Goal: Task Accomplishment & Management: Contribute content

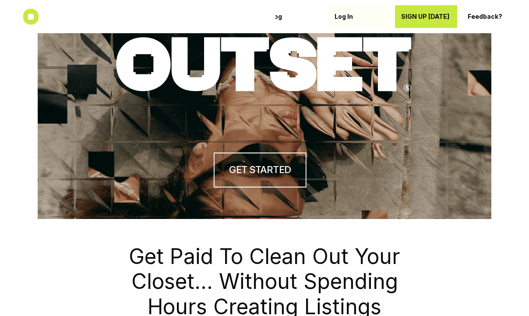
click at [338, 16] on p "Log In" at bounding box center [359, 16] width 50 height 7
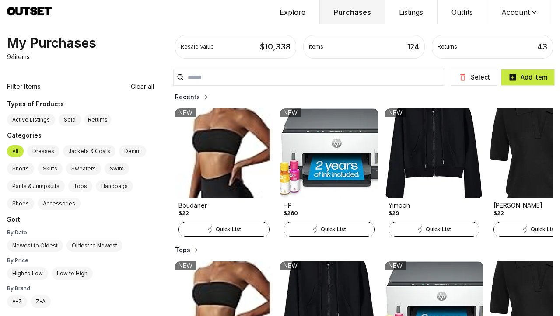
click at [20, 56] on p "94 items" at bounding box center [18, 57] width 23 height 9
click at [343, 13] on button "Purchases" at bounding box center [352, 12] width 65 height 25
click at [463, 53] on div "Returns 43" at bounding box center [493, 47] width 110 height 12
click at [360, 48] on div "Items 124" at bounding box center [364, 47] width 110 height 12
click at [291, 7] on button "Explore" at bounding box center [293, 12] width 54 height 25
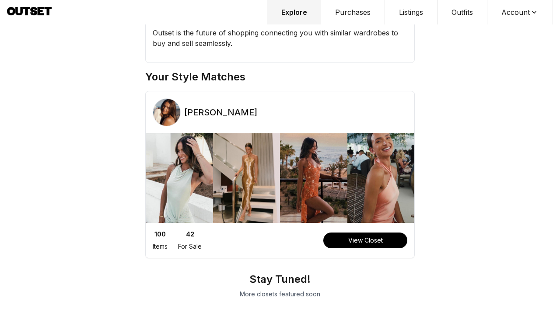
click at [355, 10] on button "Purchases" at bounding box center [353, 12] width 64 height 25
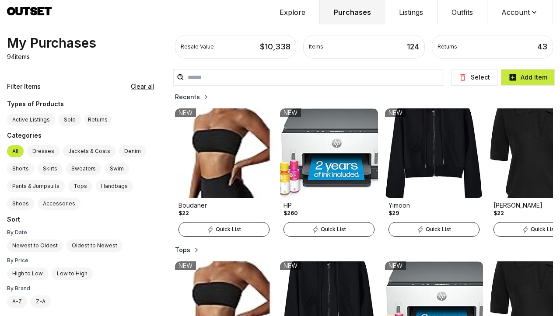
click at [175, 97] on h2 "Recents" at bounding box center [187, 97] width 25 height 9
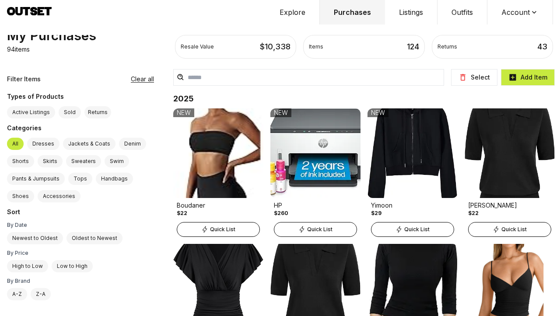
scroll to position [25, 0]
click at [94, 106] on div "Returns" at bounding box center [97, 112] width 27 height 12
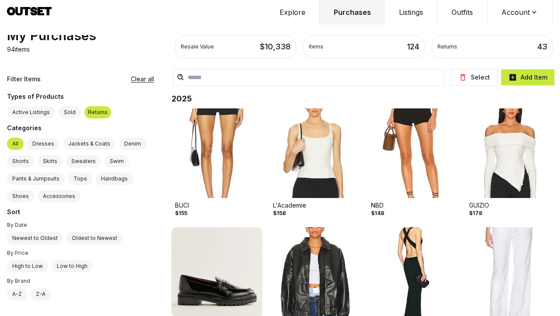
click at [71, 106] on label "Sold" at bounding box center [70, 112] width 22 height 12
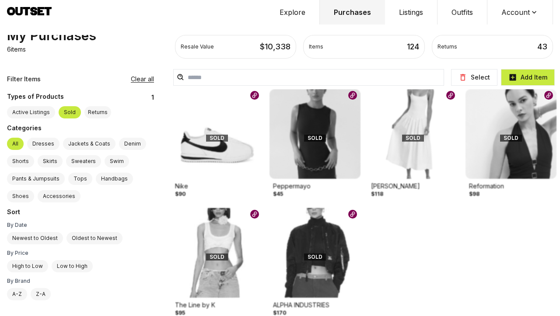
click at [32, 106] on label "Active Listings" at bounding box center [31, 112] width 48 height 12
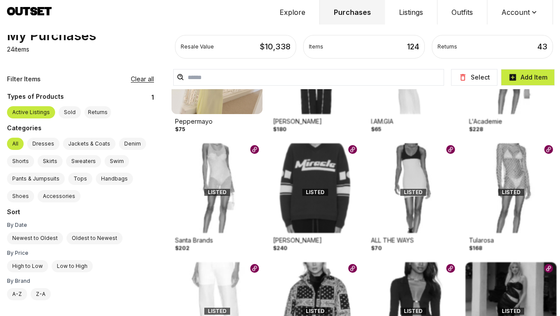
scroll to position [406, 0]
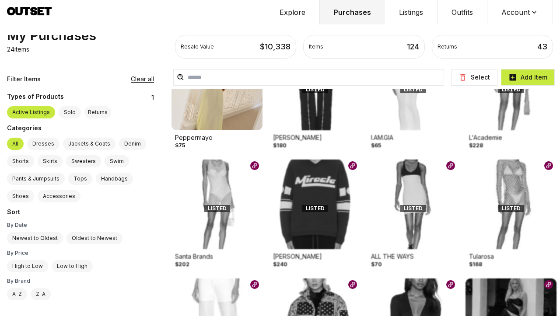
click at [45, 138] on label "Dresses" at bounding box center [43, 144] width 32 height 12
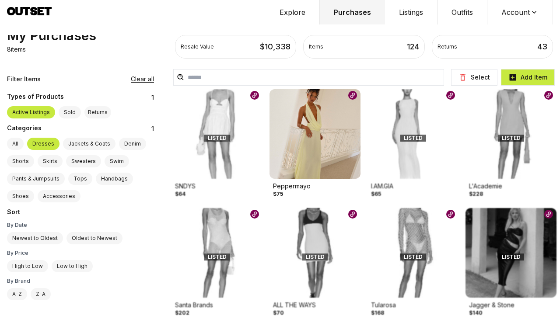
click at [69, 106] on label "Sold" at bounding box center [70, 112] width 22 height 12
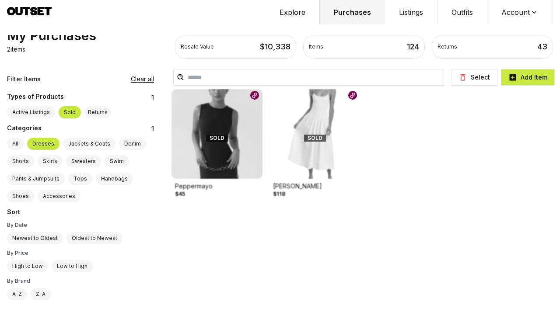
click at [16, 138] on label "All" at bounding box center [15, 144] width 17 height 12
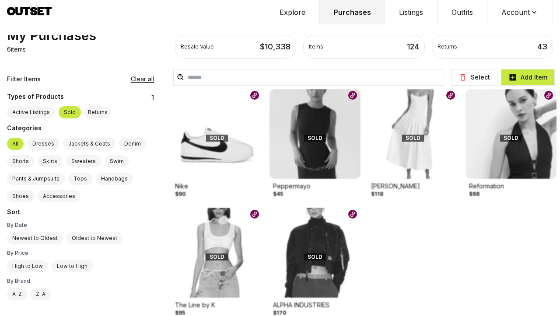
click at [28, 106] on label "Active Listings" at bounding box center [31, 112] width 48 height 12
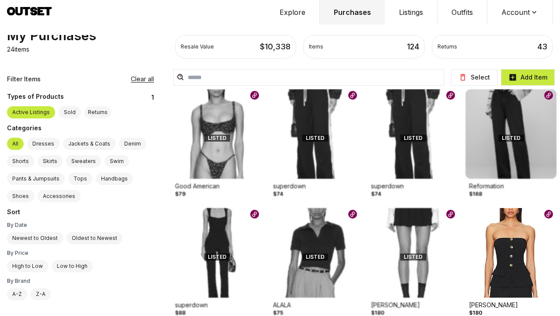
click at [33, 106] on label "Active Listings" at bounding box center [31, 112] width 48 height 12
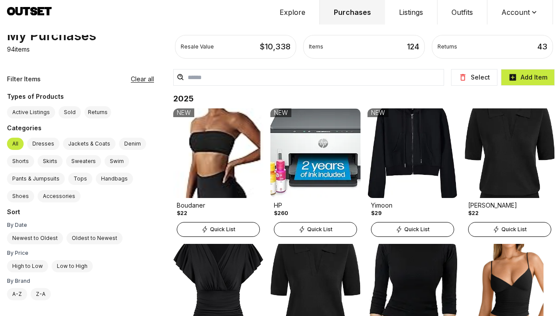
click at [131, 75] on button "Clear all" at bounding box center [142, 79] width 23 height 9
click at [528, 21] on button "Account" at bounding box center [520, 12] width 66 height 25
click at [514, 24] on span "Profile" at bounding box center [514, 29] width 77 height 16
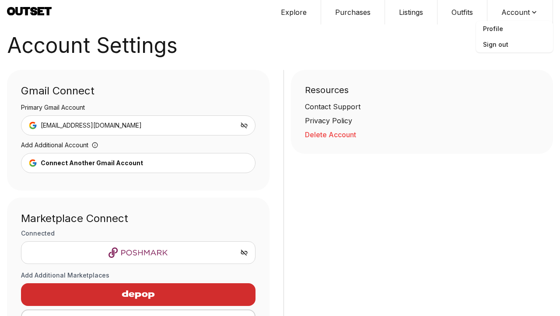
click at [211, 119] on div "[EMAIL_ADDRESS][DOMAIN_NAME]" at bounding box center [138, 126] width 235 height 20
click at [243, 124] on icon at bounding box center [244, 126] width 8 height 8
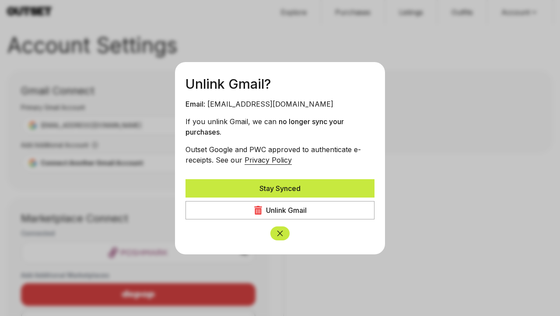
click at [283, 186] on button "Stay Synced" at bounding box center [280, 188] width 189 height 18
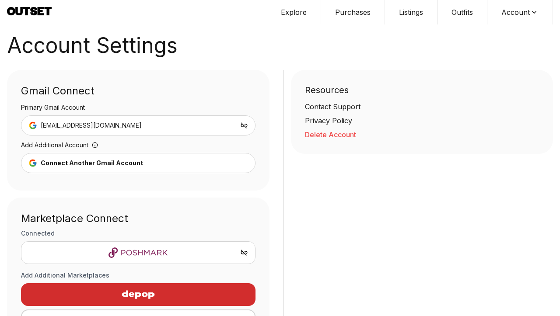
click at [227, 165] on button "Connect Another Gmail Account" at bounding box center [138, 163] width 235 height 20
click at [240, 127] on icon at bounding box center [244, 126] width 8 height 8
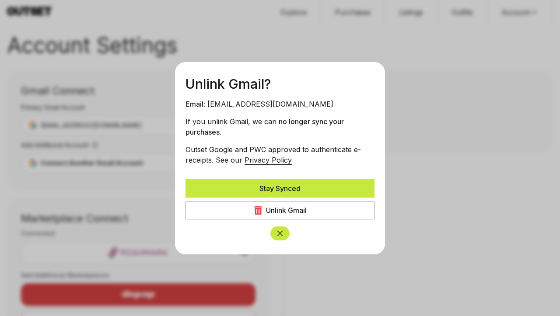
click at [287, 212] on div "Unlink Gmail" at bounding box center [286, 210] width 41 height 11
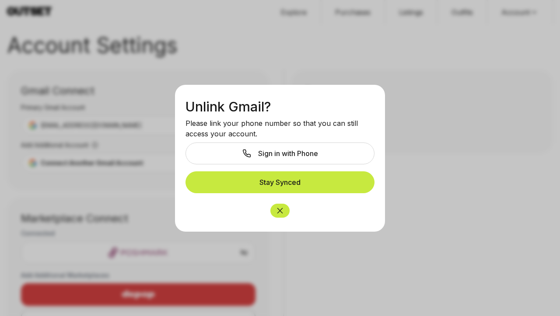
click at [281, 211] on icon "Close" at bounding box center [280, 211] width 9 height 9
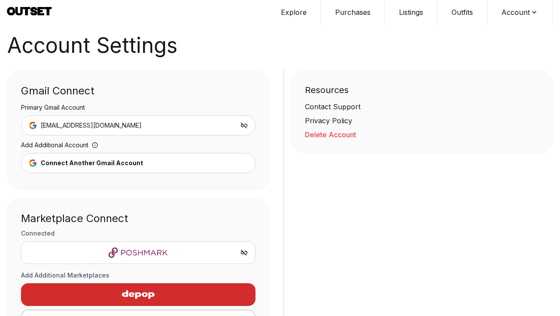
click at [242, 121] on div "[EMAIL_ADDRESS][DOMAIN_NAME]" at bounding box center [138, 126] width 235 height 20
click at [243, 127] on icon at bounding box center [244, 126] width 8 height 8
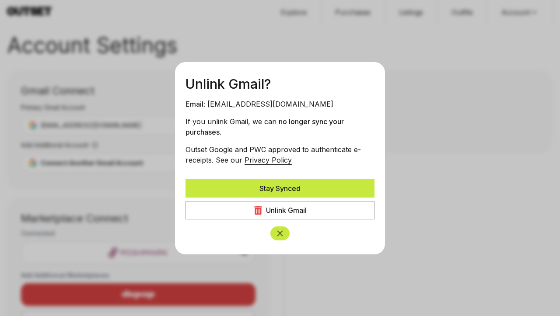
click at [276, 209] on div "Unlink Gmail" at bounding box center [286, 210] width 41 height 11
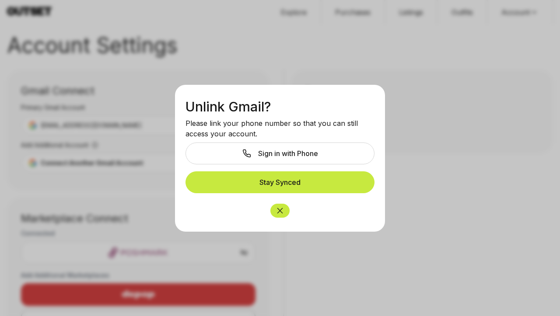
click at [288, 155] on span "Sign in with Phone" at bounding box center [288, 153] width 60 height 11
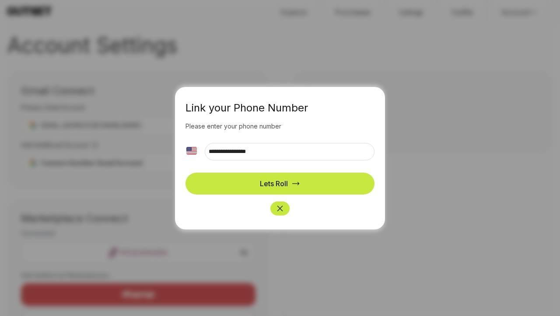
type input "**********"
click at [291, 185] on div "Lets Roll" at bounding box center [280, 184] width 40 height 11
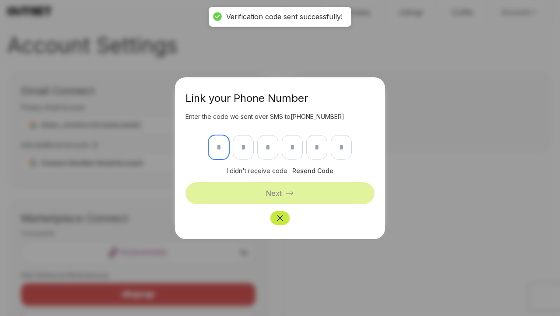
click at [220, 150] on input "text" at bounding box center [218, 147] width 21 height 25
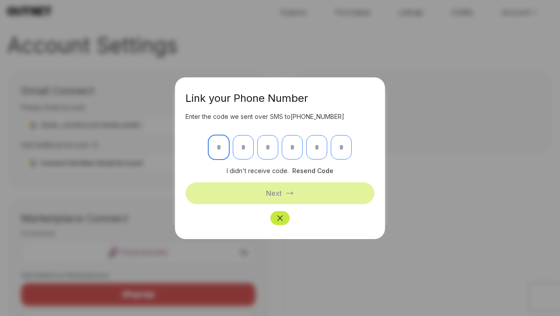
type input "*"
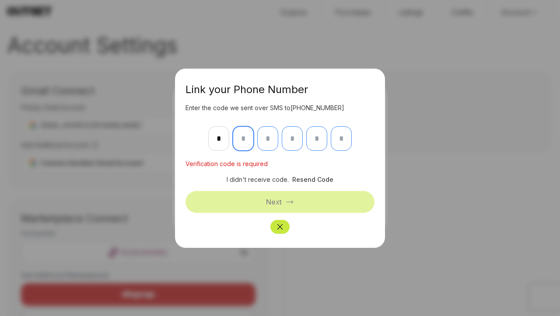
type input "*"
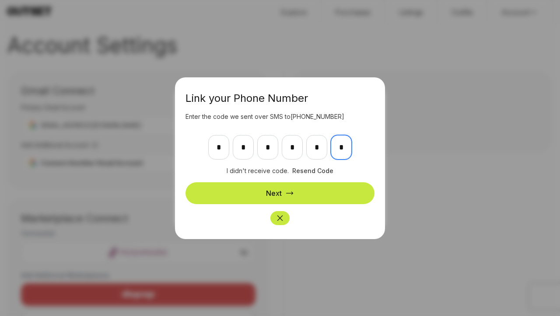
type input "*"
click at [284, 196] on div "Next" at bounding box center [280, 193] width 28 height 11
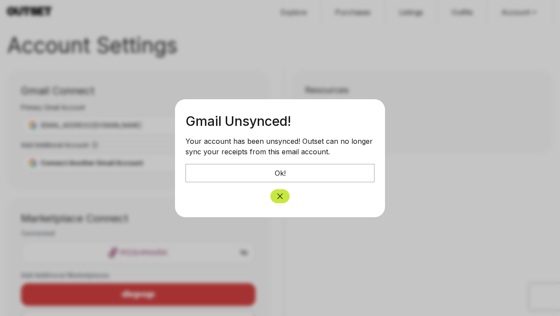
click at [281, 173] on div "Ok!" at bounding box center [280, 173] width 11 height 11
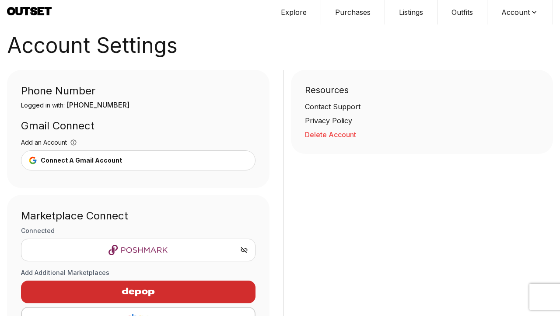
click at [92, 162] on div "Connect A Gmail Account" at bounding box center [81, 160] width 81 height 9
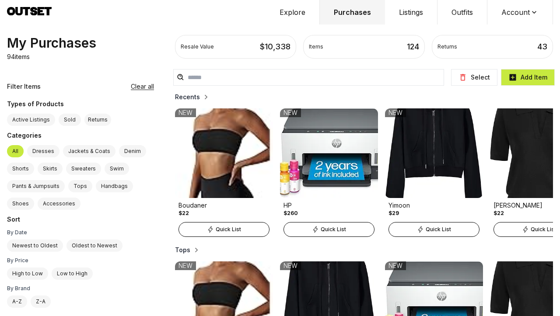
click at [296, 147] on img at bounding box center [329, 154] width 98 height 90
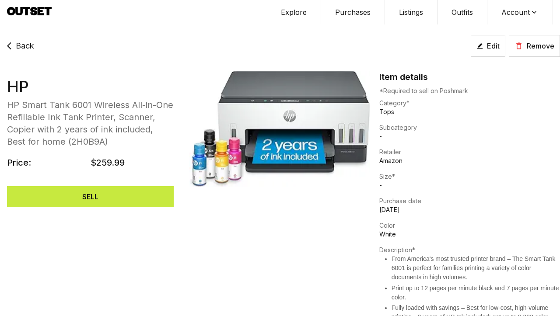
scroll to position [1, 0]
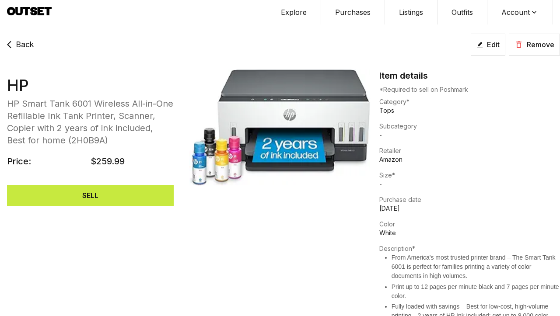
click at [19, 44] on span "Back" at bounding box center [25, 45] width 18 height 12
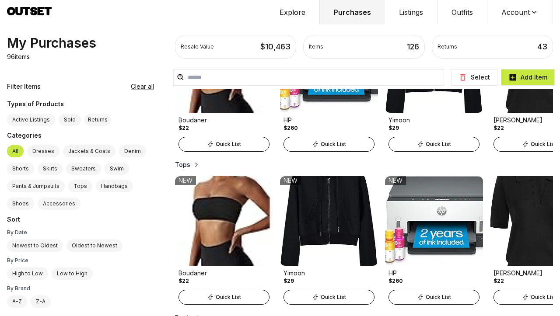
scroll to position [47, 0]
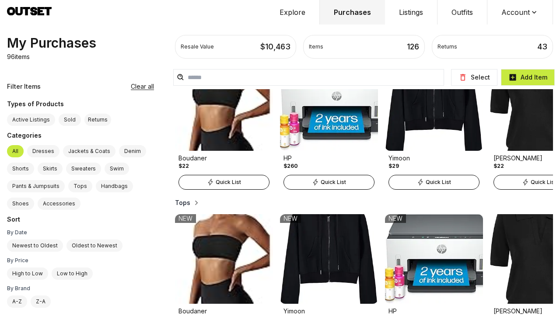
click at [476, 74] on button "Select" at bounding box center [474, 77] width 46 height 17
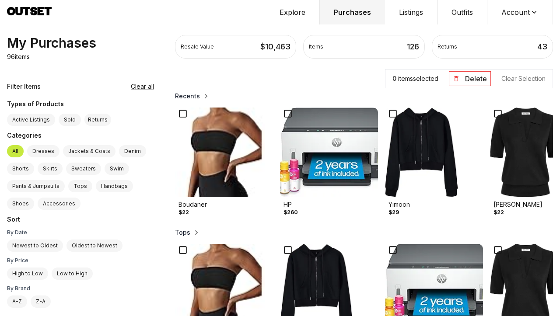
scroll to position [0, 0]
click at [280, 133] on img at bounding box center [329, 153] width 98 height 90
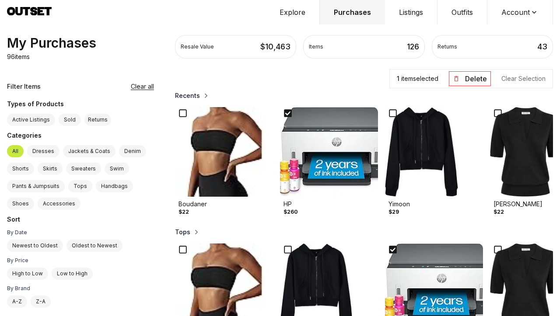
click at [463, 82] on button "Delete" at bounding box center [470, 78] width 42 height 15
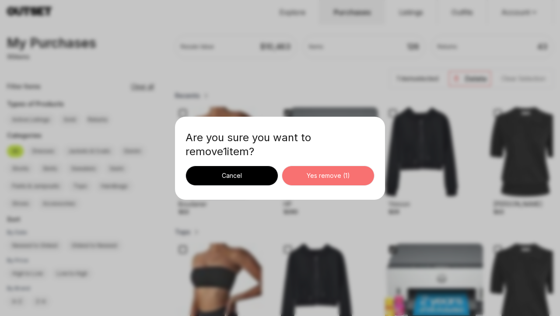
click at [342, 175] on div "Yes remove ( 1 )" at bounding box center [328, 176] width 78 height 9
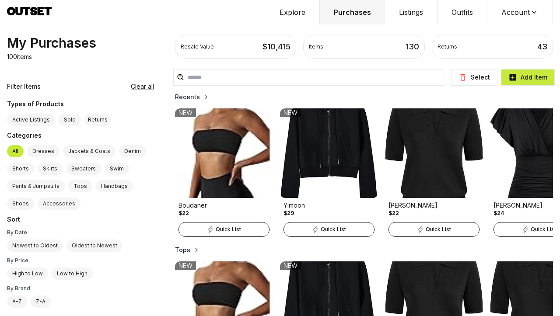
scroll to position [0, 0]
click at [175, 97] on h2 "Recents" at bounding box center [187, 97] width 25 height 9
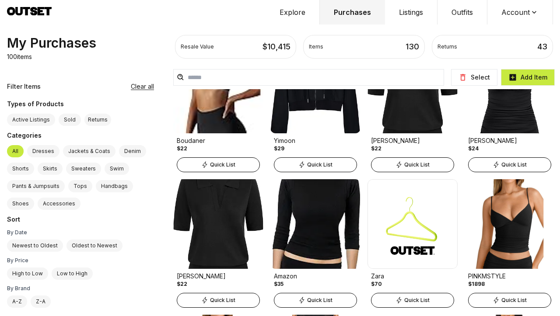
scroll to position [68, 0]
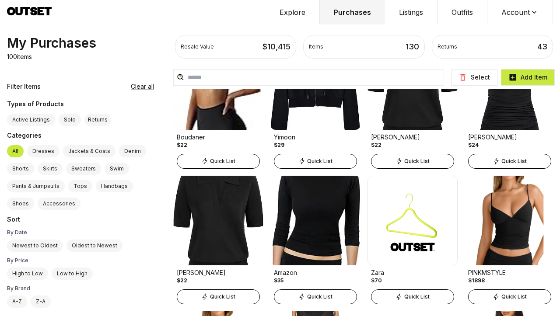
click at [392, 218] on img at bounding box center [413, 221] width 90 height 90
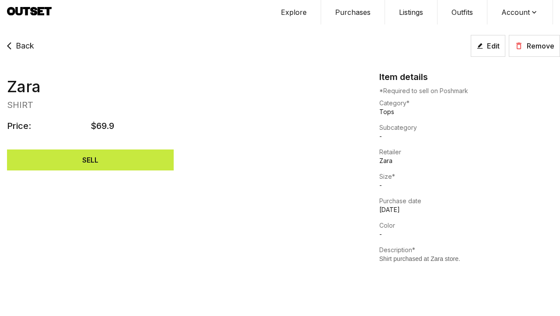
click at [19, 46] on span "Back" at bounding box center [25, 46] width 18 height 12
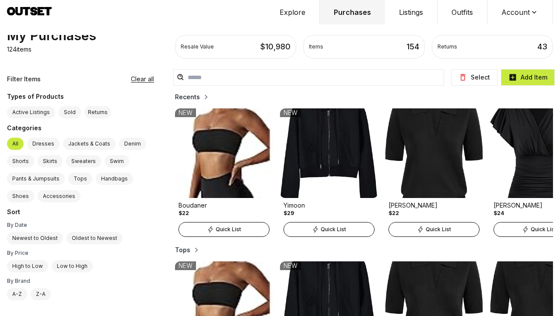
scroll to position [25, 0]
click at [35, 239] on label "Newest to Oldest" at bounding box center [35, 238] width 56 height 12
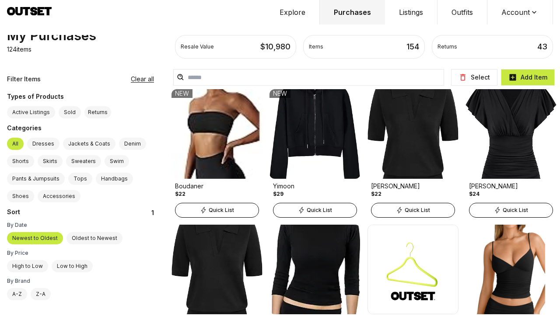
scroll to position [0, 0]
click at [470, 79] on button "Select" at bounding box center [474, 77] width 46 height 17
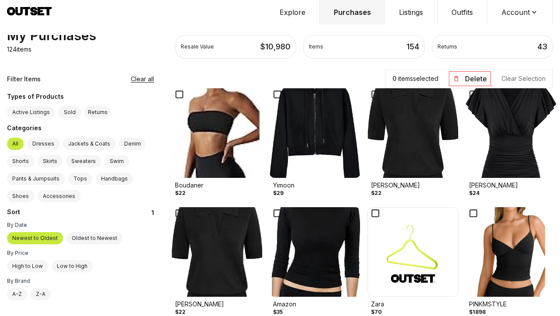
click at [369, 93] on icon at bounding box center [375, 94] width 12 height 12
click at [467, 95] on icon at bounding box center [473, 94] width 12 height 12
click at [173, 214] on icon at bounding box center [179, 213] width 12 height 12
click at [467, 75] on button "Delete" at bounding box center [470, 78] width 42 height 15
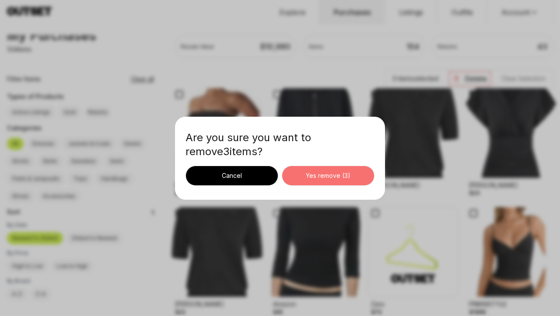
click at [329, 175] on div "Yes remove ( 3 )" at bounding box center [328, 176] width 78 height 9
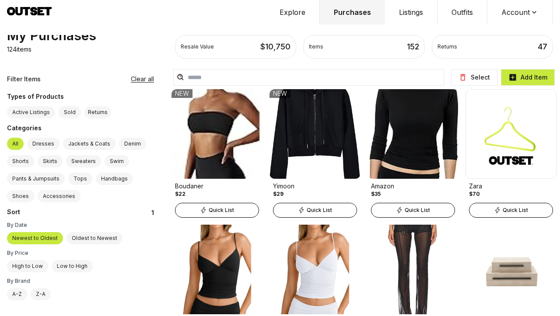
click at [471, 75] on button "Select" at bounding box center [474, 77] width 46 height 17
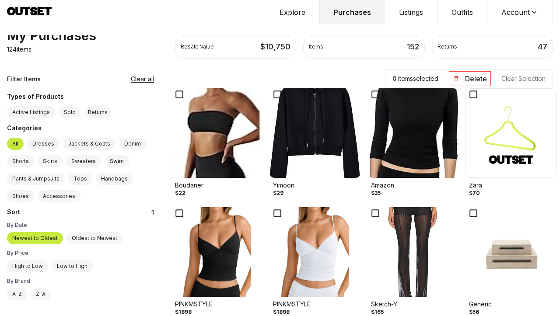
click at [271, 95] on icon at bounding box center [277, 94] width 12 height 12
click at [467, 211] on icon at bounding box center [473, 213] width 12 height 12
click at [471, 76] on button "Delete" at bounding box center [470, 78] width 42 height 15
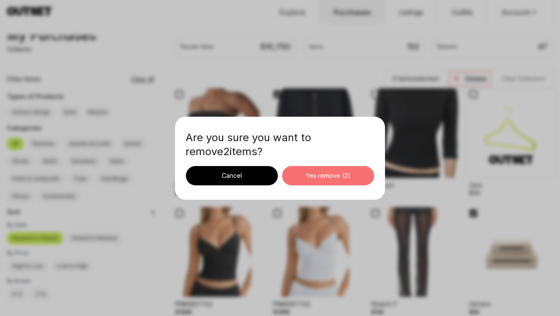
click at [340, 177] on div "Yes remove ( 2 )" at bounding box center [328, 176] width 78 height 9
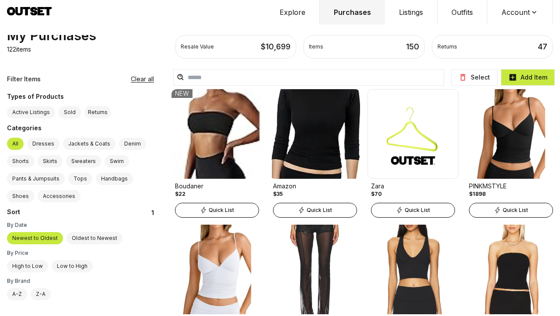
click at [466, 81] on icon at bounding box center [463, 77] width 9 height 9
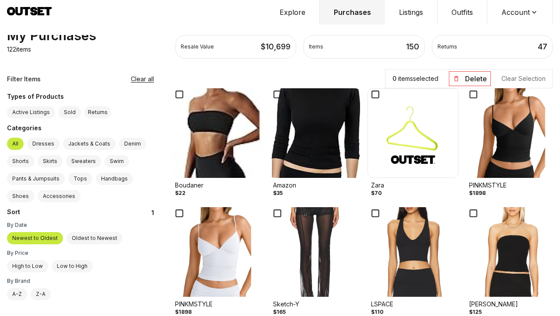
click at [173, 94] on icon at bounding box center [179, 94] width 12 height 12
click at [369, 94] on icon at bounding box center [375, 94] width 12 height 12
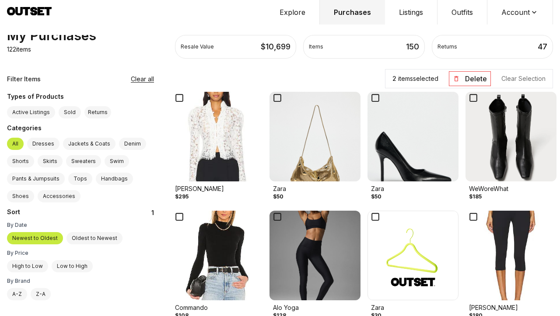
scroll to position [712, 0]
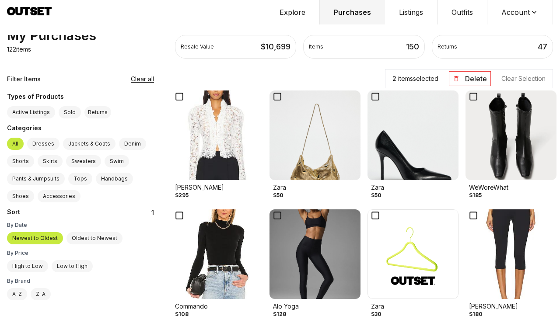
click at [369, 216] on icon at bounding box center [375, 216] width 12 height 12
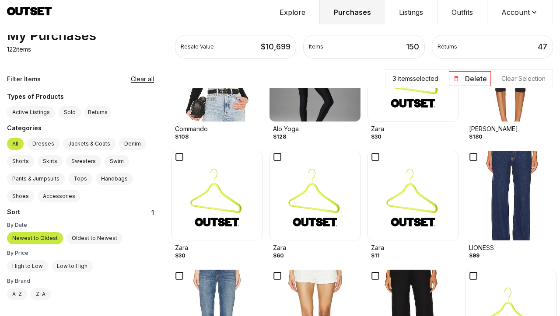
scroll to position [826, 0]
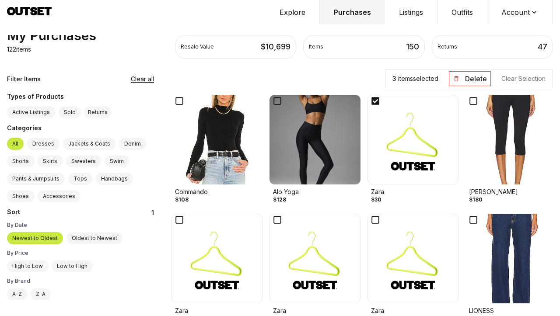
click at [371, 101] on icon at bounding box center [375, 101] width 8 height 8
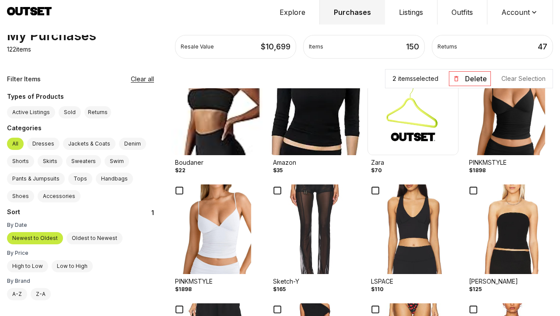
scroll to position [21, 0]
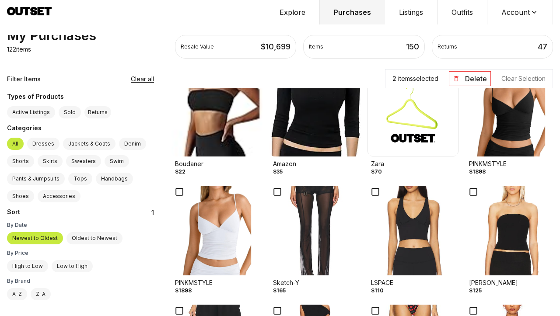
click at [469, 76] on button "Delete" at bounding box center [470, 78] width 42 height 15
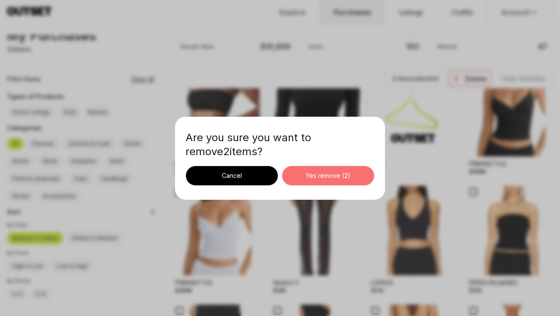
click at [347, 159] on div "Are you sure you want to remove 2 item s ? Cancel Yes remove ( 2 )" at bounding box center [280, 158] width 189 height 55
click at [344, 175] on div "Yes remove ( 2 )" at bounding box center [328, 176] width 78 height 9
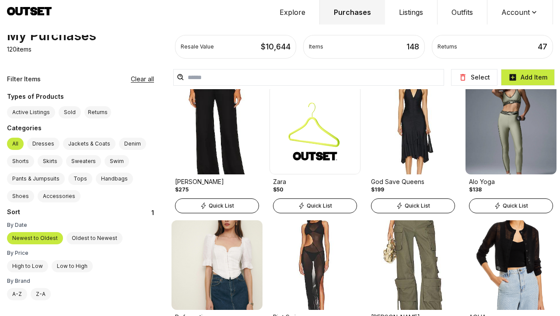
scroll to position [1235, 0]
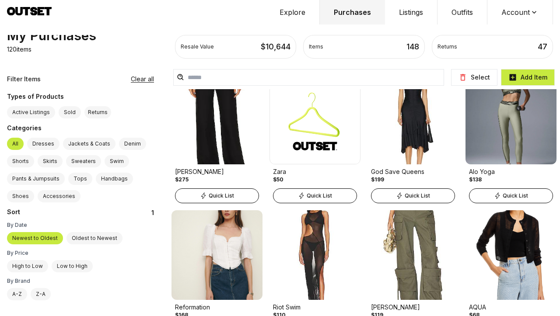
click at [474, 75] on button "Select" at bounding box center [474, 77] width 46 height 17
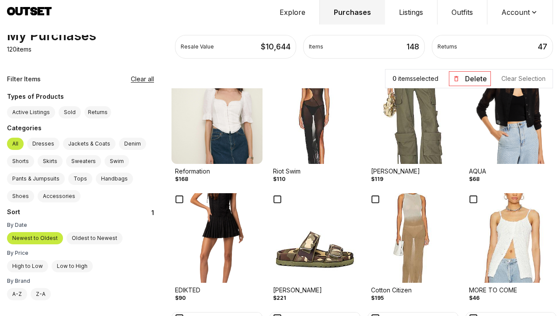
scroll to position [1141, 0]
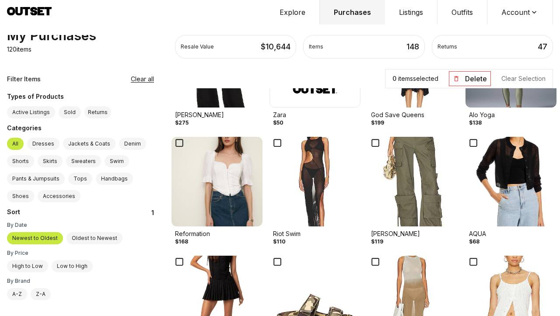
click at [369, 145] on icon at bounding box center [375, 143] width 12 height 12
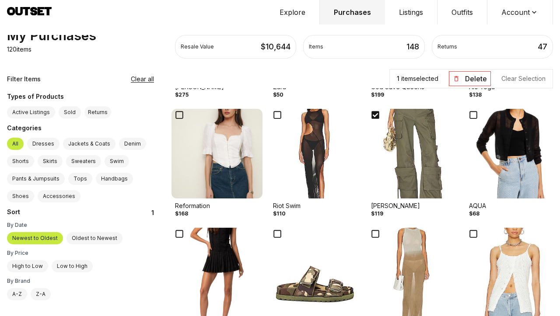
scroll to position [1175, 0]
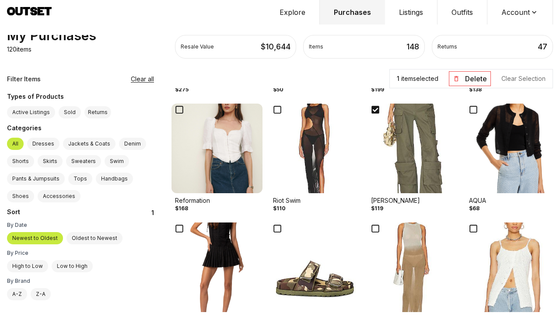
click at [173, 228] on icon at bounding box center [179, 229] width 12 height 12
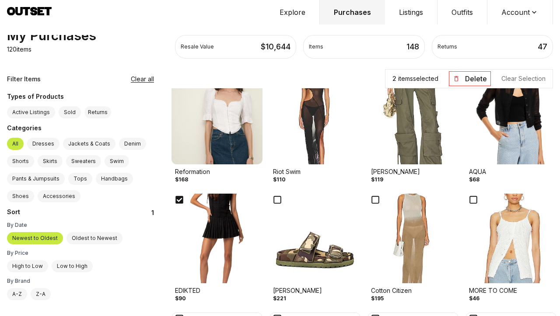
scroll to position [1211, 0]
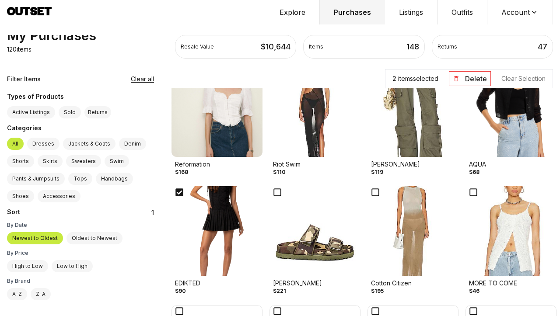
click at [369, 194] on icon at bounding box center [375, 192] width 12 height 12
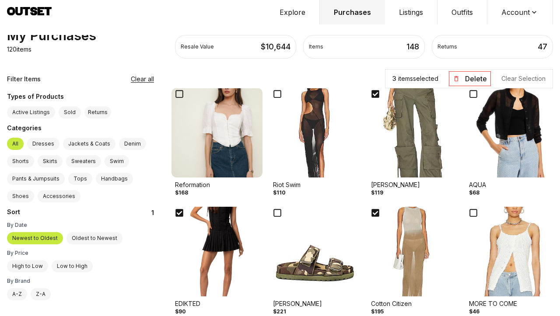
scroll to position [1195, 0]
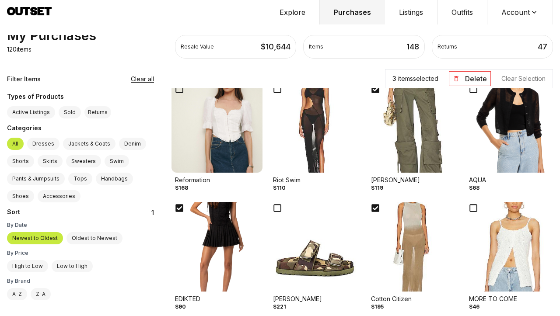
click at [173, 90] on icon at bounding box center [179, 89] width 12 height 12
click at [468, 75] on button "Delete" at bounding box center [470, 78] width 42 height 15
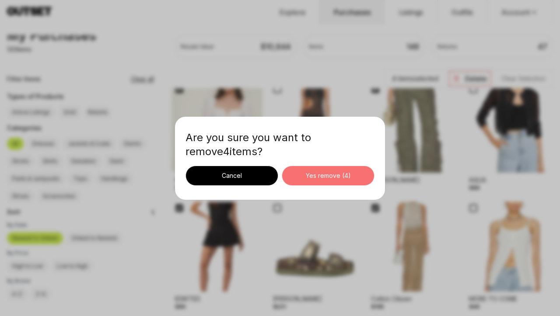
click at [326, 181] on button "Yes remove ( 4 )" at bounding box center [328, 176] width 93 height 20
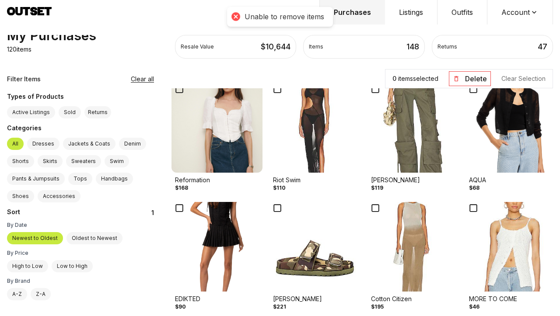
click at [369, 91] on icon at bounding box center [375, 89] width 12 height 12
click at [470, 78] on button "Delete" at bounding box center [470, 78] width 42 height 15
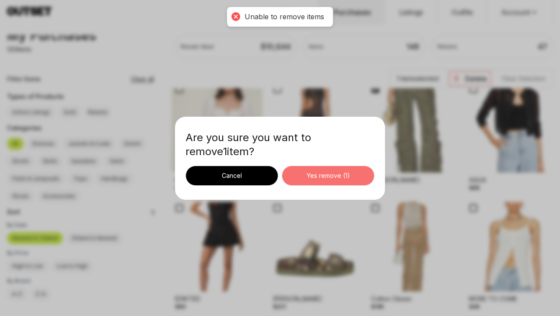
click at [326, 181] on button "Yes remove ( 1 )" at bounding box center [328, 176] width 93 height 20
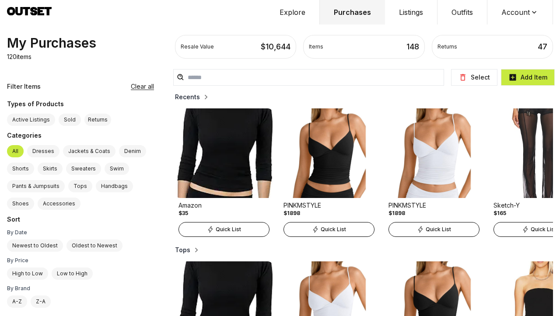
scroll to position [21, 0]
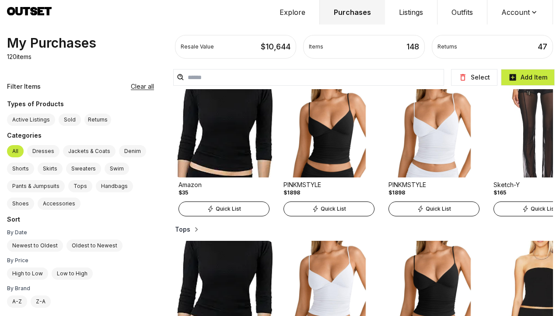
click at [473, 78] on button "Select" at bounding box center [474, 77] width 46 height 17
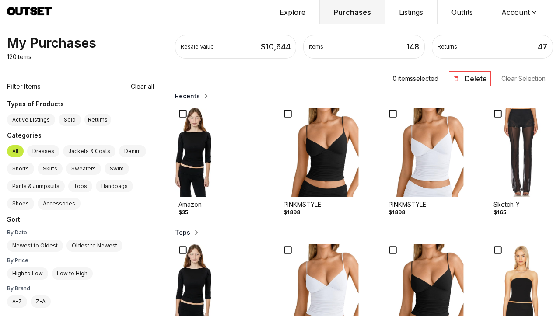
scroll to position [0, 0]
click at [467, 75] on button "Delete" at bounding box center [470, 78] width 42 height 15
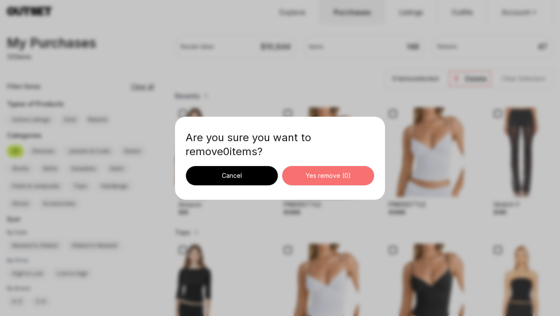
click at [242, 174] on button "Cancel" at bounding box center [232, 176] width 93 height 20
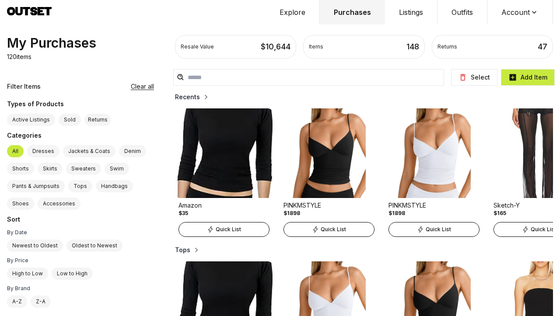
click at [35, 252] on label "Newest to Oldest" at bounding box center [35, 246] width 56 height 12
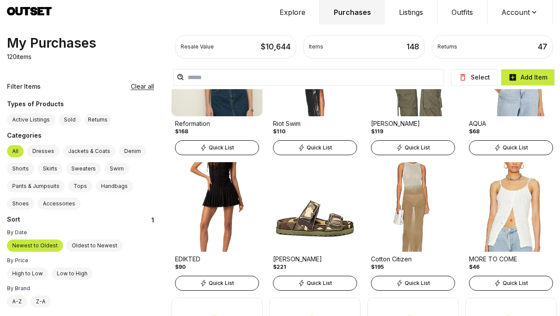
scroll to position [1422, 0]
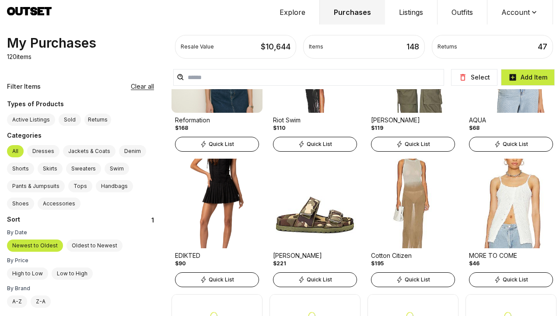
click at [464, 77] on icon at bounding box center [463, 77] width 9 height 9
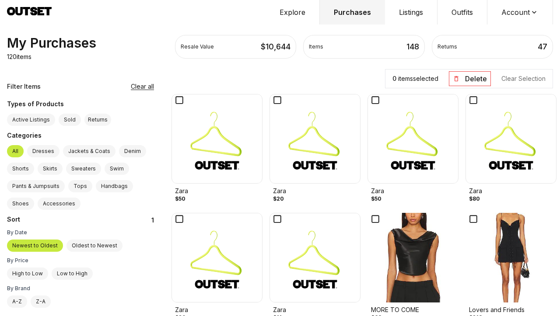
click at [371, 218] on icon at bounding box center [375, 219] width 8 height 8
click at [471, 217] on div at bounding box center [474, 219] width 16 height 12
click at [466, 79] on button "Delete" at bounding box center [470, 78] width 42 height 15
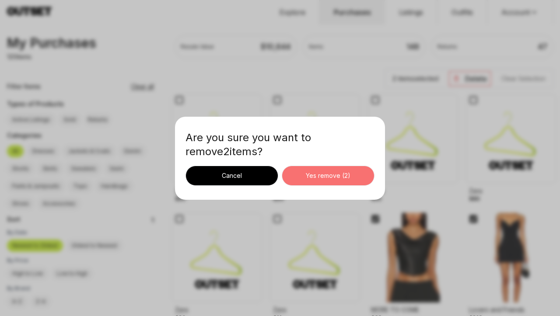
click at [332, 170] on button "Yes remove ( 2 )" at bounding box center [328, 176] width 93 height 20
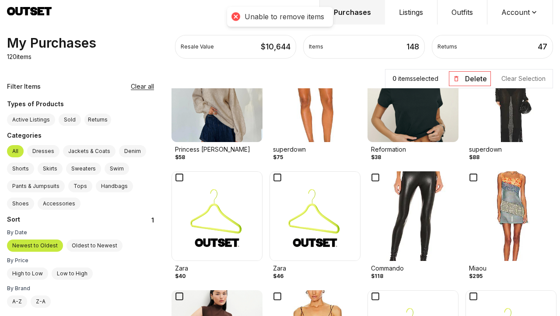
scroll to position [1852, 0]
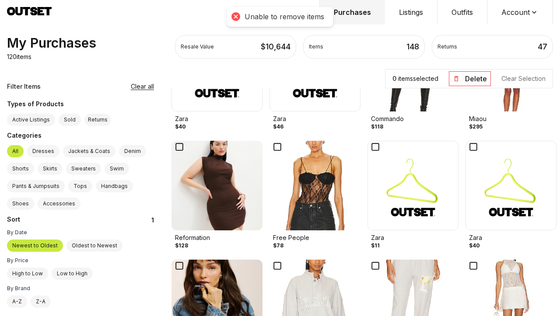
click at [271, 150] on icon at bounding box center [277, 147] width 12 height 12
click at [462, 76] on button "Delete" at bounding box center [470, 78] width 42 height 15
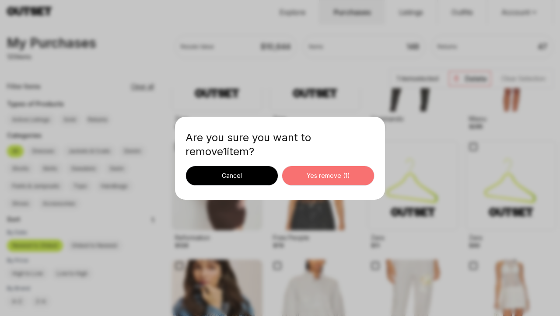
click at [344, 176] on div "Yes remove ( 1 )" at bounding box center [328, 176] width 78 height 9
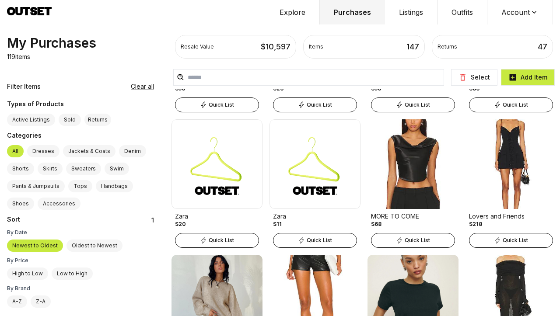
scroll to position [1740, 0]
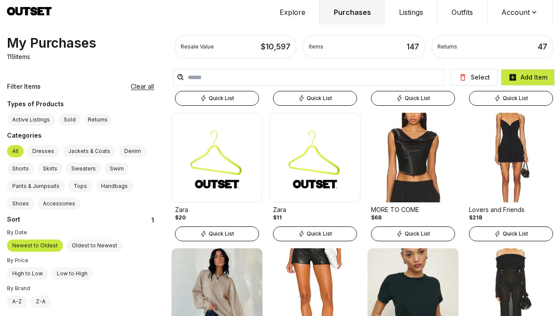
click at [375, 160] on img at bounding box center [413, 158] width 91 height 90
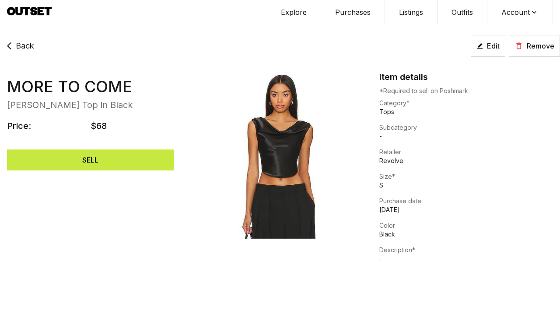
click at [538, 51] on button "Remove" at bounding box center [534, 46] width 51 height 22
click at [526, 50] on button "Remove" at bounding box center [534, 46] width 51 height 22
click at [525, 50] on button "Remove" at bounding box center [534, 46] width 51 height 22
click at [526, 39] on button "Remove" at bounding box center [534, 46] width 51 height 22
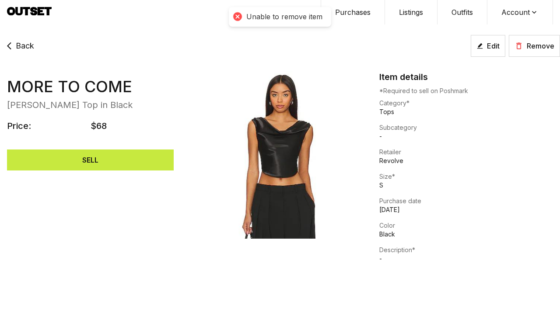
click at [526, 46] on button "Remove" at bounding box center [534, 46] width 51 height 22
click at [526, 48] on button "Remove" at bounding box center [534, 46] width 51 height 22
click at [531, 48] on span "Remove" at bounding box center [541, 46] width 28 height 11
click at [350, 11] on button "Purchases" at bounding box center [353, 12] width 64 height 25
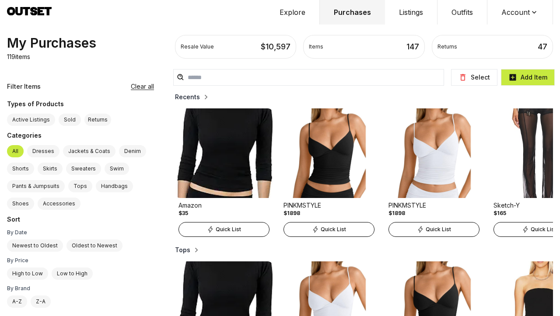
click at [175, 97] on h2 "Recents" at bounding box center [187, 97] width 25 height 9
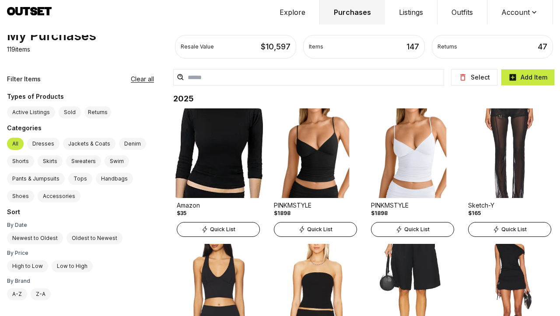
scroll to position [25, 0]
click at [31, 237] on label "Newest to Oldest" at bounding box center [35, 238] width 56 height 12
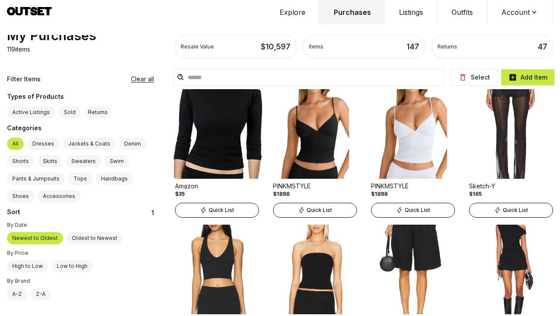
click at [84, 236] on label "Oldest to Newest" at bounding box center [95, 238] width 56 height 12
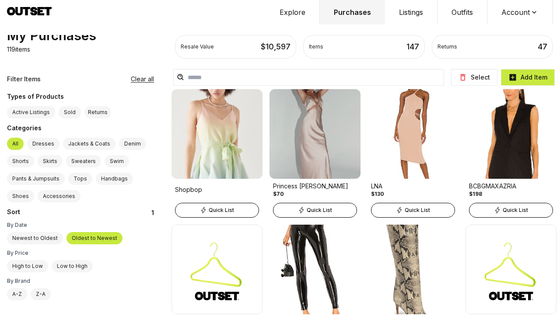
click at [463, 76] on icon at bounding box center [462, 77] width 5 height 7
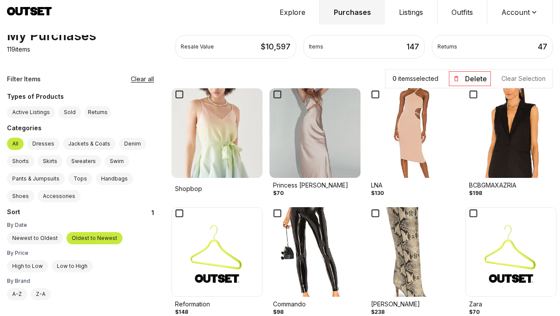
click at [467, 95] on icon at bounding box center [473, 94] width 12 height 12
click at [369, 94] on icon at bounding box center [375, 94] width 12 height 12
click at [271, 95] on icon at bounding box center [277, 94] width 12 height 12
click at [173, 94] on icon at bounding box center [179, 94] width 12 height 12
click at [469, 76] on button "Delete" at bounding box center [470, 78] width 42 height 15
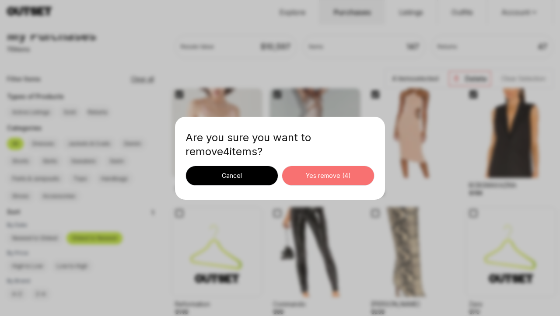
click at [332, 179] on div "Yes remove ( 4 )" at bounding box center [328, 176] width 78 height 9
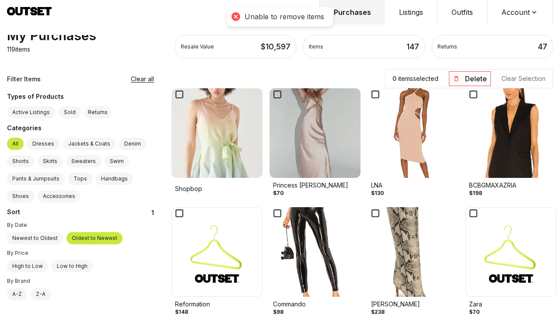
click at [369, 92] on icon at bounding box center [375, 94] width 12 height 12
click at [466, 82] on button "Delete" at bounding box center [470, 78] width 42 height 15
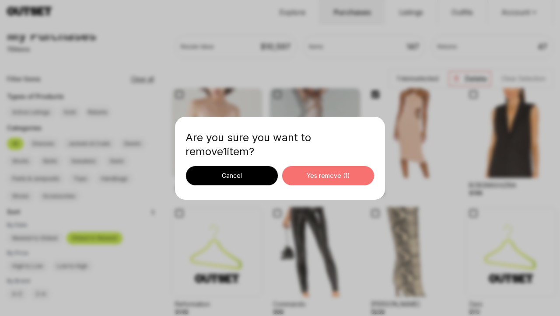
click at [351, 179] on div "Yes remove ( 1 )" at bounding box center [328, 176] width 78 height 9
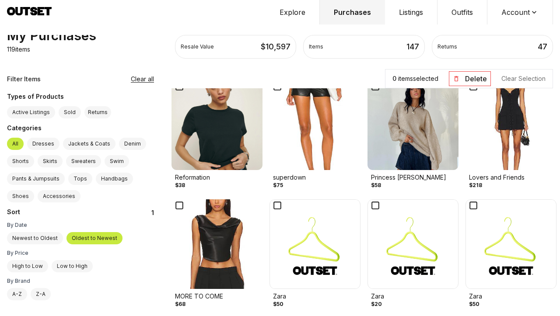
scroll to position [1810, 0]
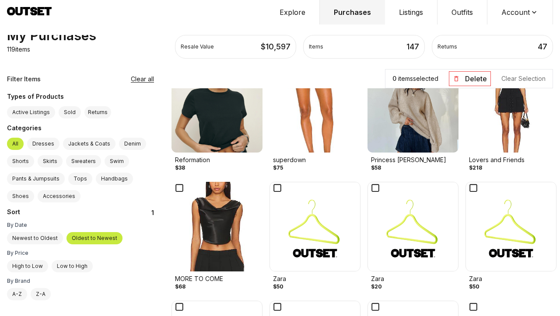
click at [173, 187] on icon at bounding box center [179, 188] width 12 height 12
click at [467, 77] on button "Delete" at bounding box center [470, 78] width 42 height 15
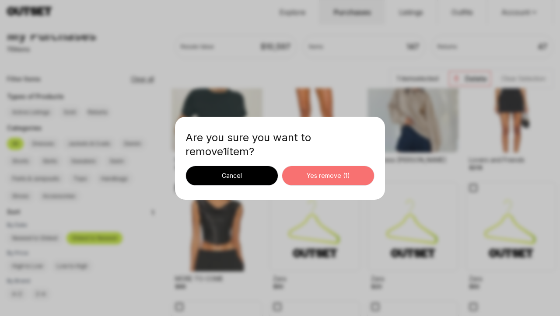
click at [333, 176] on div "Yes remove ( 1 )" at bounding box center [328, 176] width 78 height 9
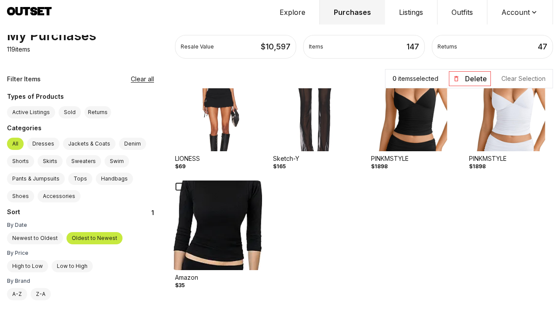
scroll to position [3359, 0]
click at [33, 106] on label "Active Listings" at bounding box center [31, 112] width 48 height 12
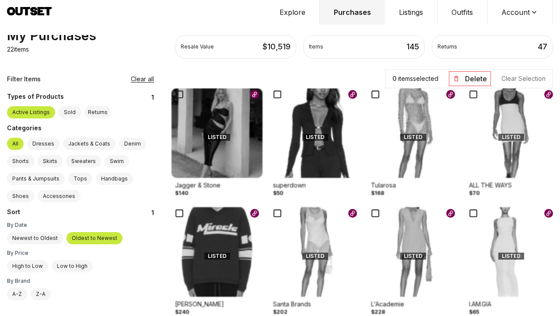
click at [131, 75] on button "Clear all" at bounding box center [142, 79] width 23 height 9
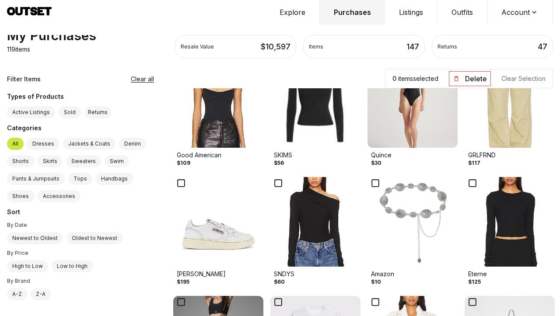
scroll to position [419, 0]
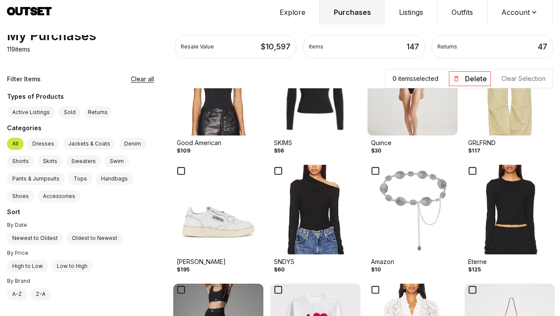
click at [291, 15] on button "Explore" at bounding box center [293, 12] width 54 height 25
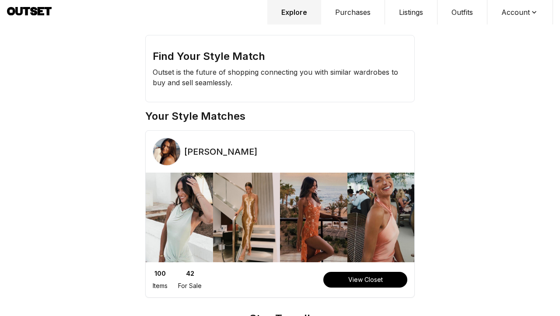
click at [410, 15] on button "Listings" at bounding box center [411, 12] width 53 height 25
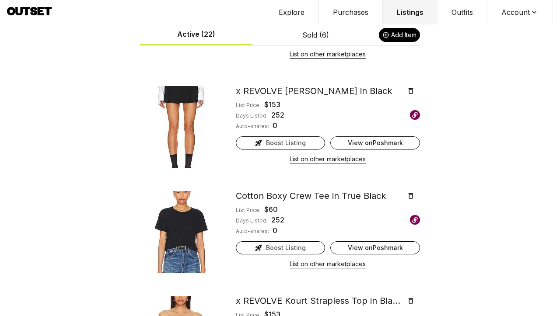
scroll to position [1827, 0]
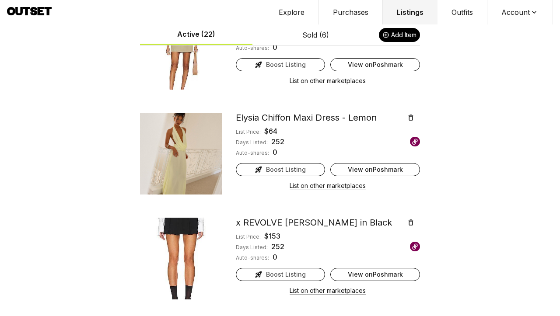
click at [412, 116] on icon at bounding box center [411, 118] width 5 height 6
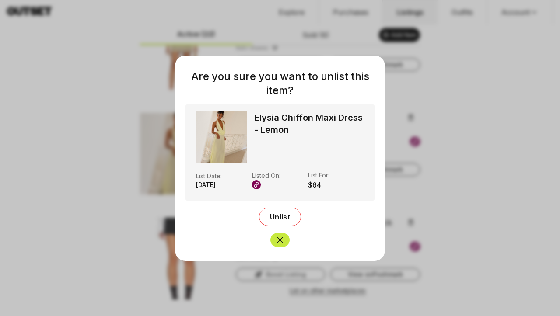
click at [283, 219] on span "Unlist" at bounding box center [280, 217] width 20 height 9
click at [280, 218] on span "Unlist" at bounding box center [280, 217] width 20 height 9
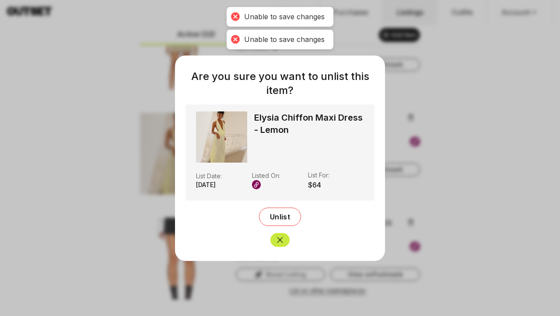
click at [279, 238] on icon "Close" at bounding box center [280, 240] width 9 height 9
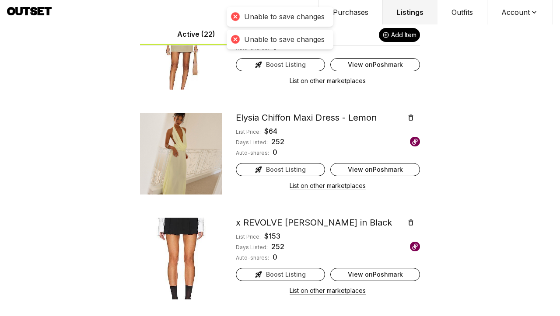
click at [407, 116] on icon at bounding box center [411, 118] width 8 height 8
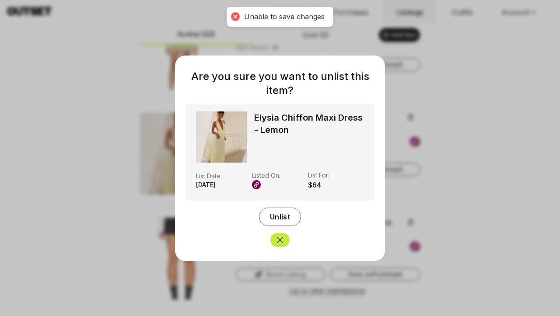
click at [273, 218] on span "Unlist" at bounding box center [280, 217] width 20 height 9
click at [279, 240] on icon "Close" at bounding box center [280, 240] width 9 height 9
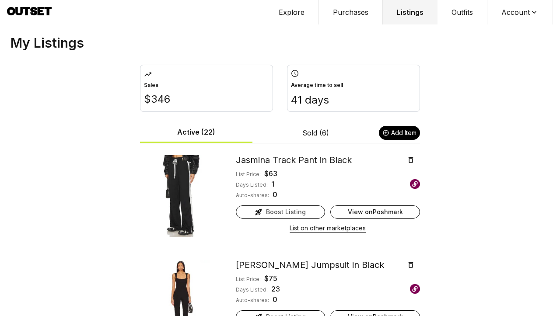
scroll to position [0, 0]
click at [346, 14] on button "Purchases" at bounding box center [351, 12] width 64 height 25
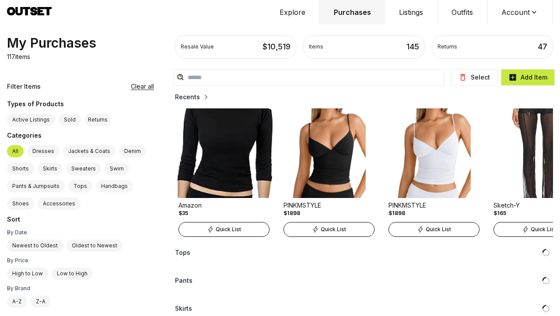
click at [294, 12] on button "Explore" at bounding box center [293, 12] width 54 height 25
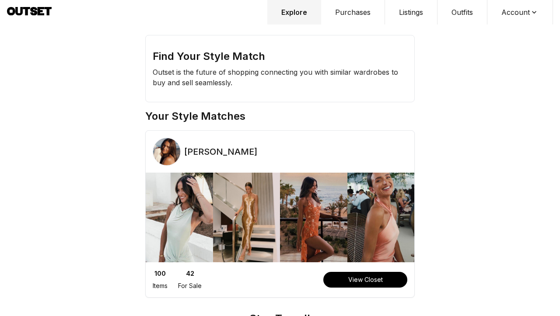
click at [504, 15] on button "Account" at bounding box center [520, 12] width 66 height 25
click at [498, 31] on span "Profile" at bounding box center [514, 29] width 77 height 16
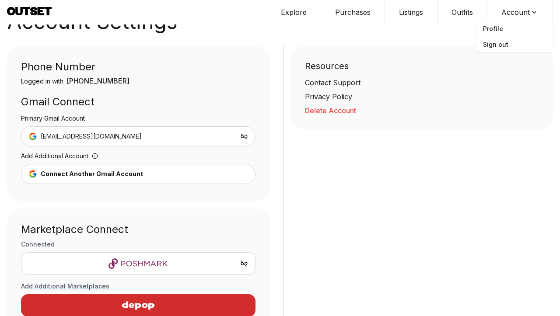
scroll to position [35, 0]
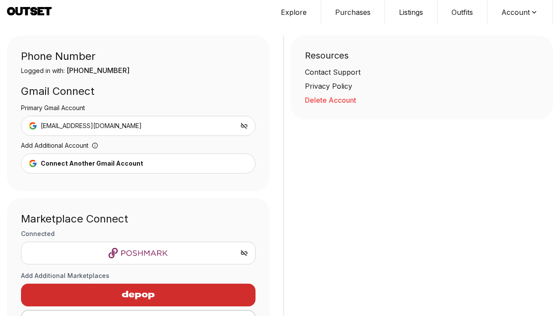
click at [207, 126] on div "[EMAIL_ADDRESS][DOMAIN_NAME]" at bounding box center [138, 126] width 235 height 20
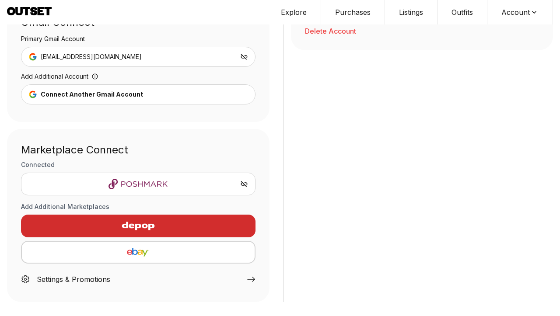
scroll to position [104, 0]
click at [252, 282] on icon at bounding box center [251, 279] width 9 height 9
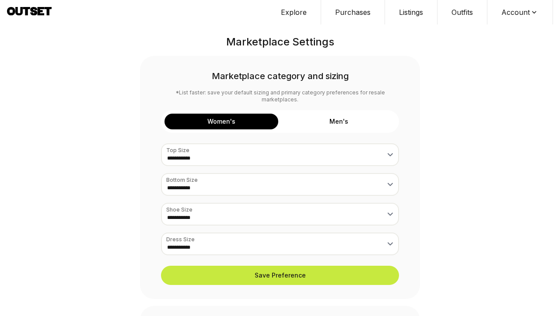
click at [464, 12] on button "Outfits" at bounding box center [463, 12] width 50 height 25
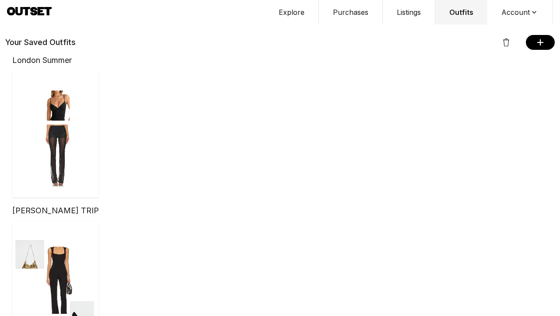
click at [409, 17] on button "Listings" at bounding box center [409, 12] width 53 height 25
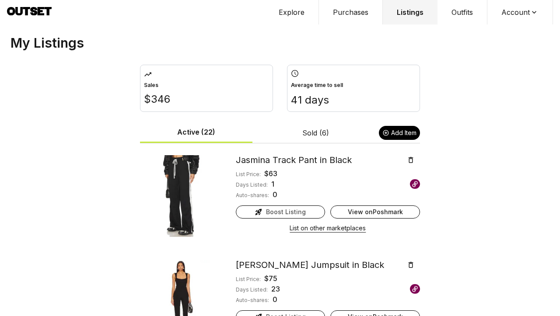
click at [349, 13] on button "Purchases" at bounding box center [351, 12] width 64 height 25
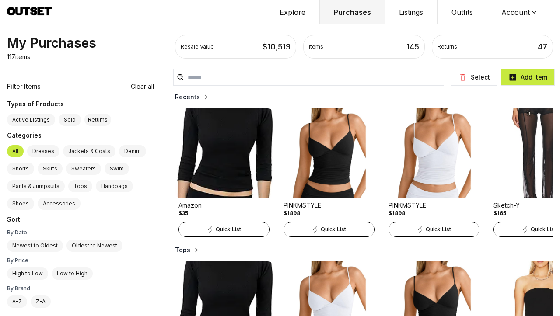
click at [291, 13] on button "Explore" at bounding box center [293, 12] width 54 height 25
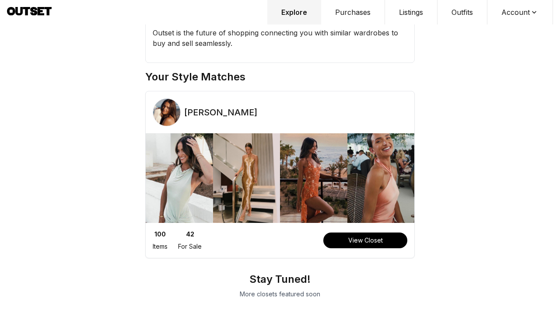
scroll to position [39, 0]
click at [39, 14] on icon at bounding box center [41, 11] width 7 height 8
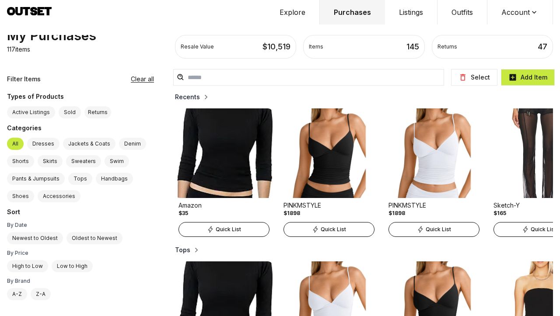
click at [175, 97] on h2 "Recents" at bounding box center [187, 97] width 25 height 9
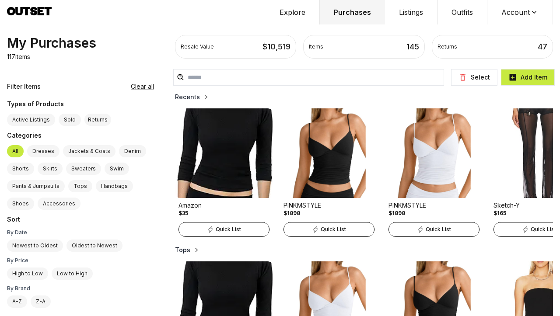
click at [410, 12] on button "Listings" at bounding box center [411, 12] width 53 height 25
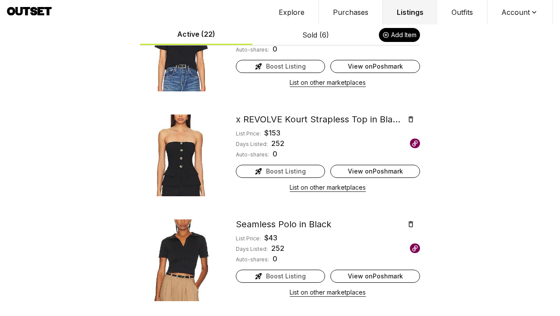
scroll to position [2141, 0]
click at [410, 119] on icon at bounding box center [411, 120] width 8 height 8
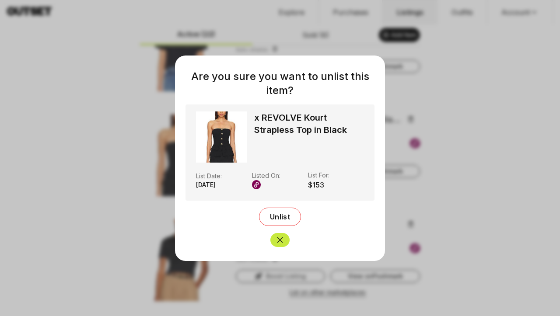
click at [281, 217] on span "Unlist" at bounding box center [280, 217] width 20 height 9
click at [277, 239] on icon "Close" at bounding box center [280, 240] width 9 height 9
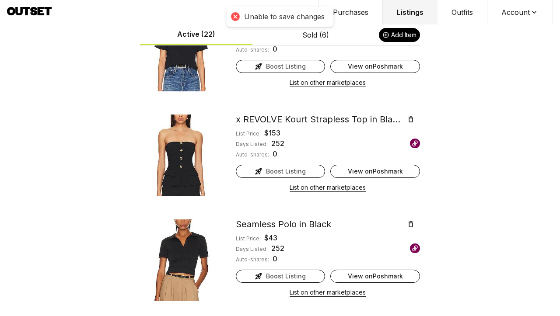
scroll to position [0, 0]
click at [410, 225] on icon at bounding box center [411, 225] width 8 height 8
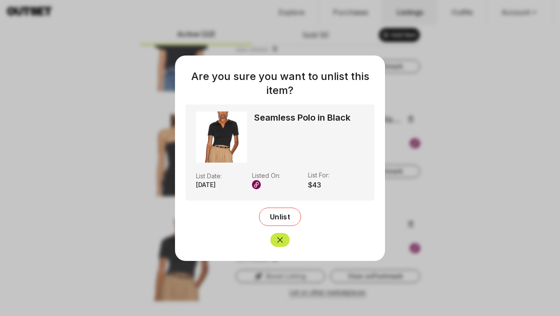
click at [285, 217] on span "Unlist" at bounding box center [280, 217] width 20 height 9
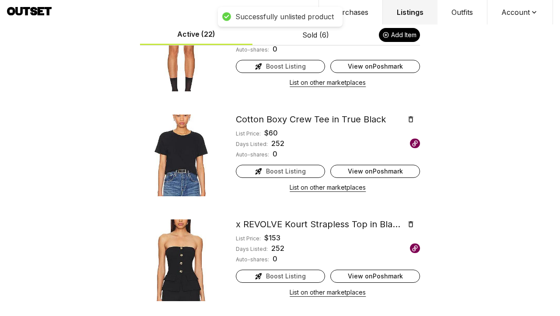
click at [409, 227] on icon at bounding box center [411, 224] width 5 height 6
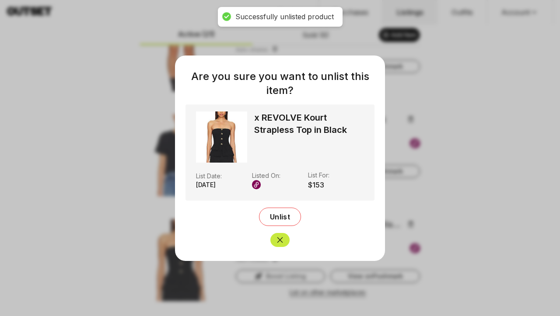
click at [280, 219] on span "Unlist" at bounding box center [280, 217] width 20 height 9
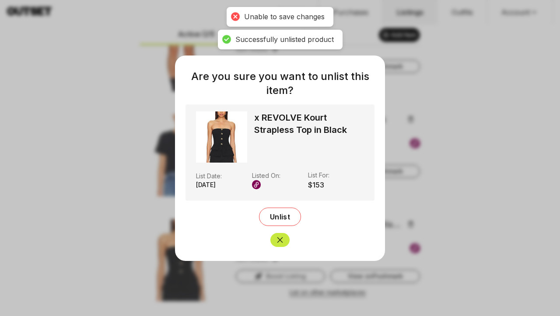
click at [280, 245] on button "Close" at bounding box center [279, 240] width 19 height 14
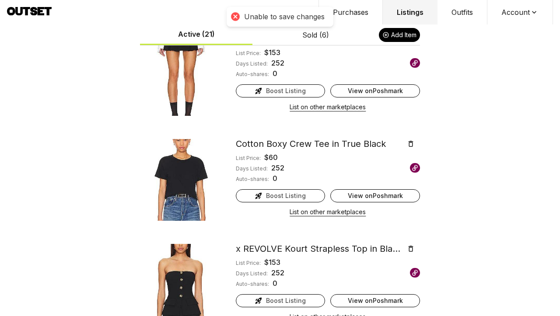
scroll to position [2004, 0]
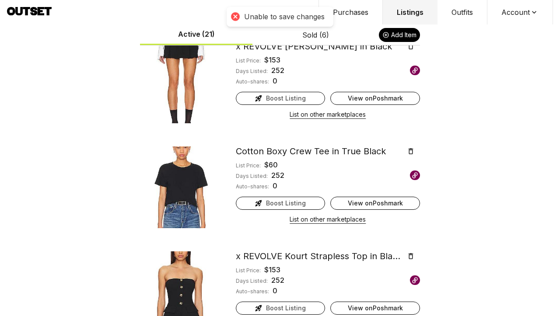
click at [409, 149] on icon at bounding box center [411, 151] width 5 height 6
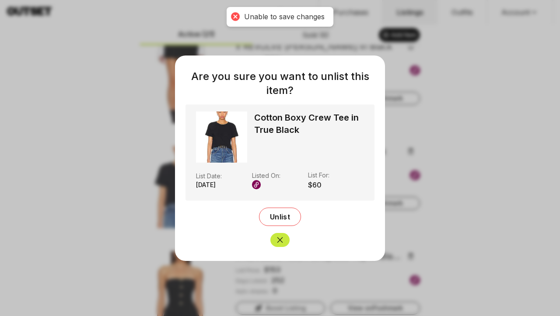
click at [279, 221] on button "Unlist" at bounding box center [280, 217] width 42 height 18
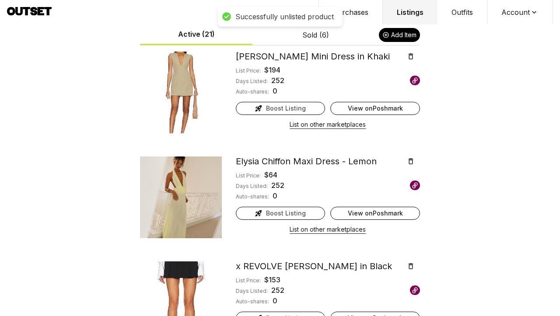
scroll to position [1777, 0]
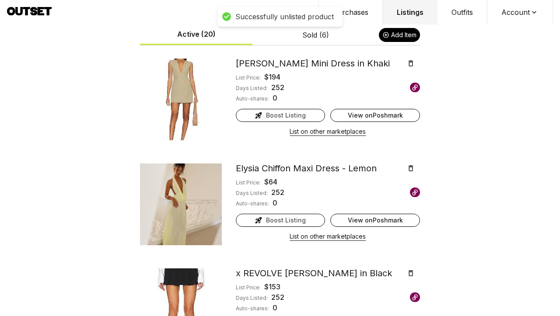
click at [408, 170] on icon at bounding box center [411, 169] width 8 height 8
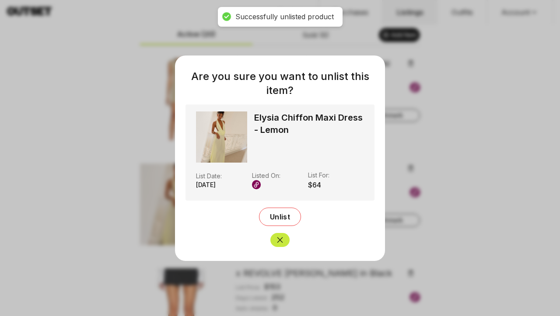
click at [274, 221] on span "Unlist" at bounding box center [280, 217] width 20 height 9
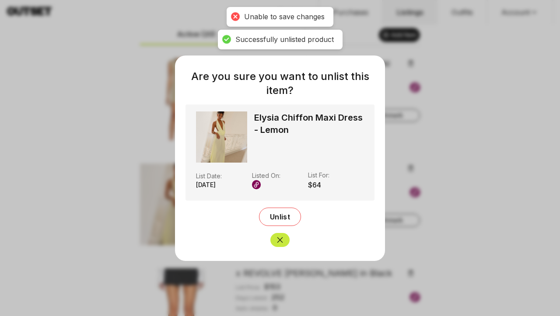
click at [485, 125] on div at bounding box center [280, 158] width 560 height 316
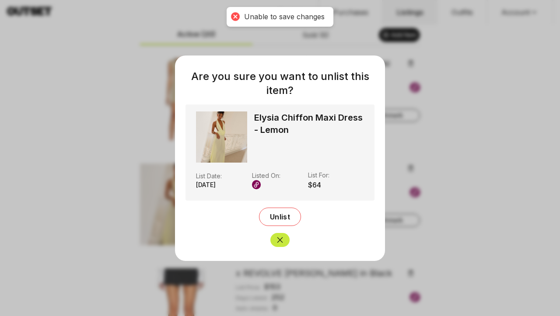
click at [468, 137] on div at bounding box center [280, 158] width 560 height 316
click at [278, 242] on icon "Close" at bounding box center [280, 240] width 6 height 6
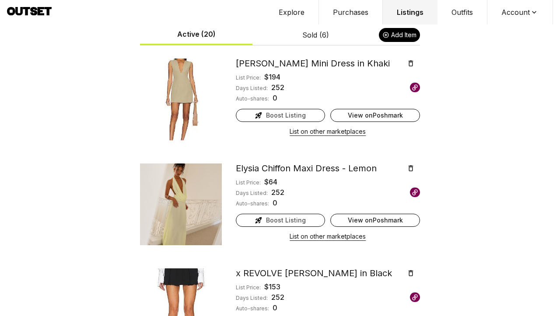
click at [412, 168] on icon at bounding box center [411, 168] width 5 height 6
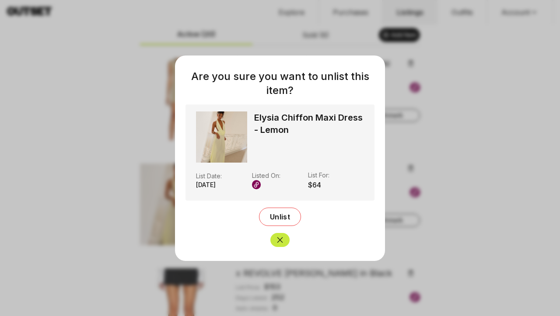
click at [281, 214] on span "Unlist" at bounding box center [280, 217] width 20 height 9
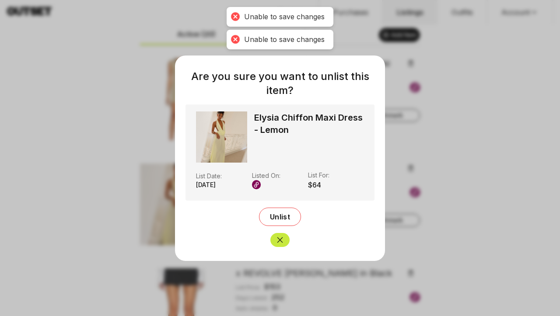
click at [279, 239] on icon "Close" at bounding box center [280, 240] width 6 height 6
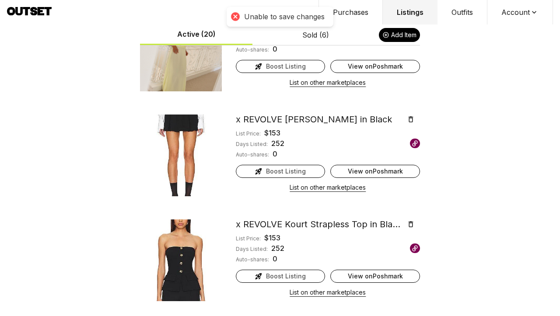
scroll to position [1931, 0]
click at [411, 117] on icon at bounding box center [411, 119] width 5 height 6
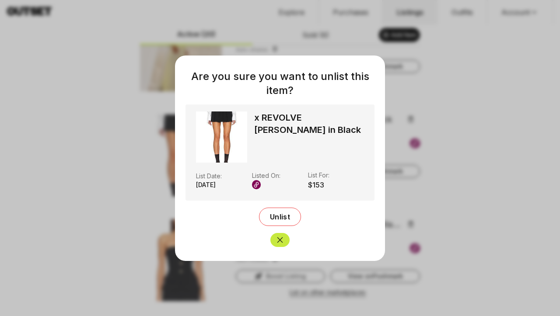
click at [286, 219] on span "Unlist" at bounding box center [280, 217] width 20 height 9
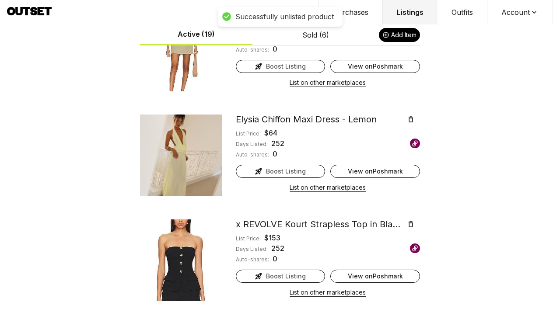
scroll to position [0, 0]
click at [410, 223] on icon at bounding box center [411, 225] width 8 height 8
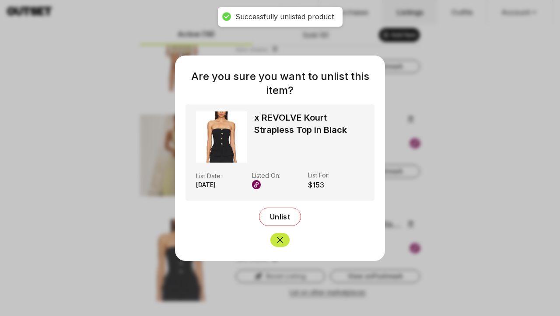
click at [287, 214] on span "Unlist" at bounding box center [280, 217] width 20 height 9
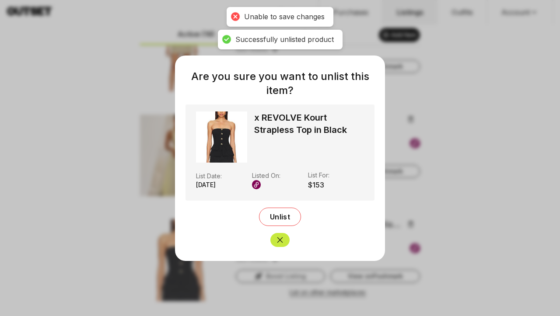
click at [286, 214] on span "Unlist" at bounding box center [280, 217] width 20 height 9
click at [286, 214] on button "Unlist" at bounding box center [280, 217] width 42 height 18
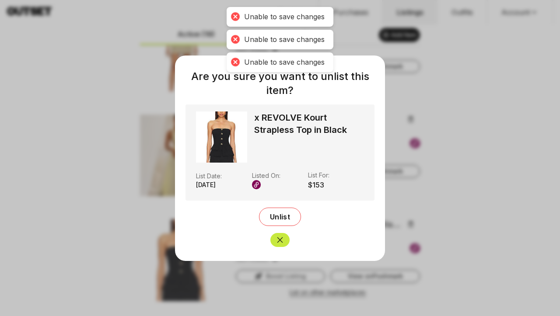
click at [460, 172] on div at bounding box center [280, 158] width 560 height 316
click at [282, 241] on icon "Close" at bounding box center [280, 240] width 9 height 9
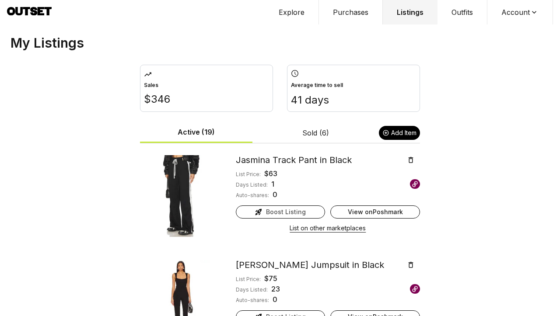
click at [314, 139] on button "Sold (6)" at bounding box center [315, 132] width 112 height 19
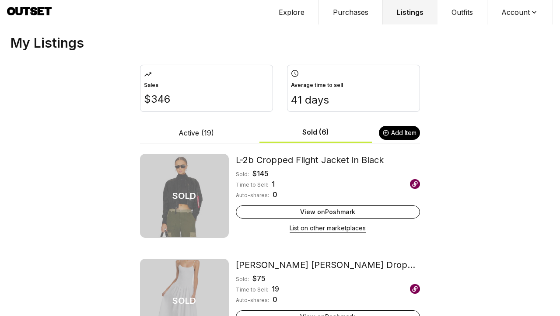
click at [198, 136] on button "Active (19)" at bounding box center [196, 132] width 112 height 19
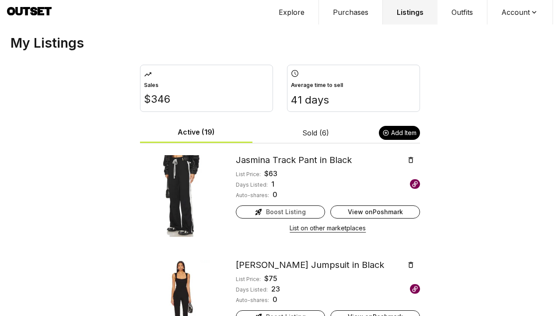
click at [354, 17] on button "Purchases" at bounding box center [351, 12] width 64 height 25
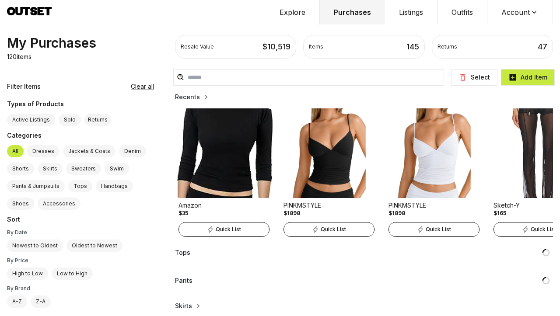
click at [294, 15] on button "Explore" at bounding box center [293, 12] width 54 height 25
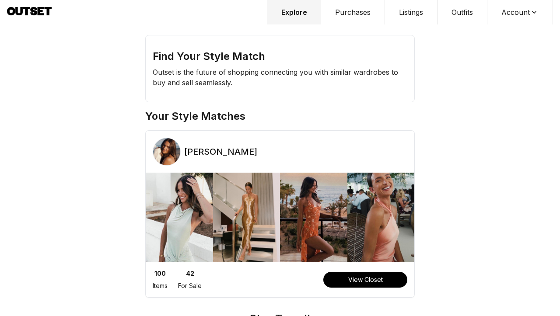
click at [329, 15] on button "Purchases" at bounding box center [353, 12] width 64 height 25
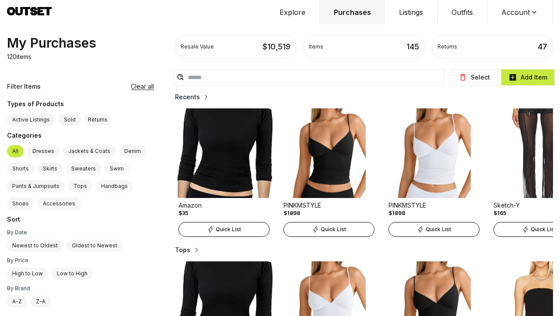
click at [350, 11] on button "Purchases" at bounding box center [352, 12] width 65 height 25
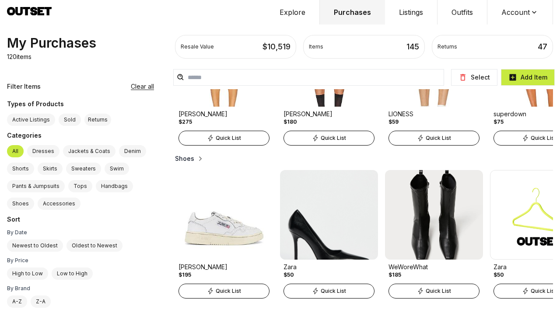
scroll to position [857, 0]
click at [131, 84] on button "Clear all" at bounding box center [142, 86] width 23 height 9
click at [131, 87] on button "Clear all" at bounding box center [142, 86] width 23 height 9
click at [291, 15] on button "Explore" at bounding box center [293, 12] width 54 height 25
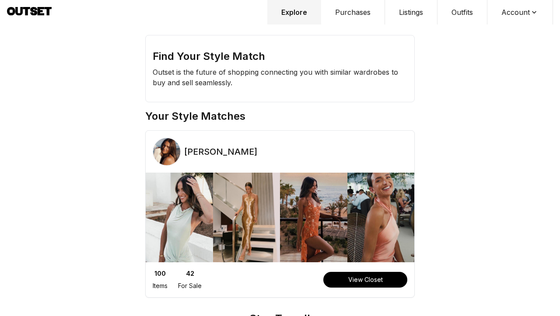
click at [357, 12] on button "Purchases" at bounding box center [353, 12] width 64 height 25
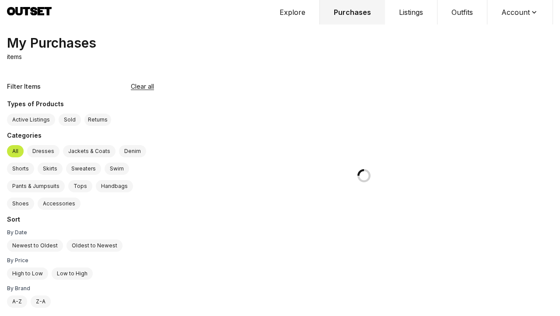
click at [413, 14] on button "Listings" at bounding box center [411, 12] width 53 height 25
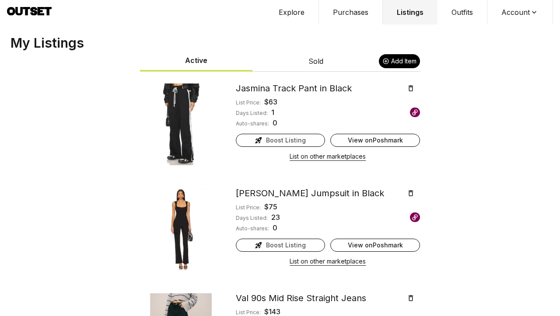
click at [471, 13] on button "Outfits" at bounding box center [463, 12] width 50 height 25
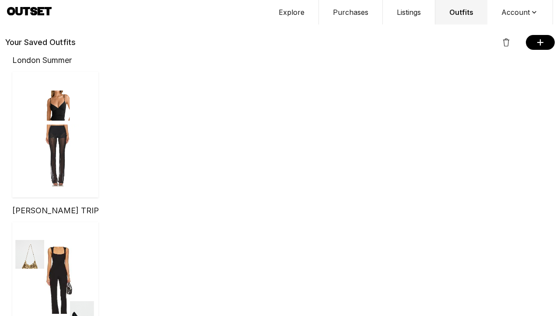
click at [513, 15] on button "Account" at bounding box center [520, 12] width 66 height 25
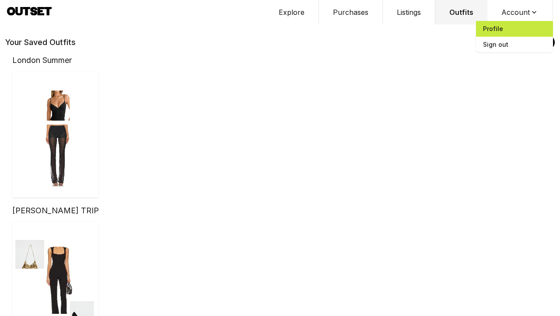
click at [500, 29] on span "Profile" at bounding box center [514, 29] width 77 height 16
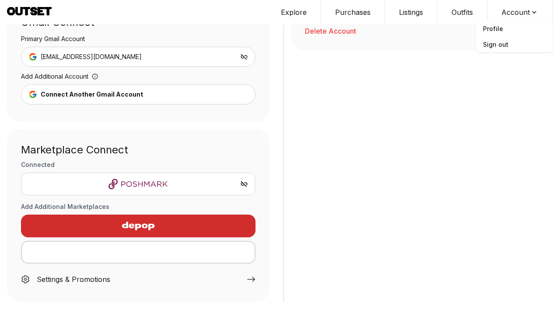
scroll to position [104, 0]
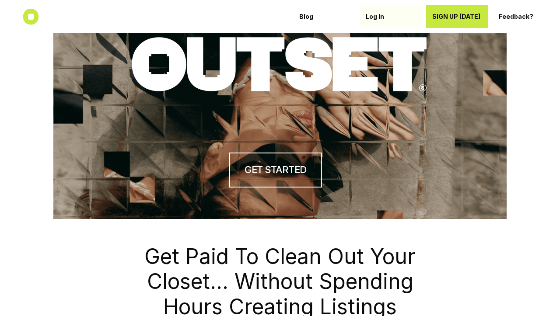
click at [371, 14] on p "Log In" at bounding box center [391, 16] width 50 height 7
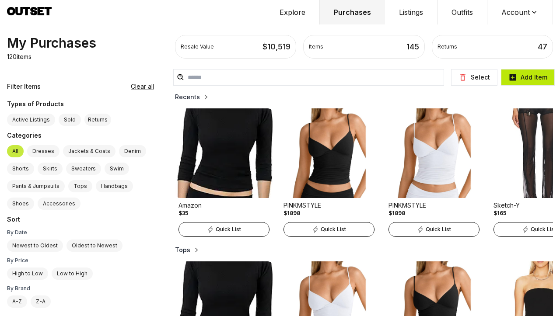
click at [521, 77] on button "Add Item" at bounding box center [528, 77] width 54 height 17
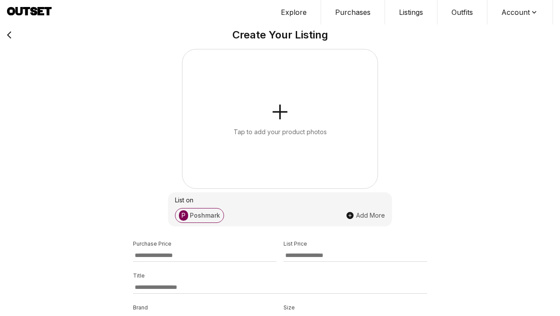
click at [282, 110] on icon "button" at bounding box center [280, 112] width 21 height 21
click at [296, 115] on button "Tap to add your product photos" at bounding box center [279, 118] width 195 height 139
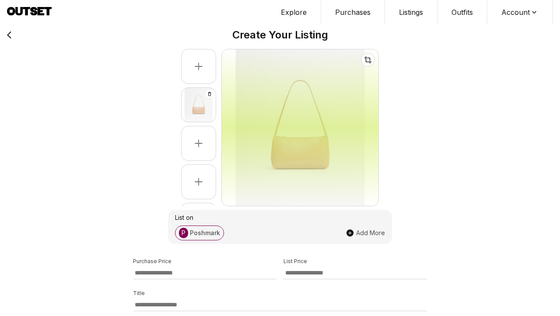
select select "********"
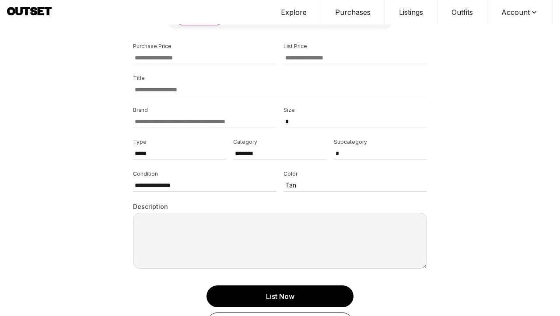
scroll to position [342, 0]
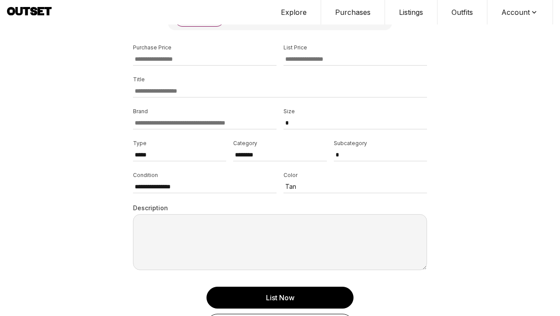
click at [335, 187] on p "Tan" at bounding box center [349, 186] width 128 height 9
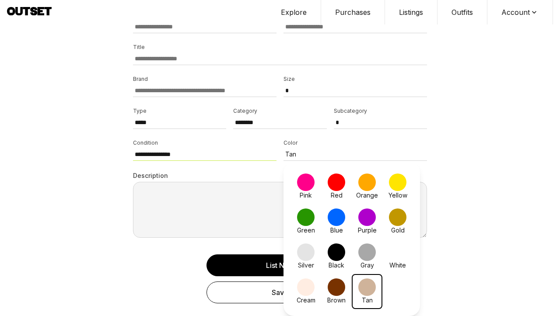
scroll to position [374, 0]
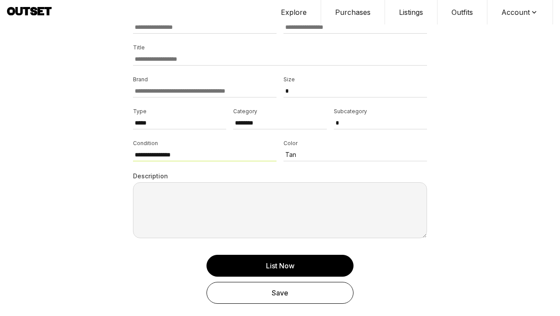
select select "****"
type textarea "**********"
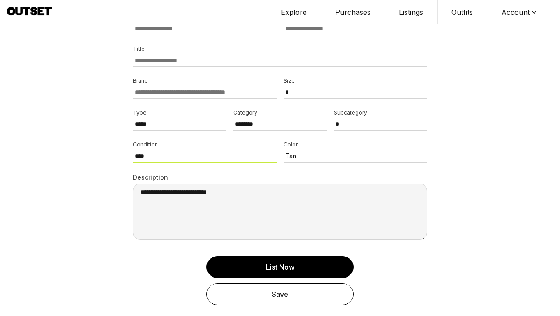
scroll to position [341, 0]
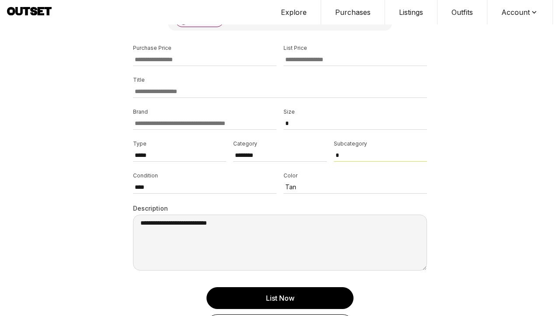
select select "****"
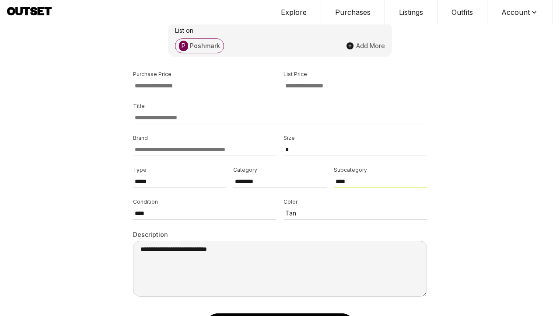
scroll to position [312, 0]
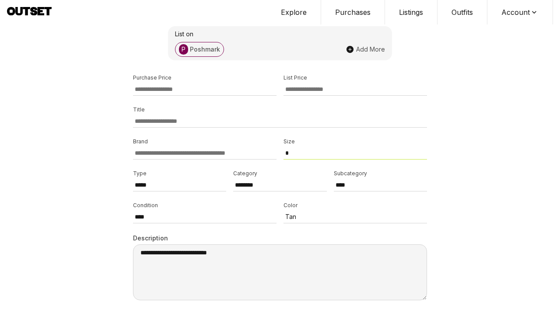
select select "**"
click at [221, 153] on input at bounding box center [205, 153] width 144 height 13
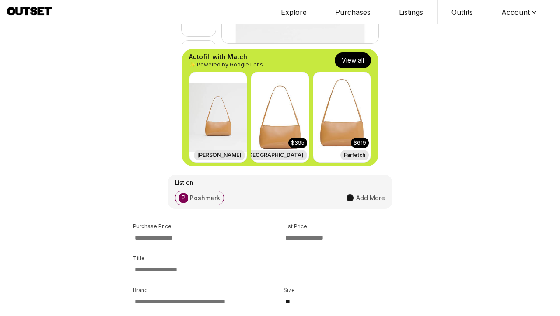
scroll to position [158, 0]
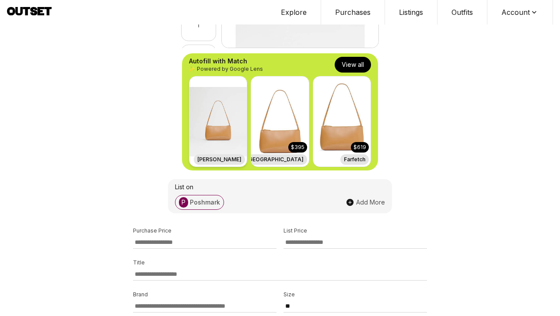
click at [218, 155] on div "[PERSON_NAME]" at bounding box center [219, 159] width 51 height 11
click at [224, 153] on img at bounding box center [217, 122] width 57 height 90
click at [224, 161] on h3 "Mansur Gavriel" at bounding box center [219, 159] width 44 height 7
click at [219, 127] on img at bounding box center [217, 122] width 57 height 90
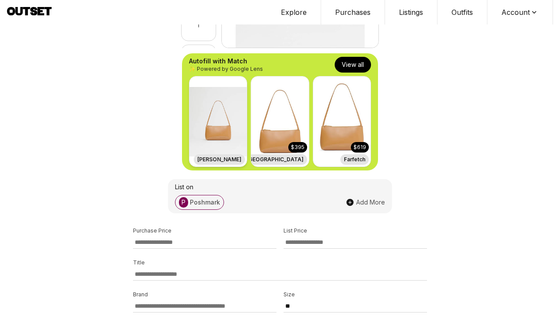
click at [221, 144] on img at bounding box center [217, 122] width 57 height 90
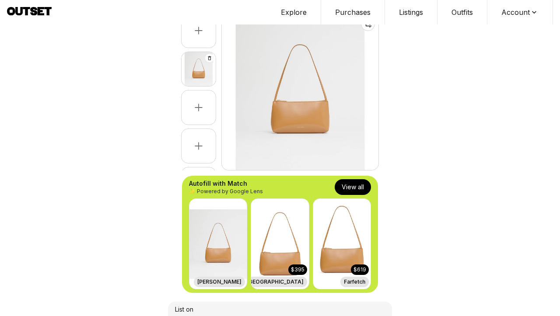
scroll to position [50, 0]
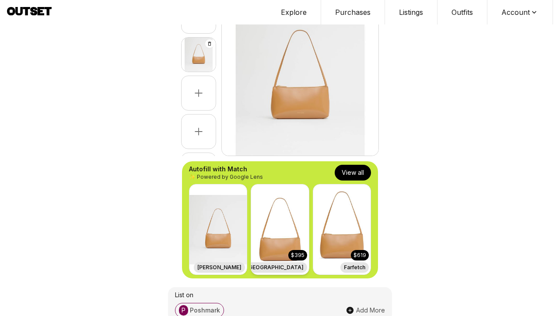
click at [284, 230] on img at bounding box center [279, 230] width 57 height 90
click at [349, 173] on button "View all" at bounding box center [353, 173] width 36 height 16
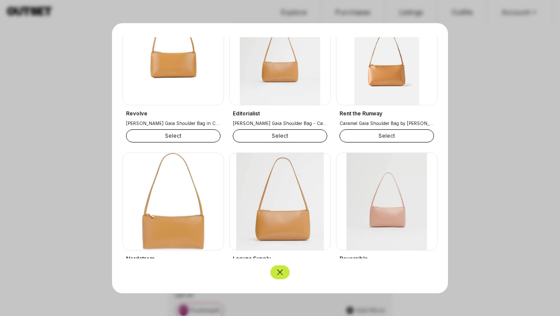
scroll to position [196, 0]
click at [181, 137] on button "Select" at bounding box center [173, 136] width 95 height 13
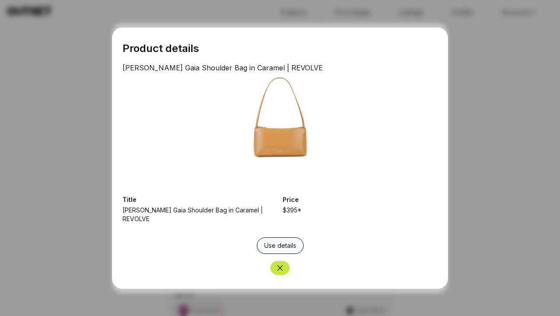
click at [278, 243] on button "Use details" at bounding box center [280, 246] width 47 height 17
type input "***"
type input "**********"
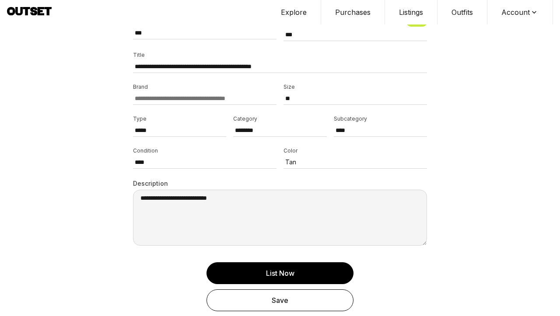
scroll to position [370, 0]
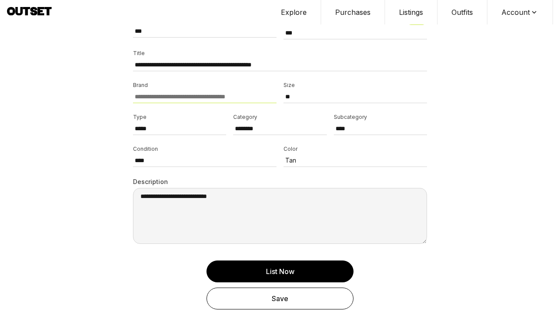
click at [216, 102] on input at bounding box center [205, 97] width 144 height 13
type input "**********"
click at [209, 96] on input "**********" at bounding box center [205, 97] width 144 height 13
drag, startPoint x: 165, startPoint y: 116, endPoint x: 104, endPoint y: 162, distance: 76.5
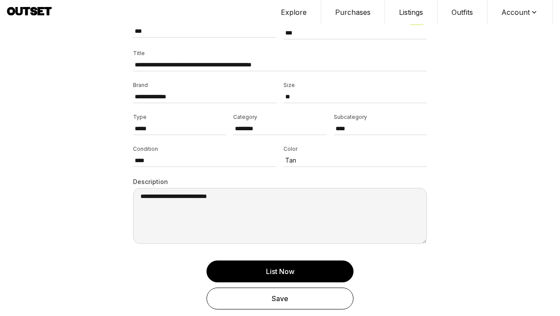
drag, startPoint x: 305, startPoint y: 62, endPoint x: 270, endPoint y: 62, distance: 35.0
click at [270, 62] on input "**********" at bounding box center [280, 65] width 294 height 13
type input "**********"
click at [265, 302] on div "Save" at bounding box center [280, 299] width 129 height 11
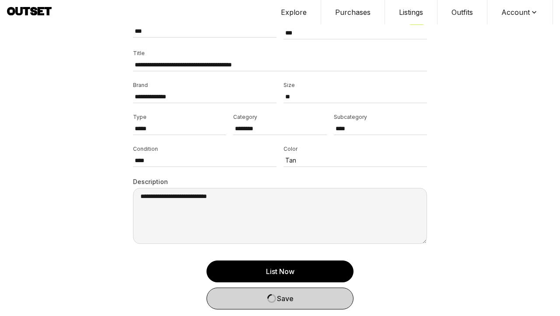
select select
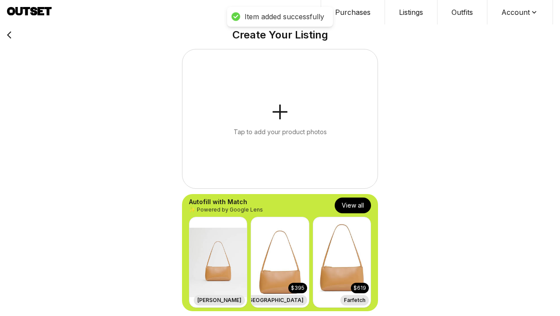
scroll to position [0, 0]
click at [344, 15] on button "Purchases" at bounding box center [353, 12] width 64 height 25
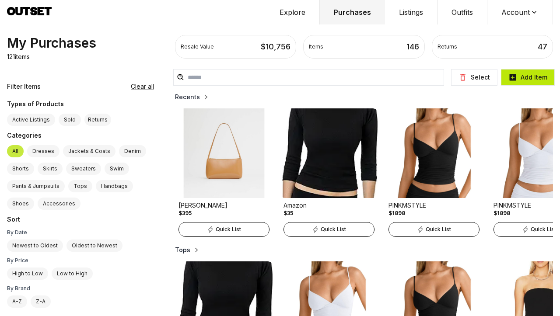
click at [515, 80] on icon "button" at bounding box center [513, 77] width 7 height 7
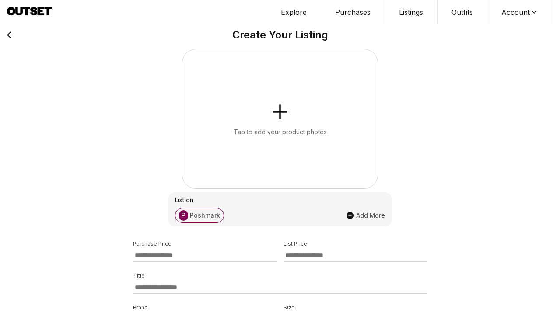
click at [279, 126] on button "Tap to add your product photos" at bounding box center [279, 118] width 195 height 139
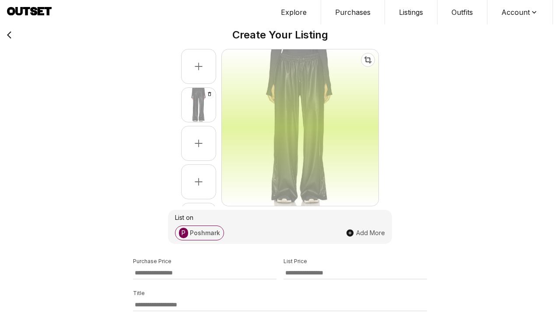
select select "**********"
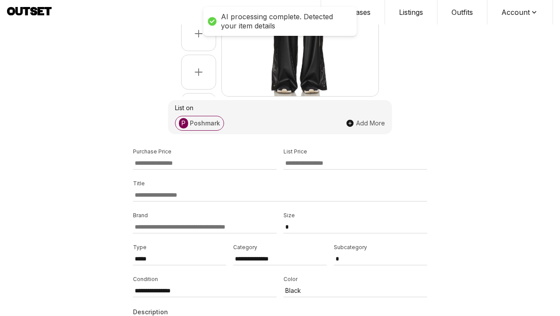
scroll to position [150, 0]
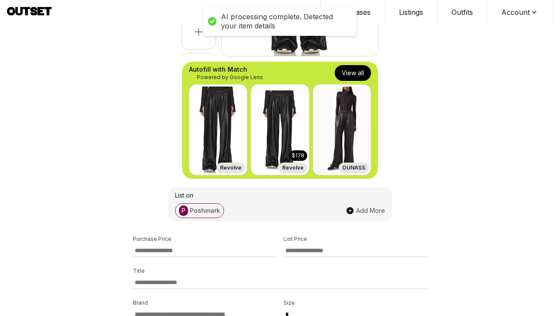
click at [352, 71] on button "View all" at bounding box center [353, 73] width 36 height 16
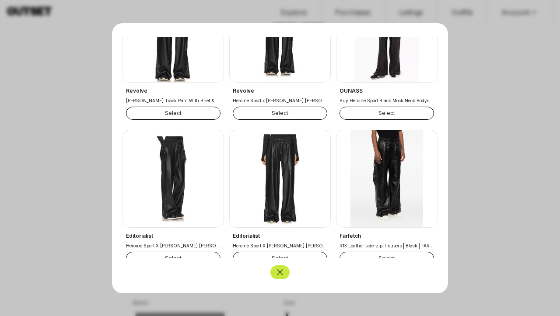
scroll to position [73, 0]
click at [280, 116] on button "Select" at bounding box center [280, 113] width 95 height 13
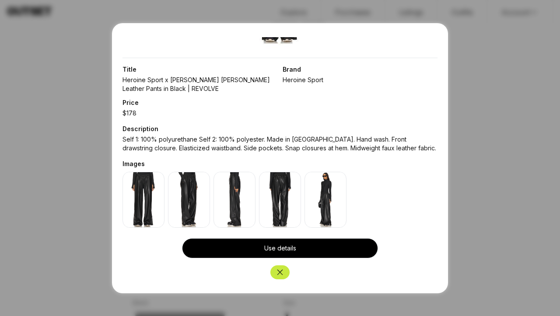
scroll to position [133, 0]
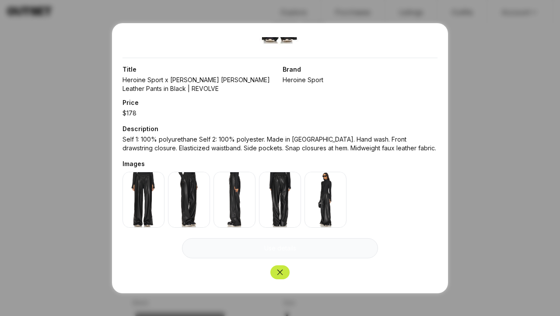
click at [305, 251] on button "Use details" at bounding box center [280, 248] width 196 height 20
type input "***"
type input "**********"
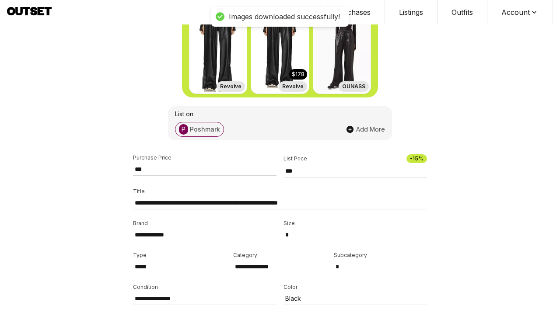
scroll to position [331, 0]
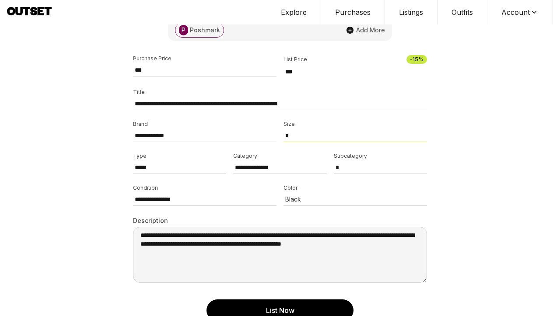
select select "*"
select select "**********"
select select
select select "*****"
select select "*********"
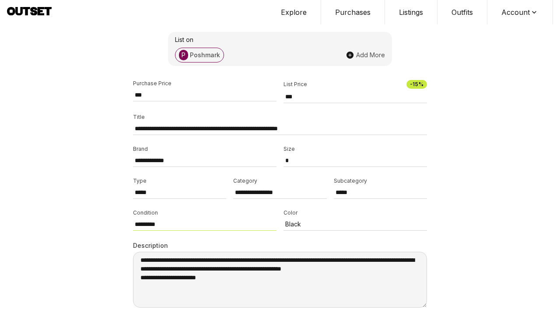
scroll to position [308, 0]
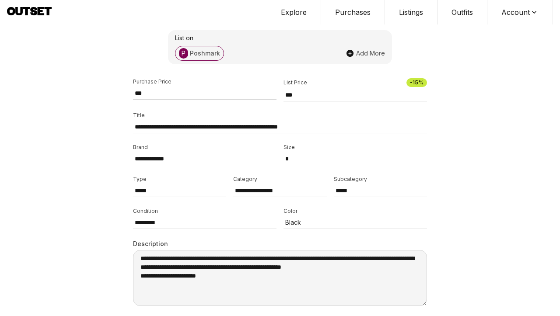
select select "*"
drag, startPoint x: 347, startPoint y: 125, endPoint x: 313, endPoint y: 126, distance: 33.7
click at [313, 126] on input "**********" at bounding box center [280, 127] width 294 height 13
drag, startPoint x: 312, startPoint y: 123, endPoint x: 284, endPoint y: 124, distance: 28.9
click at [284, 124] on input "**********" at bounding box center [280, 127] width 294 height 13
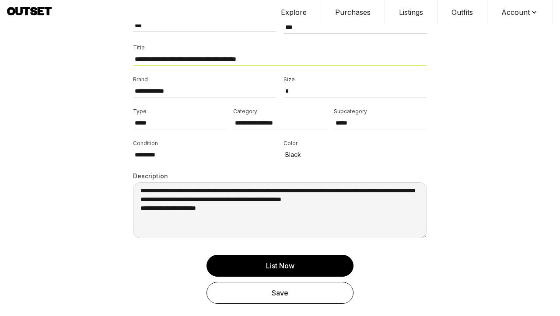
scroll to position [375, 0]
type input "**********"
click at [286, 296] on div "Save" at bounding box center [280, 293] width 129 height 11
click at [287, 294] on div "Save" at bounding box center [280, 293] width 129 height 11
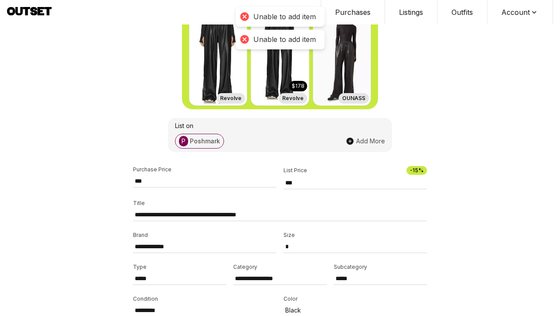
scroll to position [196, 0]
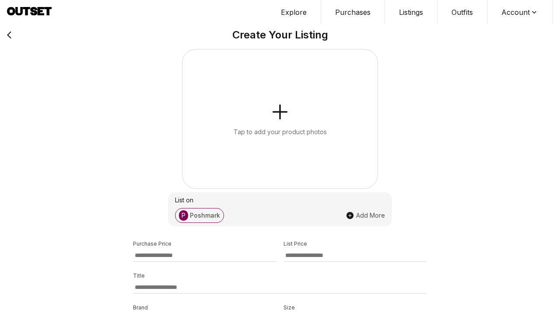
click at [293, 108] on button "Tap to add your product photos" at bounding box center [279, 118] width 195 height 139
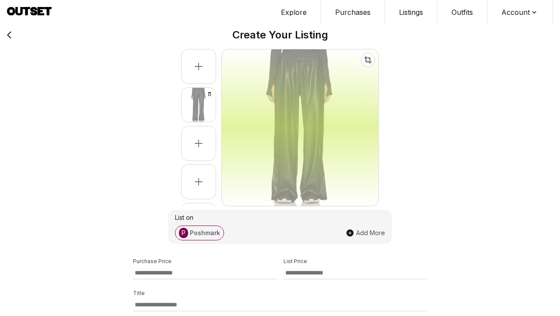
select select "*******"
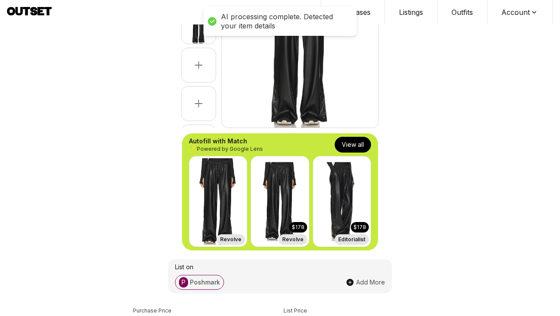
scroll to position [63, 0]
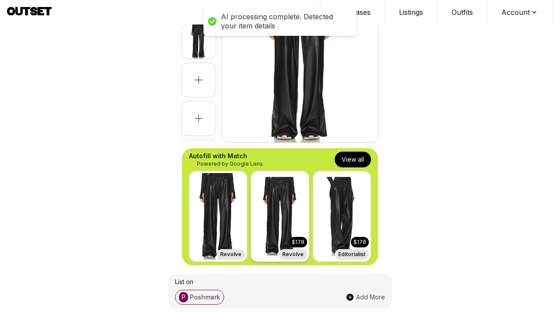
click at [292, 233] on img at bounding box center [279, 217] width 57 height 90
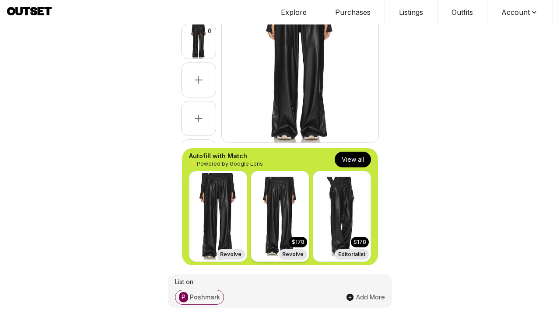
click at [282, 228] on img at bounding box center [279, 217] width 57 height 90
click at [356, 158] on button "View all" at bounding box center [353, 160] width 36 height 16
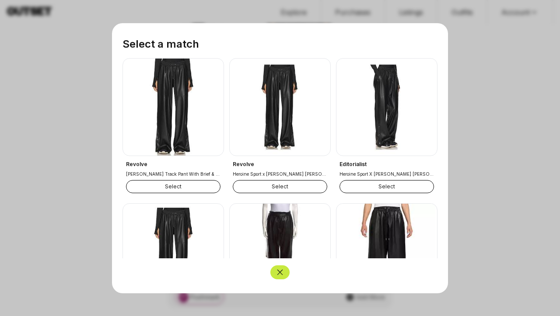
click at [286, 186] on button "Select" at bounding box center [280, 186] width 95 height 13
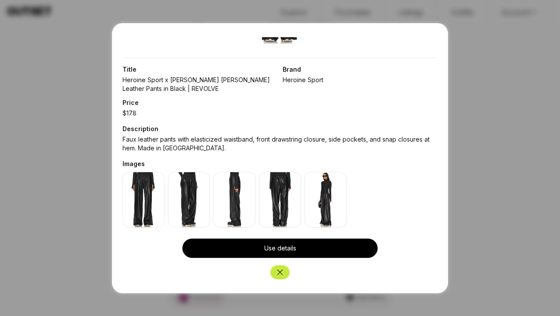
scroll to position [133, 0]
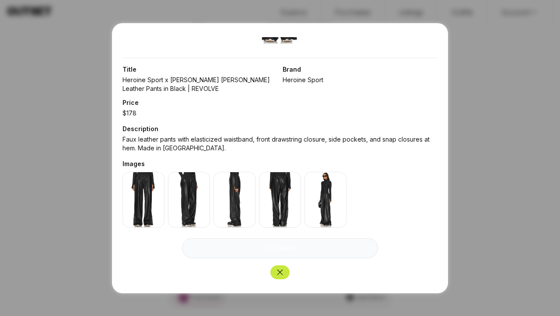
click at [281, 249] on button "Use details" at bounding box center [280, 248] width 196 height 20
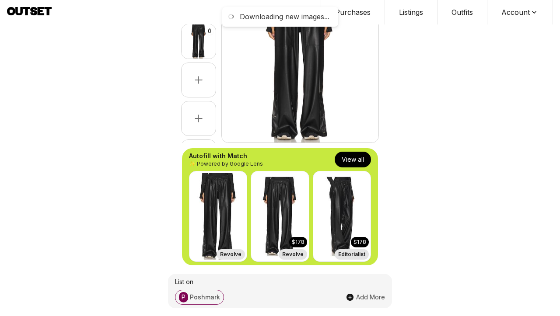
type input "***"
type input "**********"
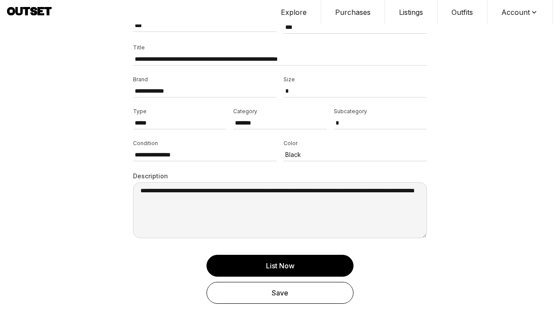
scroll to position [375, 0]
click at [271, 298] on button "Save" at bounding box center [280, 293] width 147 height 22
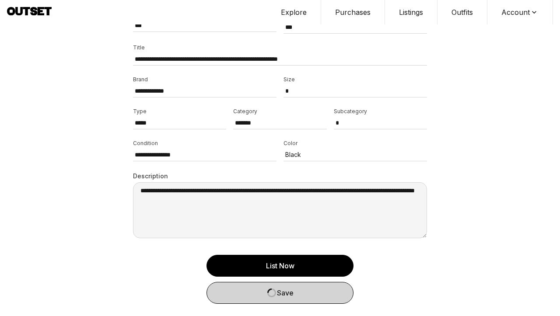
select select
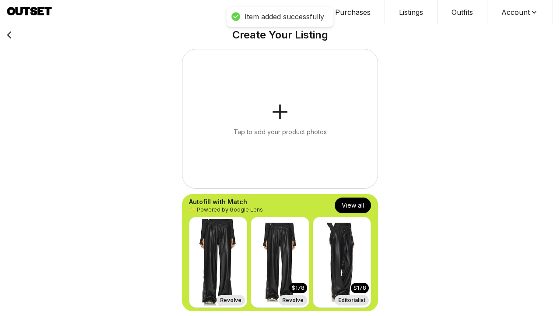
scroll to position [0, 0]
click at [356, 13] on button "Purchases" at bounding box center [353, 12] width 64 height 25
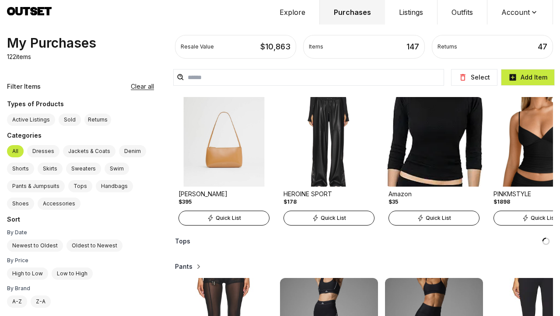
scroll to position [14, 0]
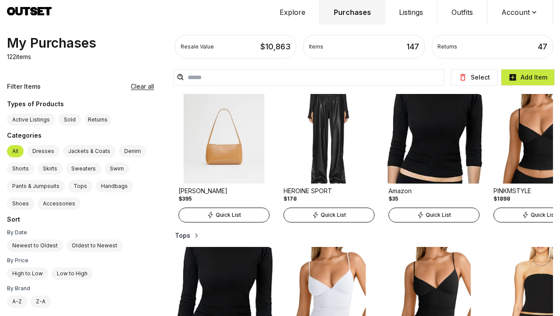
click at [294, 146] on img at bounding box center [329, 139] width 98 height 90
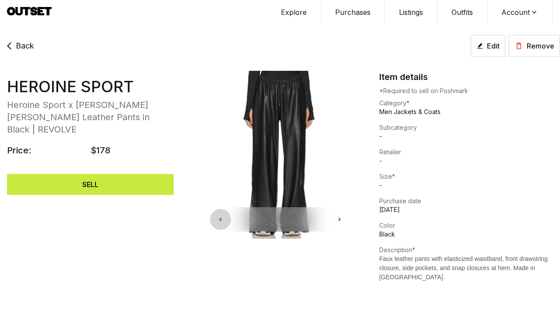
click at [490, 39] on button "Edit" at bounding box center [488, 46] width 35 height 22
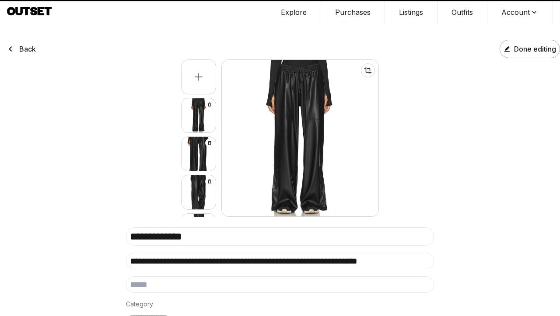
select select "*******"
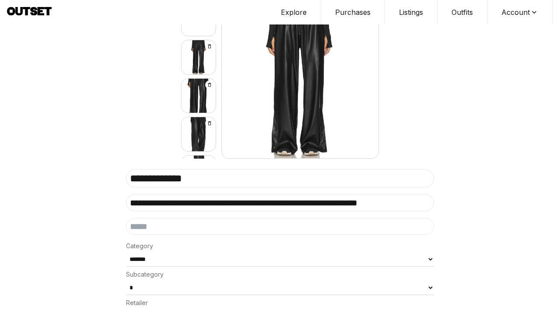
scroll to position [65, 0]
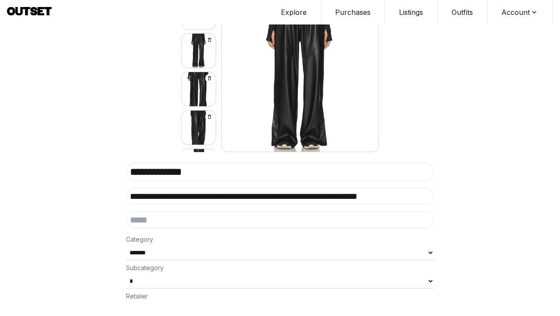
drag, startPoint x: 367, startPoint y: 195, endPoint x: 428, endPoint y: 196, distance: 61.7
click at [428, 196] on input "**********" at bounding box center [280, 196] width 308 height 17
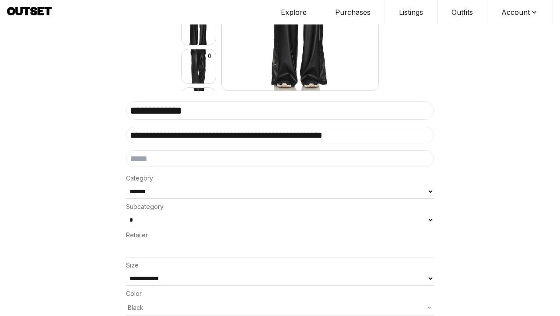
scroll to position [130, 0]
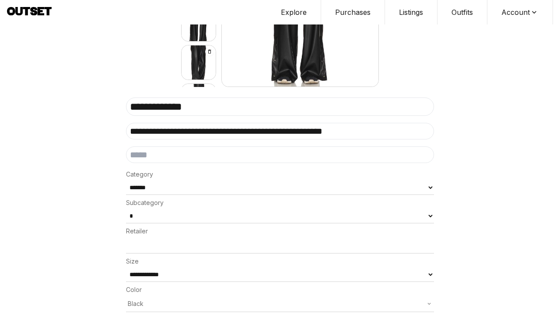
type input "**********"
select select "**********"
select select "*****"
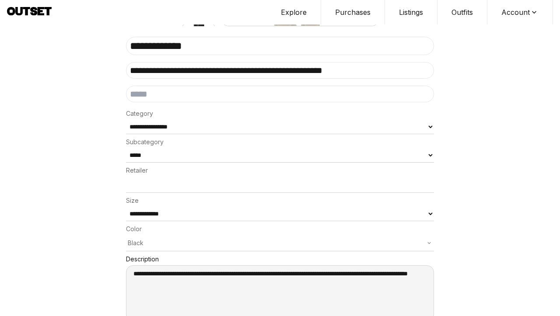
scroll to position [196, 0]
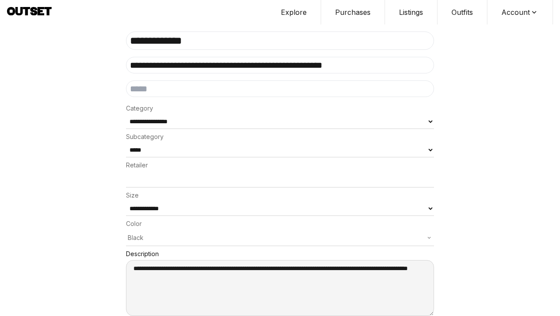
click at [265, 180] on div "**********" at bounding box center [280, 208] width 308 height 222
click at [263, 172] on input at bounding box center [280, 180] width 308 height 16
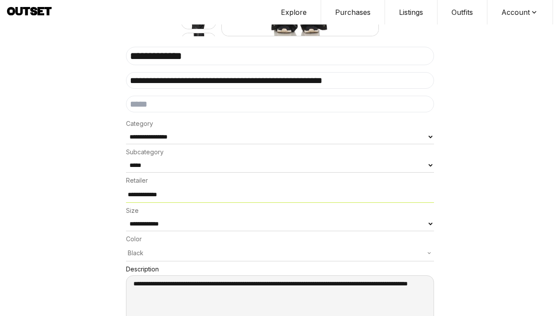
type input "**********"
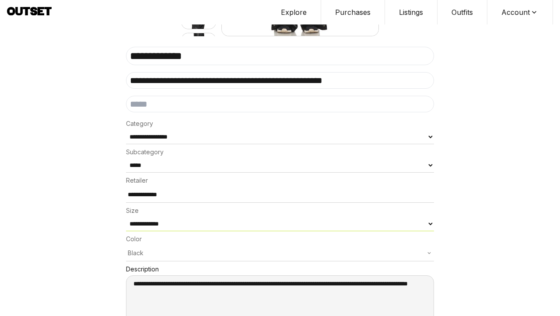
select select "*"
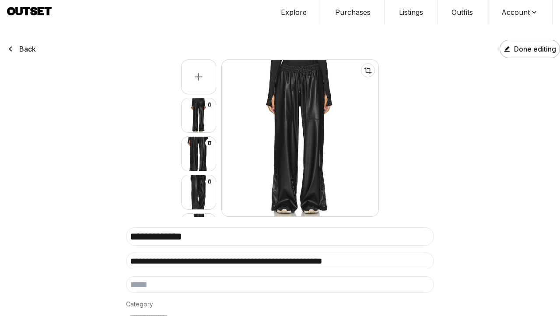
scroll to position [0, 0]
click at [532, 50] on span "Done editing" at bounding box center [535, 49] width 42 height 11
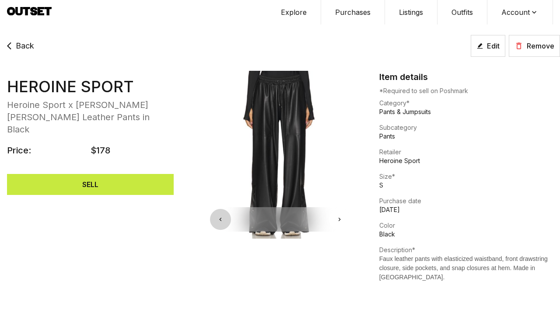
click at [25, 44] on span "Back" at bounding box center [25, 46] width 18 height 12
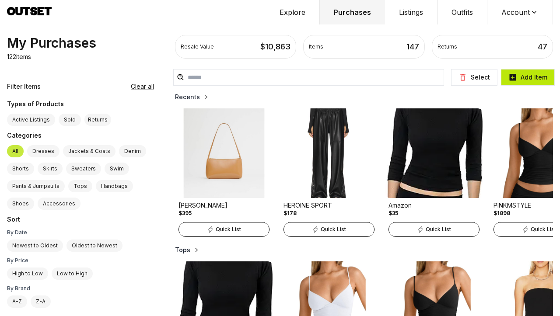
click at [527, 83] on button "Add Item" at bounding box center [528, 77] width 54 height 17
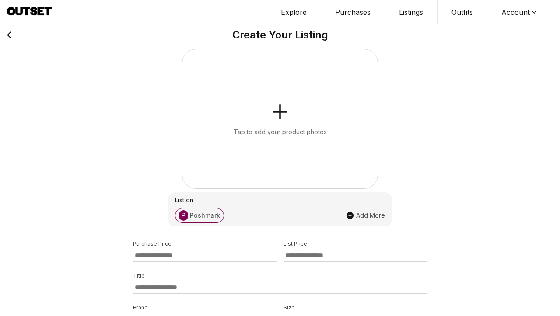
click at [271, 133] on div "Tap to add your product photos" at bounding box center [280, 132] width 93 height 9
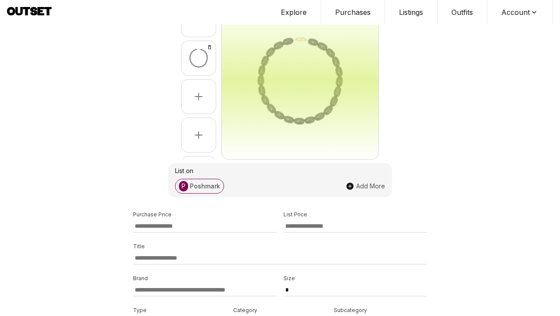
scroll to position [47, 0]
select select "**********"
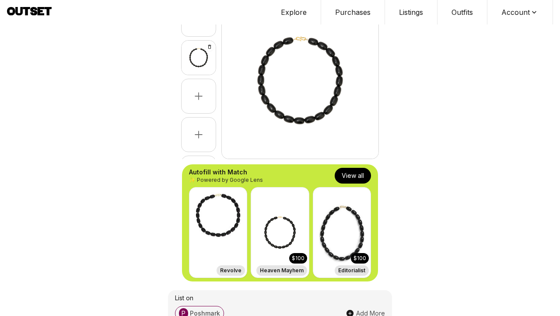
click at [356, 176] on button "View all" at bounding box center [353, 176] width 36 height 16
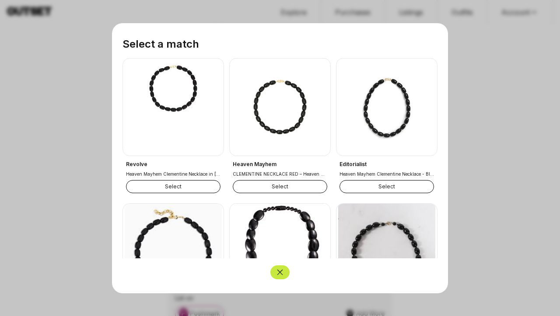
click at [177, 188] on button "Select" at bounding box center [173, 186] width 95 height 13
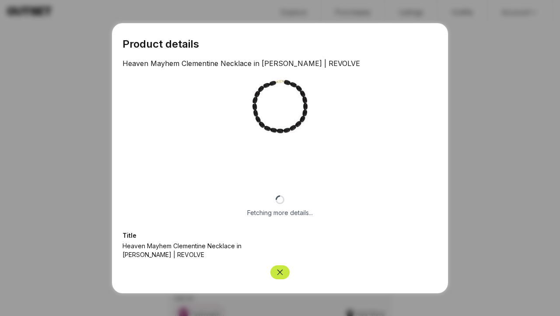
click at [282, 273] on icon "Close" at bounding box center [280, 272] width 9 height 9
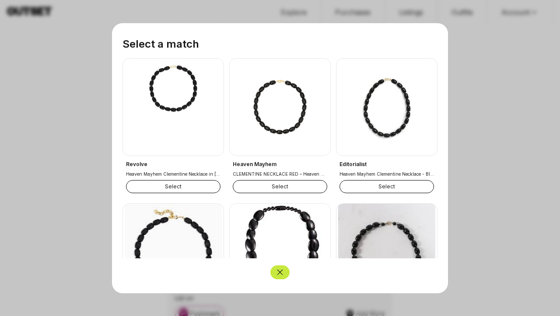
click at [280, 191] on button "Select" at bounding box center [280, 186] width 95 height 13
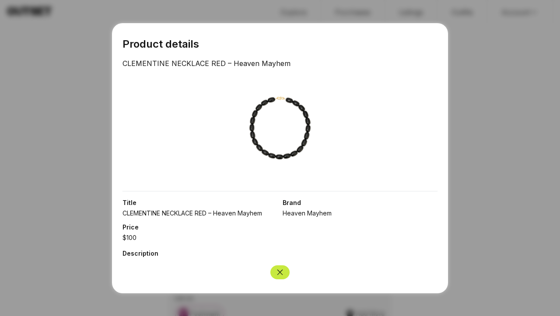
scroll to position [0, 0]
click at [51, 127] on div at bounding box center [280, 158] width 560 height 316
click at [442, 94] on div "Modal Modal content Product details CLEMENTINE NECKLACE RED – Heaven Mayhem Tit…" at bounding box center [280, 158] width 336 height 270
click at [381, 14] on div at bounding box center [280, 158] width 560 height 316
click at [281, 271] on icon "Close" at bounding box center [280, 272] width 9 height 9
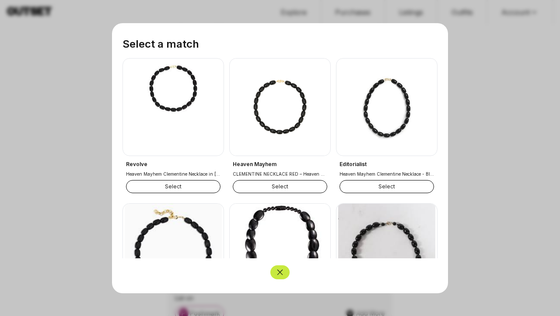
click at [175, 187] on button "Select" at bounding box center [173, 186] width 95 height 13
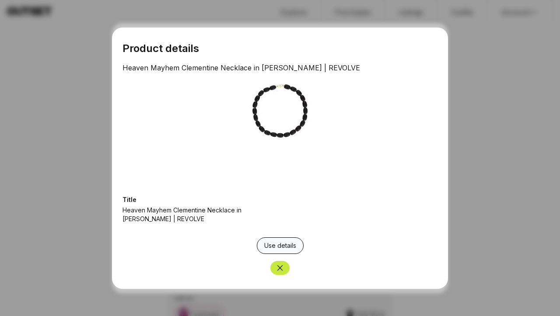
click at [281, 247] on button "Use details" at bounding box center [280, 246] width 47 height 17
type input "**********"
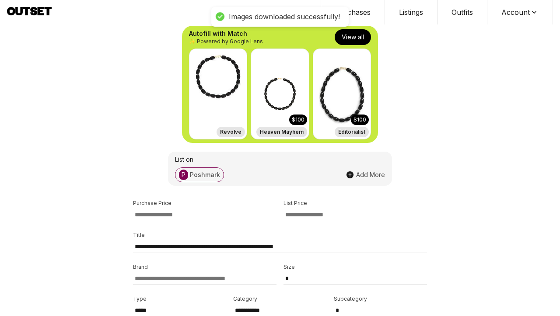
scroll to position [203, 0]
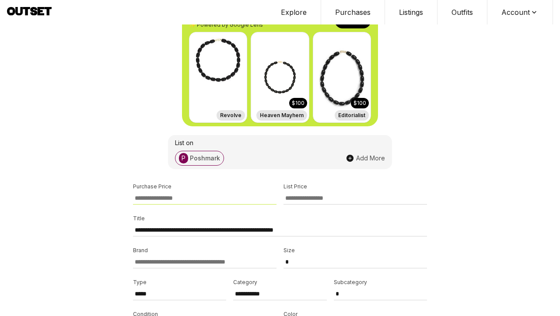
click at [197, 201] on input at bounding box center [205, 198] width 144 height 13
type input "***"
click at [109, 230] on div "**********" at bounding box center [280, 142] width 560 height 690
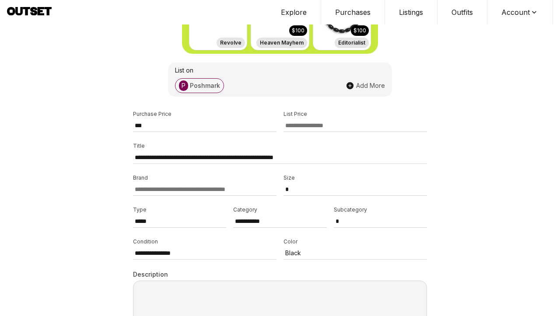
scroll to position [304, 0]
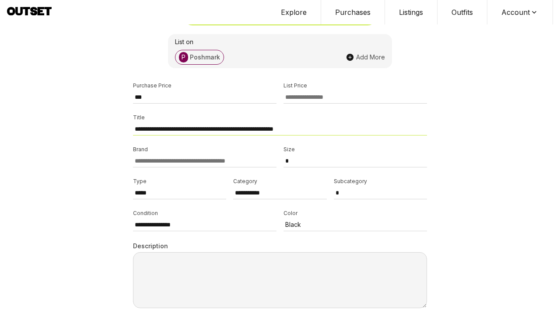
drag, startPoint x: 348, startPoint y: 130, endPoint x: 308, endPoint y: 130, distance: 39.8
click at [308, 130] on input "**********" at bounding box center [280, 129] width 294 height 13
type input "**********"
click at [222, 158] on input at bounding box center [205, 161] width 144 height 13
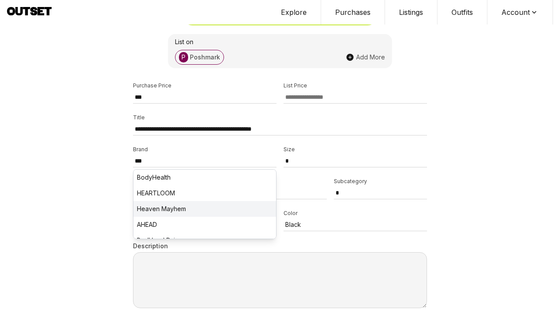
click at [214, 210] on li "Heaven Mayhem" at bounding box center [204, 209] width 143 height 16
type input "**********"
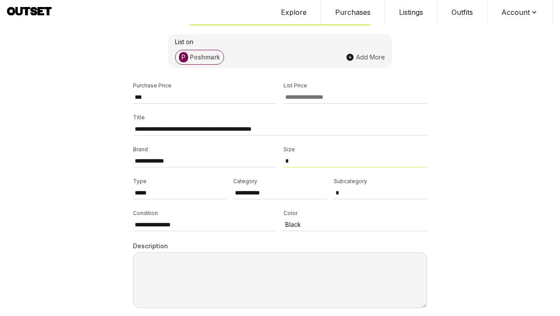
select select "**"
select select "*********"
type textarea "**********"
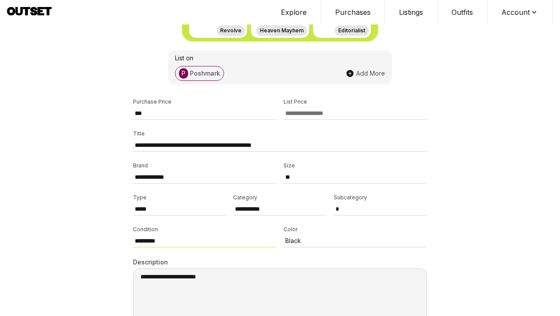
scroll to position [289, 0]
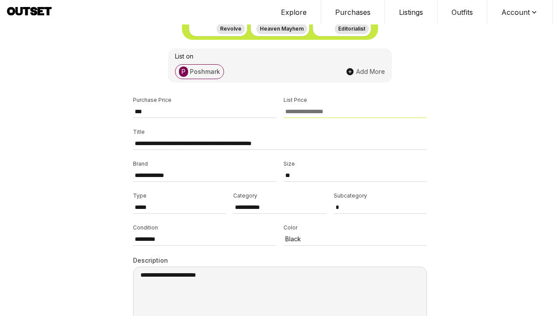
click at [318, 111] on input at bounding box center [356, 111] width 144 height 13
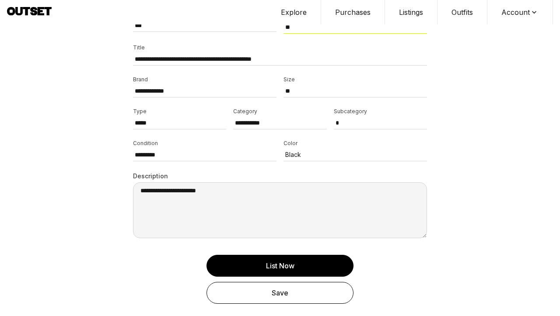
scroll to position [375, 0]
click at [305, 295] on div "Save" at bounding box center [280, 293] width 129 height 11
click at [289, 302] on button "Save" at bounding box center [280, 293] width 147 height 22
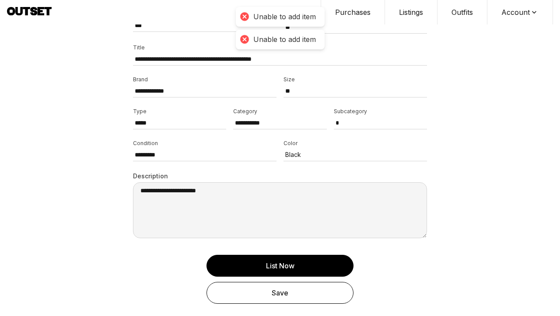
click at [287, 297] on div "Save" at bounding box center [280, 293] width 129 height 11
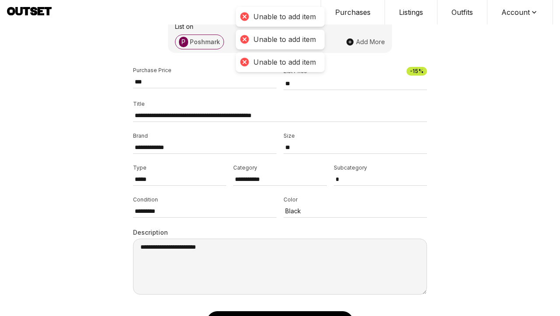
scroll to position [315, 0]
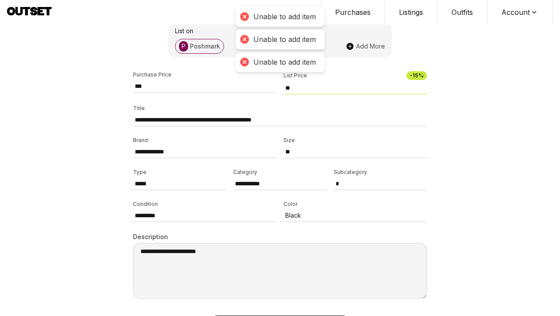
click at [321, 92] on input "**" at bounding box center [356, 88] width 144 height 13
type input "*"
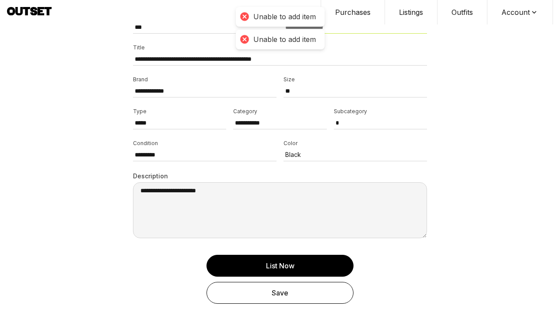
scroll to position [374, 0]
click at [269, 291] on div "Save" at bounding box center [280, 293] width 129 height 11
click at [175, 27] on input "***" at bounding box center [205, 27] width 144 height 13
type input "*"
click at [264, 298] on div "Save" at bounding box center [280, 293] width 129 height 11
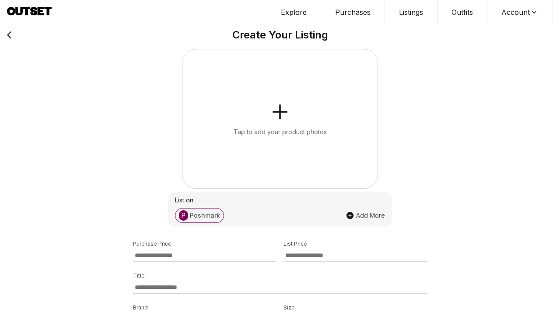
click at [276, 115] on icon "button" at bounding box center [280, 112] width 21 height 21
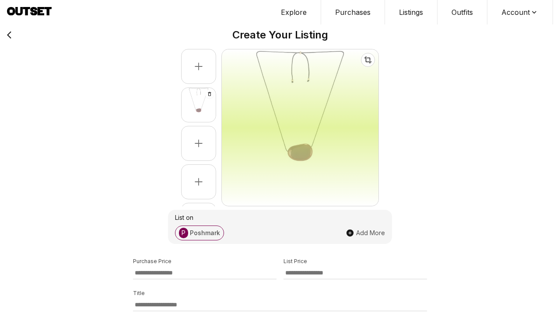
select select "**********"
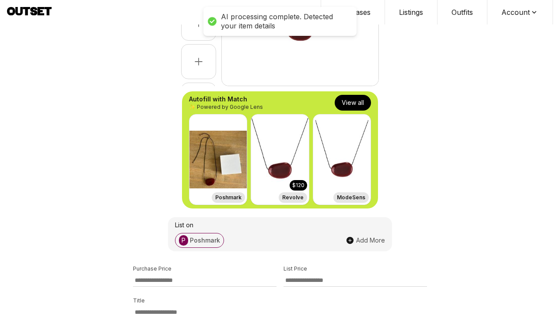
scroll to position [83, 0]
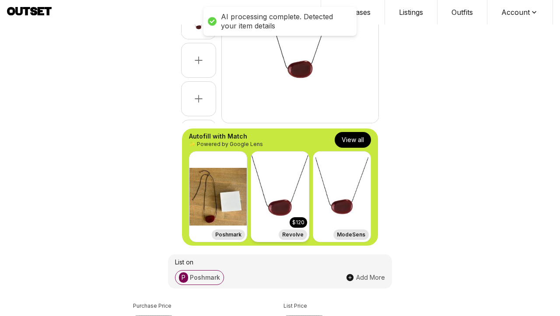
click at [278, 214] on img at bounding box center [279, 197] width 57 height 90
click at [293, 233] on h3 "Revolve" at bounding box center [292, 234] width 21 height 7
click at [349, 139] on button "View all" at bounding box center [353, 140] width 36 height 16
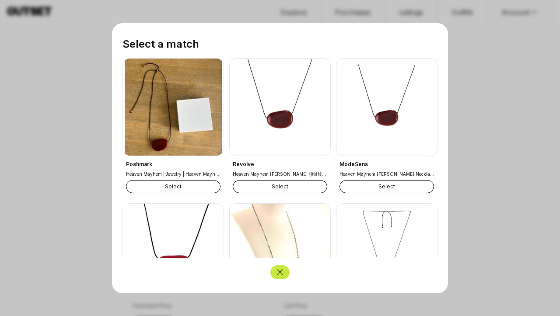
click at [273, 189] on button "Select" at bounding box center [280, 186] width 95 height 13
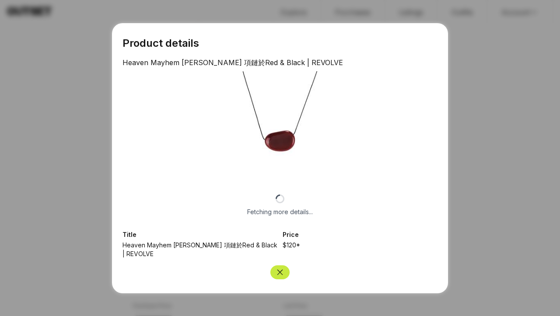
scroll to position [0, 0]
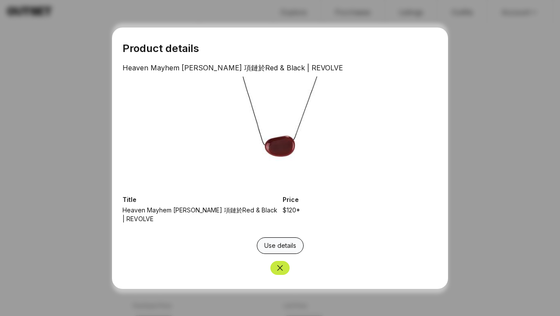
click at [282, 245] on button "Use details" at bounding box center [280, 246] width 47 height 17
type input "***"
type input "**********"
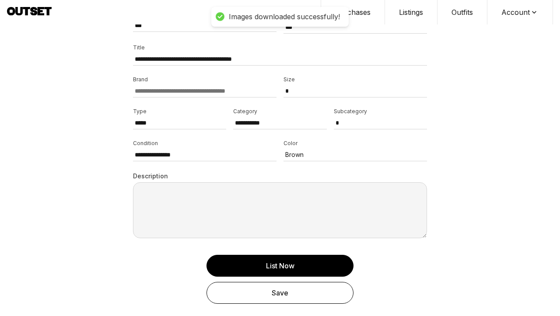
scroll to position [375, 0]
click at [278, 295] on div "Save" at bounding box center [280, 293] width 129 height 11
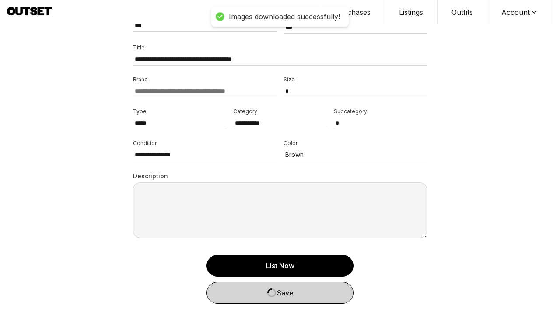
select select
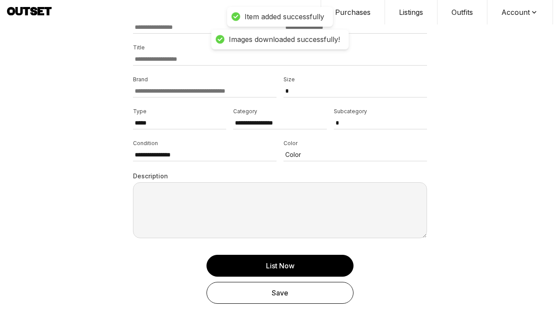
click at [357, 8] on button "Purchases" at bounding box center [353, 12] width 64 height 25
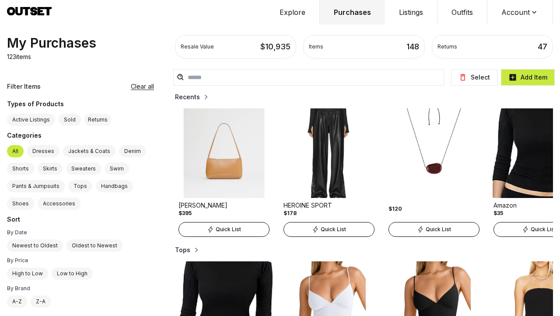
click at [396, 173] on img at bounding box center [434, 154] width 98 height 90
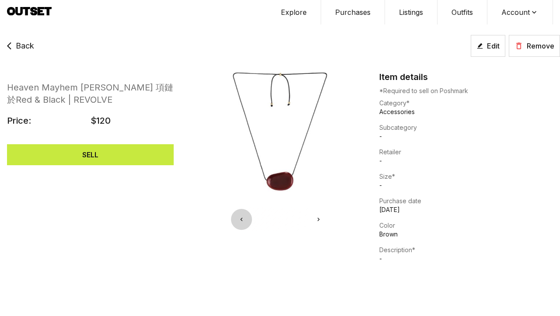
click at [490, 49] on span "Edit" at bounding box center [493, 46] width 13 height 11
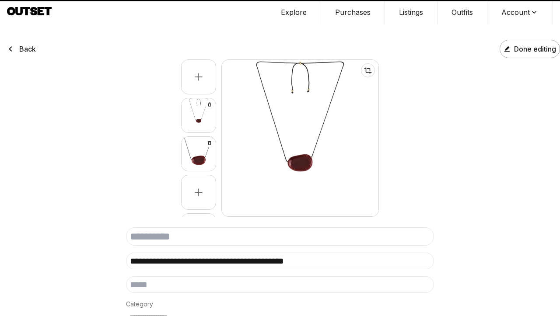
select select "**********"
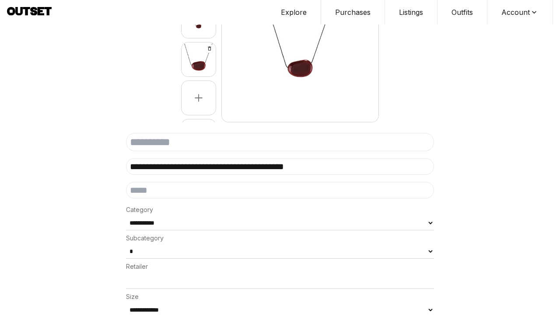
scroll to position [3, 0]
click at [189, 146] on input at bounding box center [280, 142] width 308 height 18
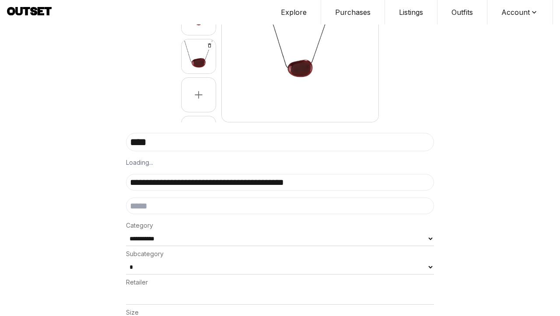
drag, startPoint x: 189, startPoint y: 146, endPoint x: 173, endPoint y: 167, distance: 26.3
click at [173, 167] on div "**********" at bounding box center [280, 173] width 308 height 81
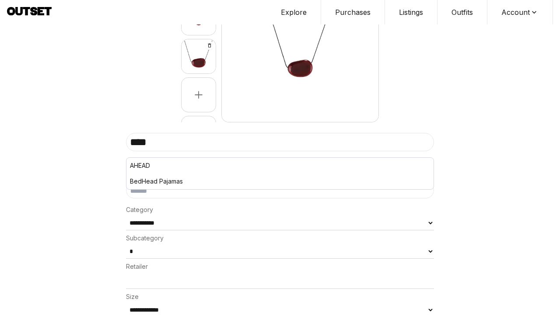
click at [182, 139] on input "****" at bounding box center [280, 142] width 308 height 18
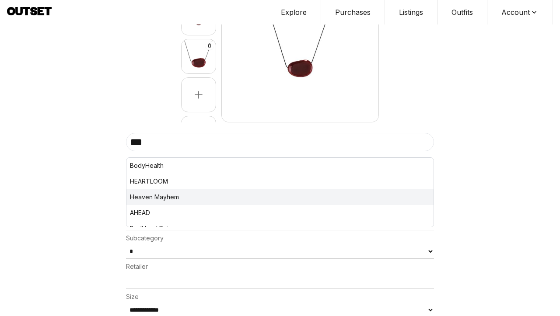
click at [152, 199] on li "Heaven Mayhem" at bounding box center [279, 197] width 307 height 16
type input "**********"
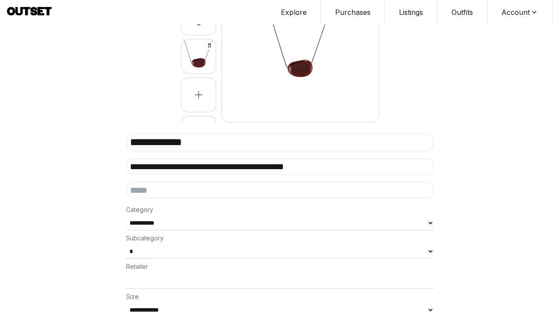
drag, startPoint x: 359, startPoint y: 166, endPoint x: 234, endPoint y: 166, distance: 125.6
click at [234, 166] on input "**********" at bounding box center [280, 166] width 308 height 17
click at [225, 165] on input "**********" at bounding box center [280, 166] width 308 height 17
click at [285, 170] on input "**********" at bounding box center [280, 166] width 308 height 17
type input "**********"
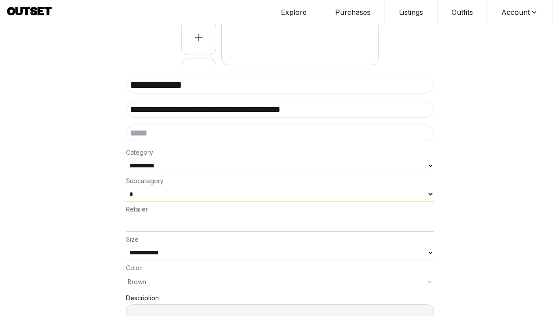
scroll to position [179, 0]
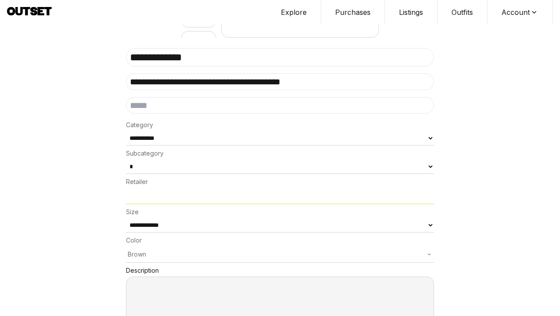
click at [165, 191] on input at bounding box center [280, 196] width 308 height 16
type input "*"
click at [211, 56] on input "**********" at bounding box center [280, 57] width 308 height 18
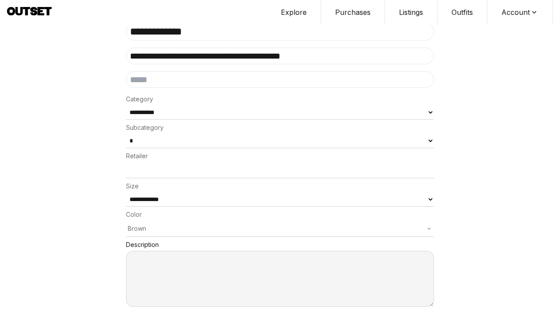
scroll to position [204, 0]
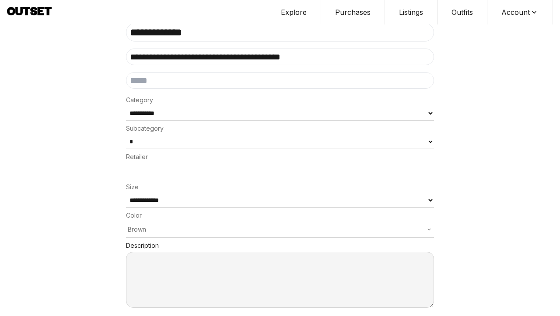
click at [188, 223] on div "Brown" at bounding box center [280, 230] width 308 height 16
click at [182, 225] on p "Brown" at bounding box center [280, 229] width 305 height 9
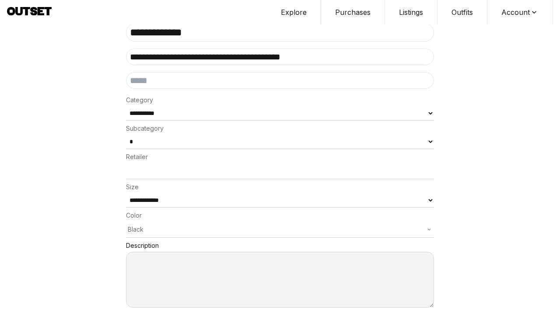
click at [182, 225] on p "Black" at bounding box center [280, 229] width 305 height 9
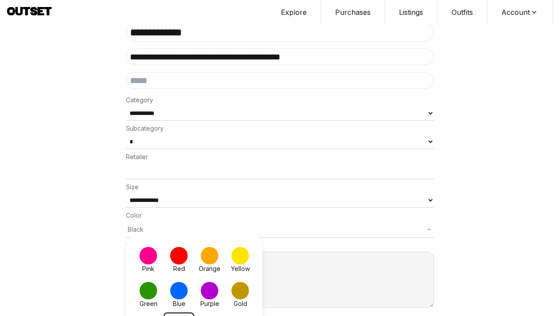
click at [172, 247] on span at bounding box center [179, 256] width 18 height 18
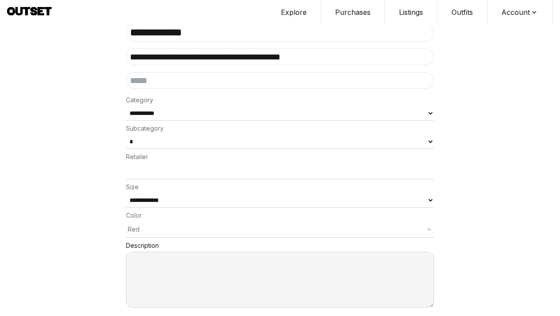
click at [193, 271] on textarea at bounding box center [280, 280] width 308 height 56
paste textarea "**********"
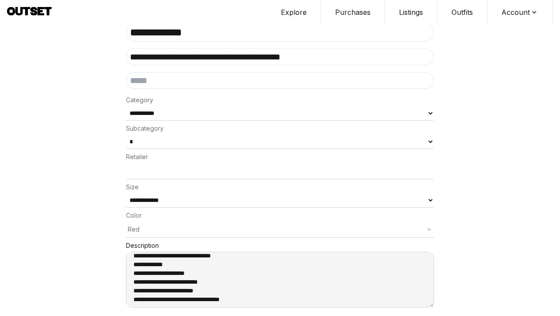
scroll to position [4, 0]
drag, startPoint x: 182, startPoint y: 254, endPoint x: 111, endPoint y: 253, distance: 70.9
click at [111, 254] on div "**********" at bounding box center [280, 63] width 560 height 529
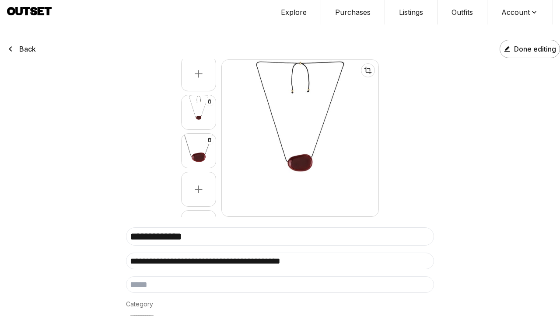
scroll to position [0, 0]
type textarea "**********"
click at [526, 52] on span "Done editing" at bounding box center [535, 49] width 42 height 11
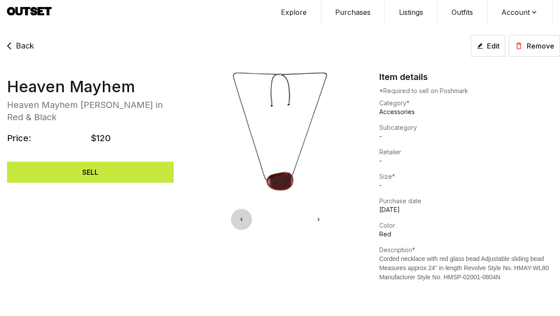
click at [494, 47] on span "Edit" at bounding box center [493, 46] width 13 height 11
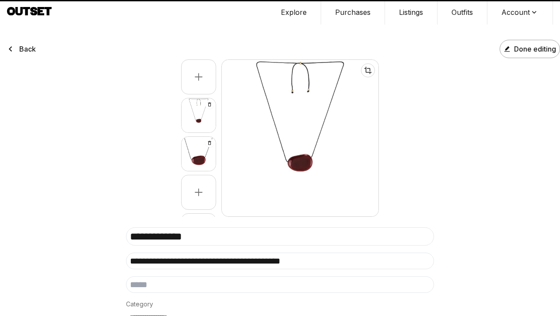
type textarea "**********"
select select "**********"
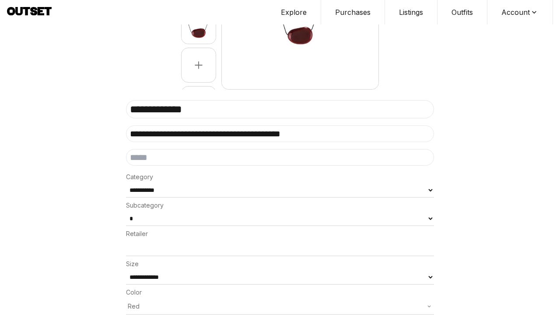
scroll to position [143, 0]
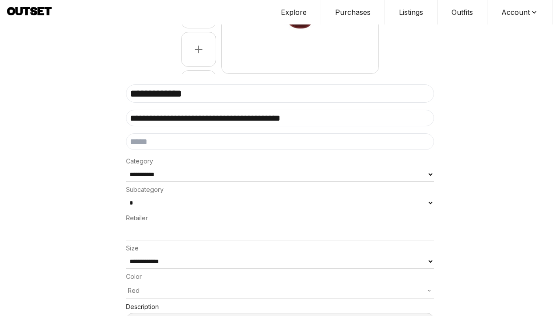
click at [258, 95] on input "**********" at bounding box center [280, 93] width 308 height 18
drag, startPoint x: 258, startPoint y: 95, endPoint x: 104, endPoint y: 91, distance: 154.1
click at [104, 91] on div "**********" at bounding box center [280, 124] width 560 height 529
type textarea "**********"
click at [161, 113] on input "**********" at bounding box center [280, 118] width 308 height 17
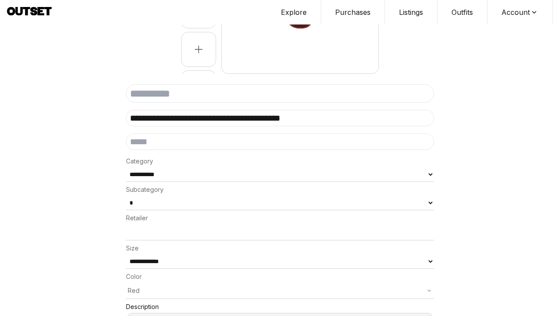
drag, startPoint x: 324, startPoint y: 117, endPoint x: 119, endPoint y: 116, distance: 205.2
click at [119, 116] on div "**********" at bounding box center [280, 124] width 560 height 529
click at [183, 91] on input at bounding box center [280, 93] width 308 height 18
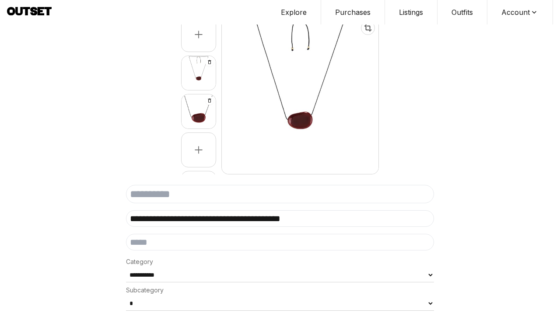
scroll to position [41, 0]
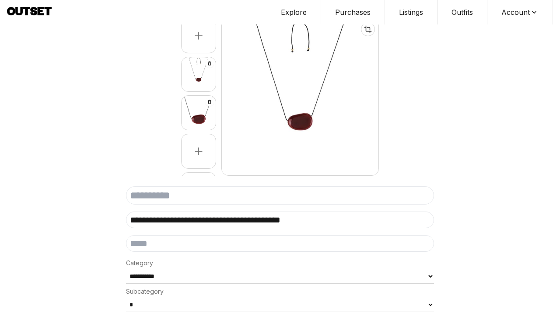
drag, startPoint x: 198, startPoint y: 221, endPoint x: 126, endPoint y: 220, distance: 71.3
click at [126, 220] on input "**********" at bounding box center [280, 220] width 308 height 17
type textarea "**********"
click at [165, 201] on input at bounding box center [280, 195] width 308 height 18
paste input "**********"
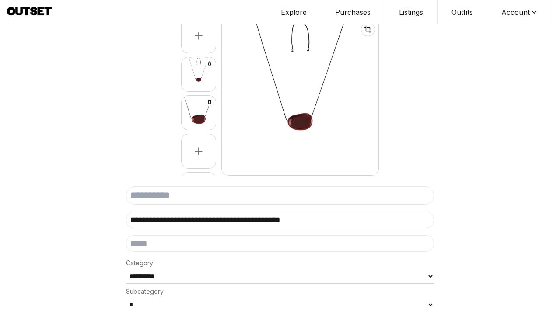
type input "**********"
type textarea "**********"
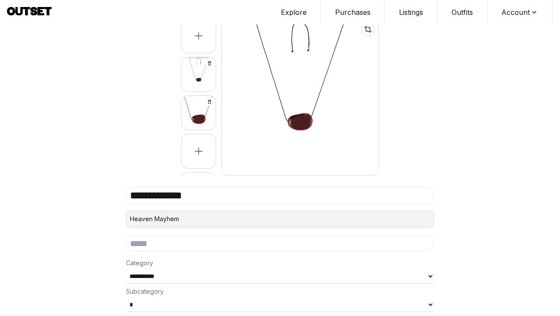
type input "**********"
click at [155, 219] on li "Heaven Mayhem" at bounding box center [279, 219] width 307 height 16
type textarea "**********"
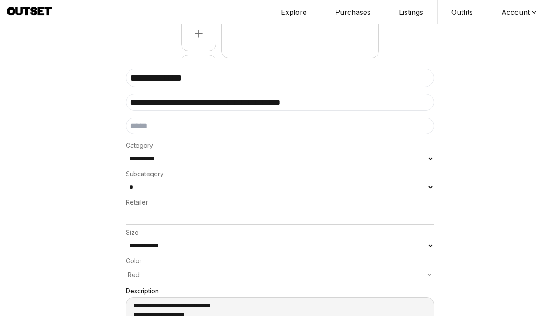
scroll to position [161, 0]
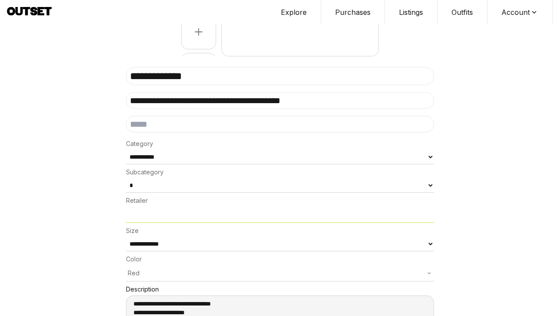
click at [150, 212] on input at bounding box center [280, 215] width 308 height 16
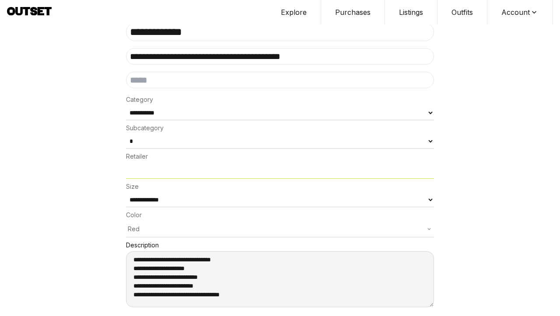
scroll to position [204, 0]
paste input "**********"
type input "**********"
type textarea "**********"
type input "**********"
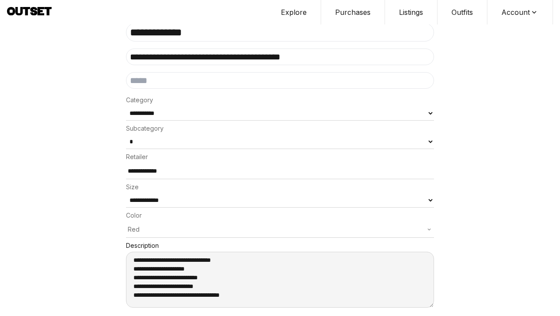
type textarea "**********"
click at [78, 203] on div "**********" at bounding box center [280, 63] width 560 height 529
select select "**"
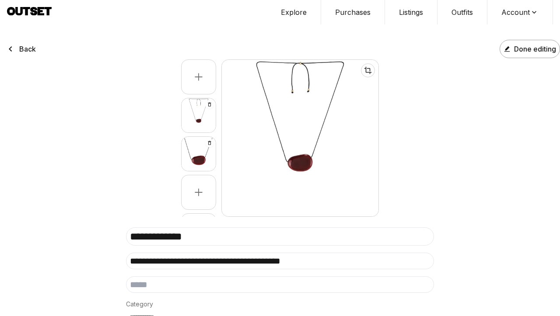
scroll to position [0, 0]
click at [538, 46] on span "Done editing" at bounding box center [535, 49] width 42 height 11
type textarea "**********"
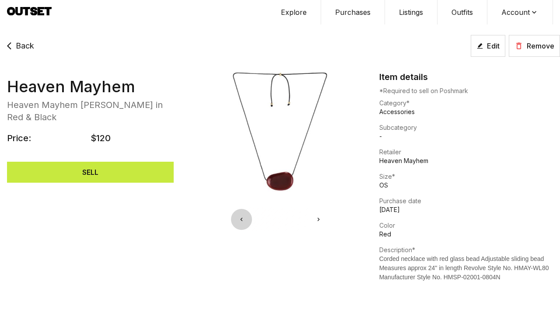
click at [25, 44] on span "Back" at bounding box center [25, 46] width 18 height 12
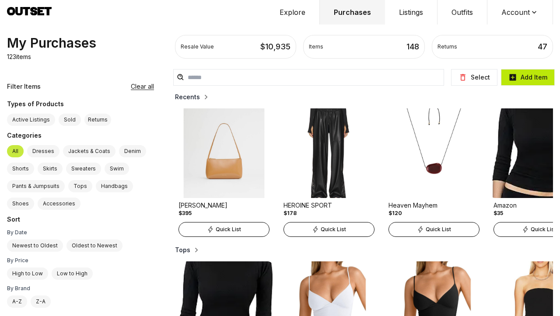
click at [528, 74] on button "Add Item" at bounding box center [528, 77] width 54 height 17
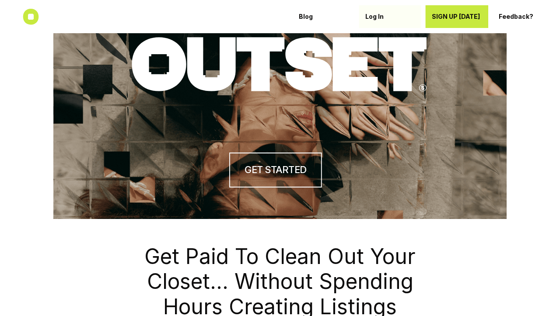
click at [364, 16] on link "Log In" at bounding box center [390, 16] width 62 height 23
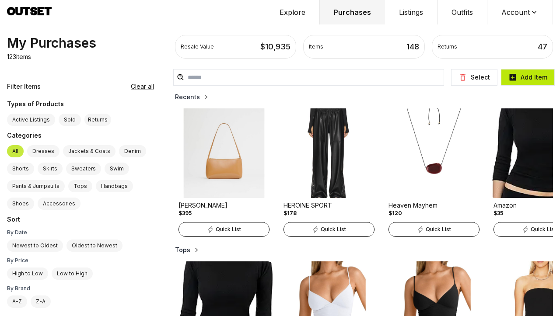
click at [527, 79] on button "Add Item" at bounding box center [528, 77] width 54 height 17
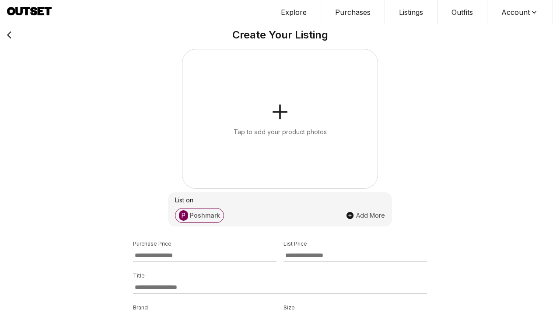
click at [295, 111] on button "Tap to add your product photos" at bounding box center [279, 118] width 195 height 139
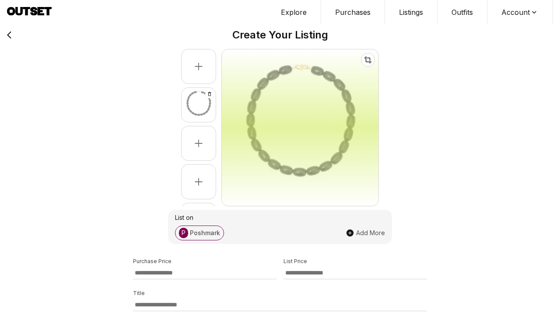
select select "**********"
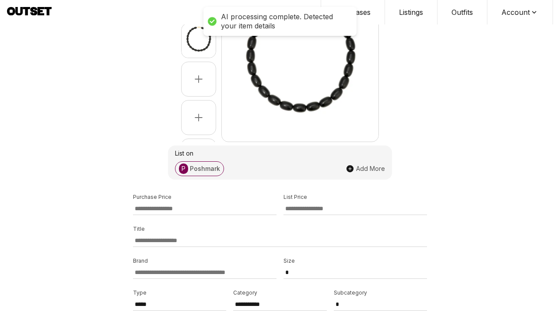
scroll to position [168, 0]
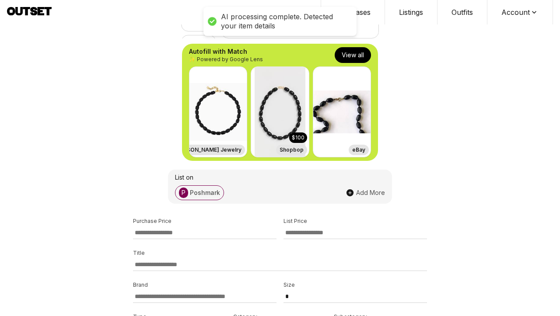
click at [351, 52] on button "View all" at bounding box center [353, 55] width 36 height 16
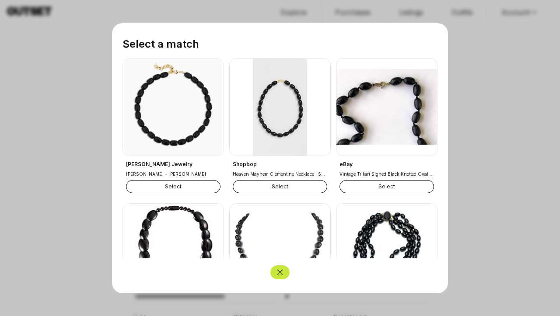
scroll to position [0, 0]
click at [272, 189] on button "Select" at bounding box center [280, 186] width 95 height 13
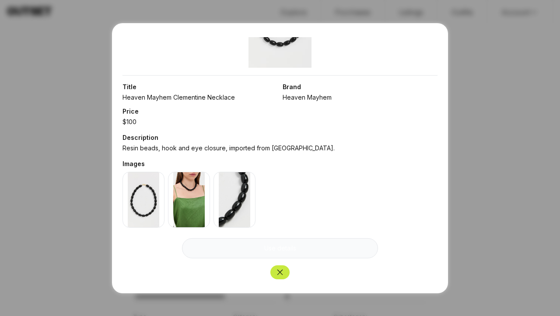
scroll to position [116, 0]
click at [299, 250] on button "Use details" at bounding box center [280, 248] width 196 height 20
type input "***"
type input "**"
type input "**********"
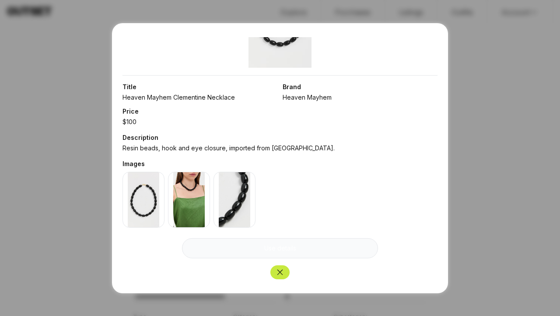
type textarea "**********"
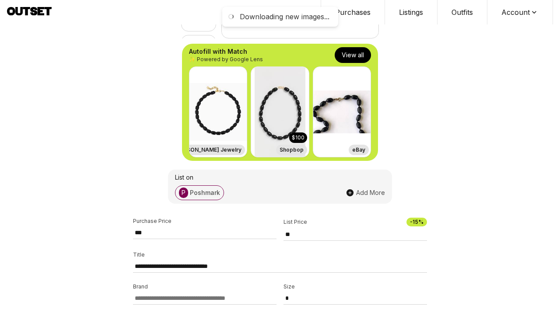
type input "**********"
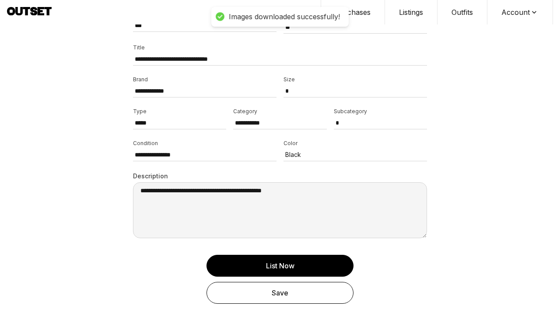
scroll to position [375, 0]
click at [284, 295] on div "Save" at bounding box center [280, 293] width 129 height 11
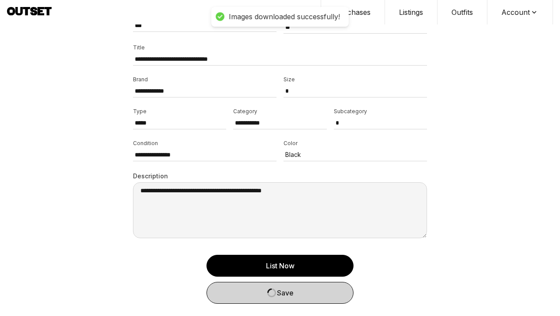
select select
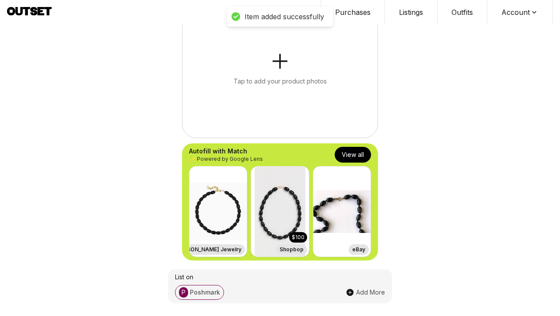
scroll to position [53, 0]
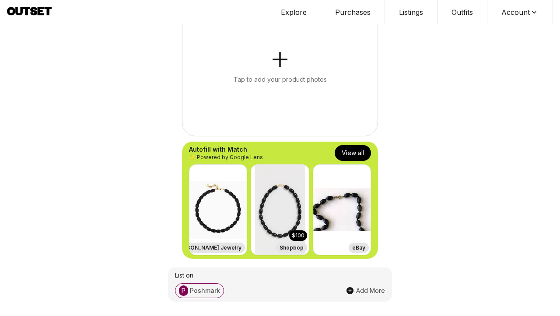
click at [352, 13] on button "Purchases" at bounding box center [353, 12] width 64 height 25
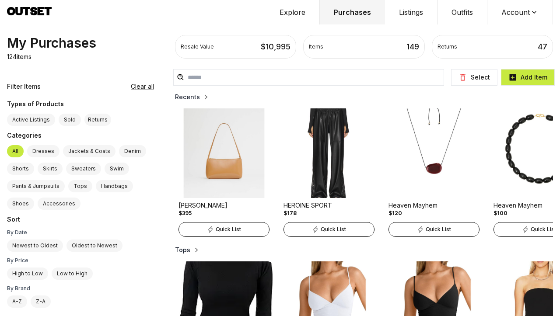
click at [497, 179] on img at bounding box center [539, 154] width 98 height 90
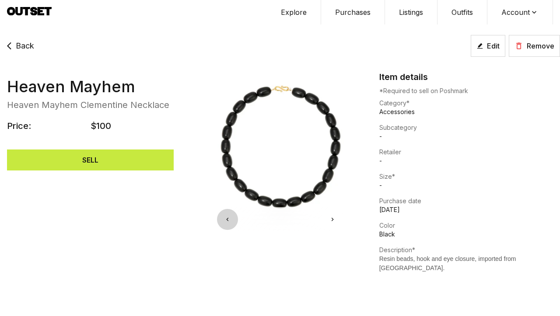
click at [484, 54] on button "Edit" at bounding box center [488, 46] width 35 height 22
select select "**********"
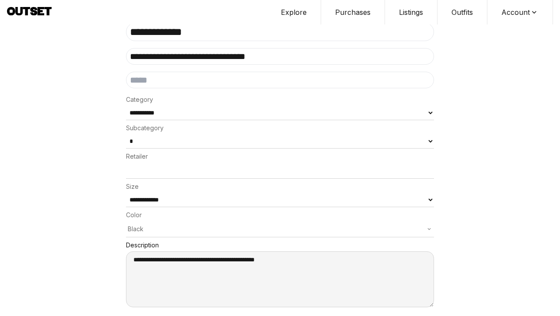
scroll to position [204, 0]
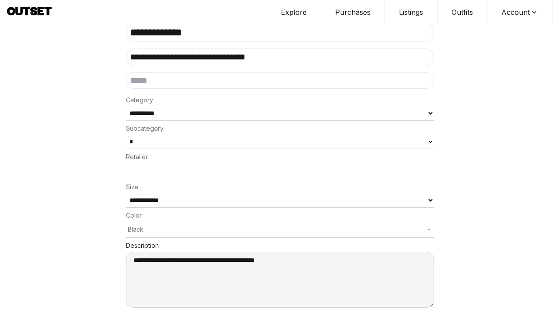
select select "**"
drag, startPoint x: 340, startPoint y: 250, endPoint x: 92, endPoint y: 234, distance: 249.1
click at [92, 234] on div "**********" at bounding box center [280, 63] width 560 height 529
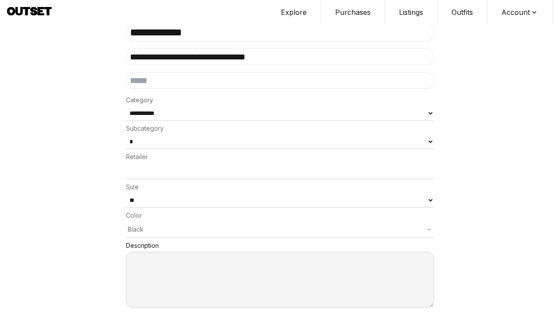
paste textarea "**********"
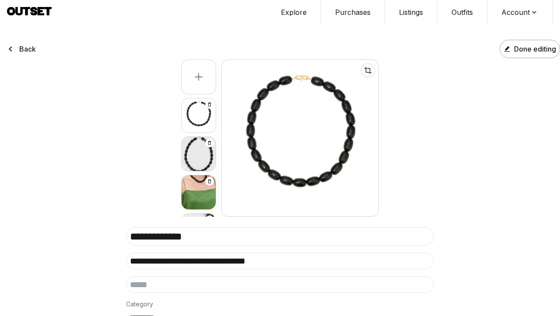
scroll to position [0, 0]
type textarea "**********"
click at [529, 47] on span "Done editing" at bounding box center [535, 49] width 42 height 11
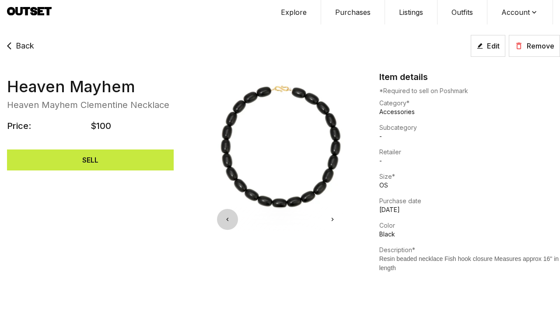
click at [18, 48] on span "Back" at bounding box center [25, 46] width 18 height 12
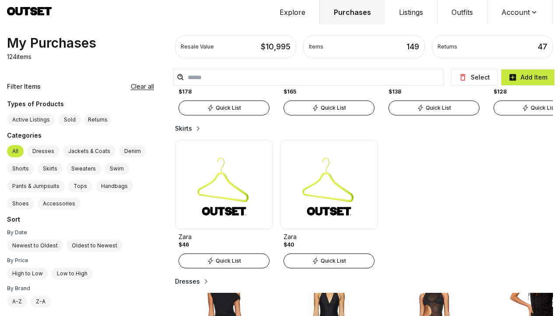
scroll to position [433, 0]
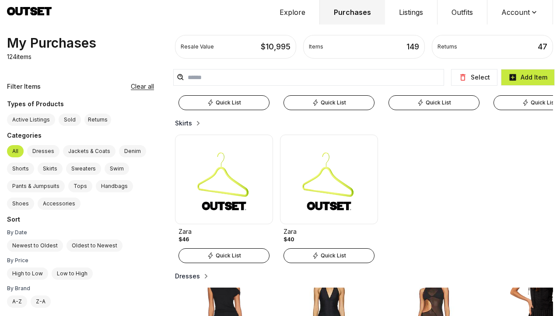
click at [475, 81] on button "Select" at bounding box center [474, 77] width 46 height 17
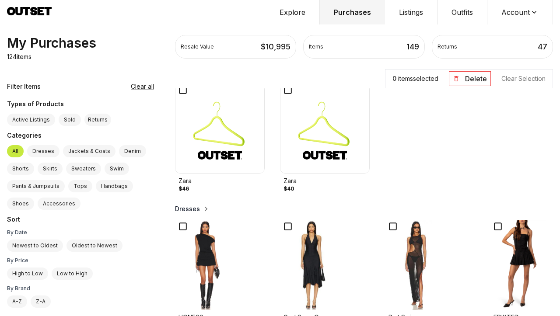
click at [289, 141] on img at bounding box center [325, 129] width 90 height 90
click at [177, 133] on img at bounding box center [220, 129] width 90 height 90
click at [469, 81] on button "Delete" at bounding box center [470, 78] width 42 height 15
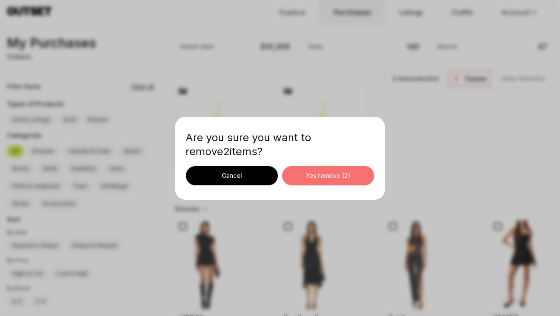
click at [334, 175] on div "Yes remove ( 2 )" at bounding box center [328, 176] width 78 height 9
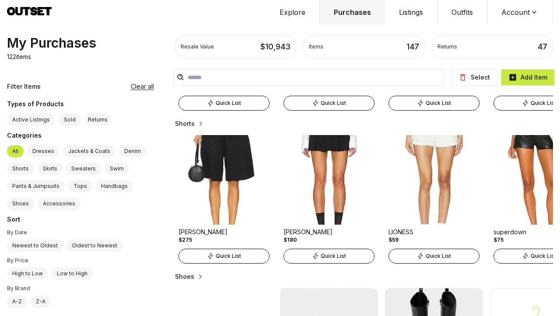
scroll to position [522, 0]
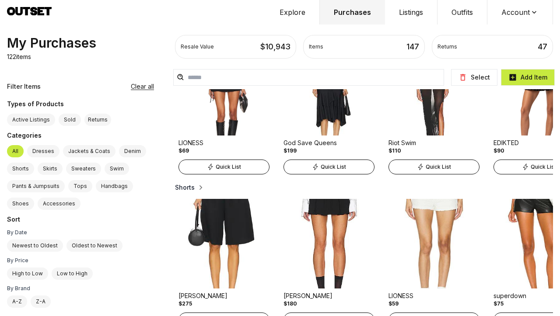
click at [477, 80] on button "Select" at bounding box center [474, 77] width 46 height 17
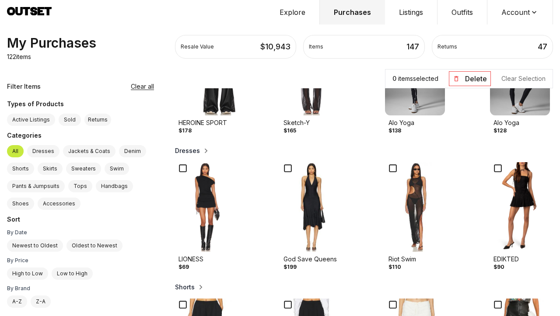
scroll to position [419, 0]
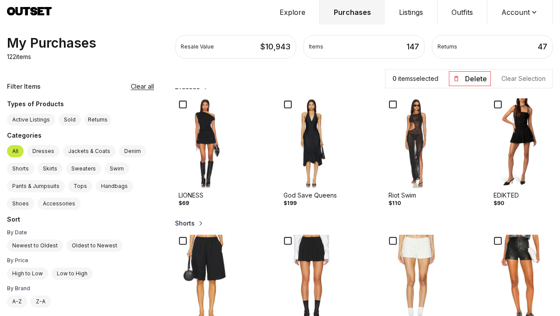
click at [492, 110] on icon at bounding box center [498, 104] width 12 height 12
click at [465, 79] on button "Delete" at bounding box center [470, 78] width 42 height 15
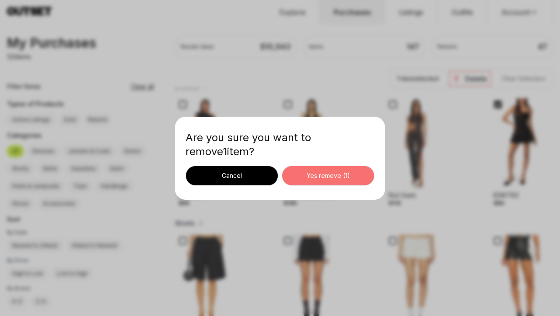
click at [343, 177] on div "Yes remove ( 1 )" at bounding box center [328, 176] width 78 height 9
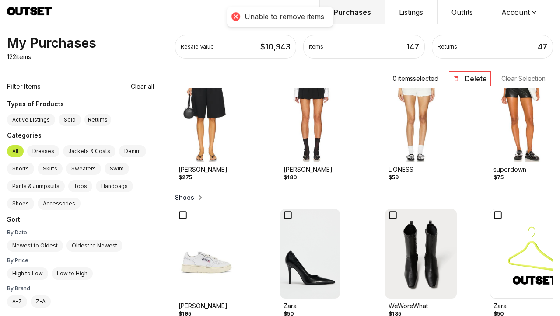
scroll to position [630, 0]
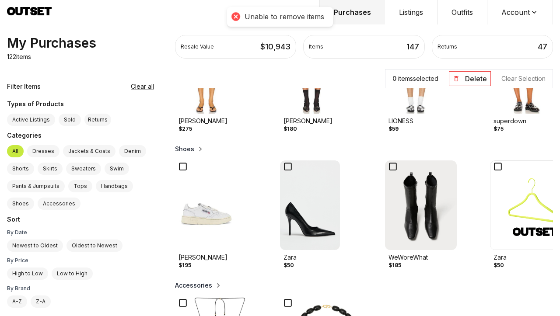
click at [492, 171] on icon at bounding box center [498, 167] width 12 height 12
click at [466, 76] on button "Delete" at bounding box center [470, 78] width 42 height 15
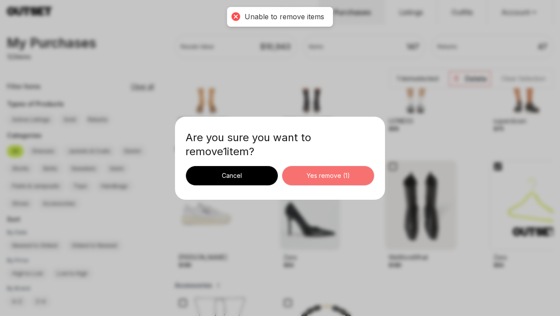
click at [343, 175] on div "Yes remove ( 1 )" at bounding box center [328, 176] width 78 height 9
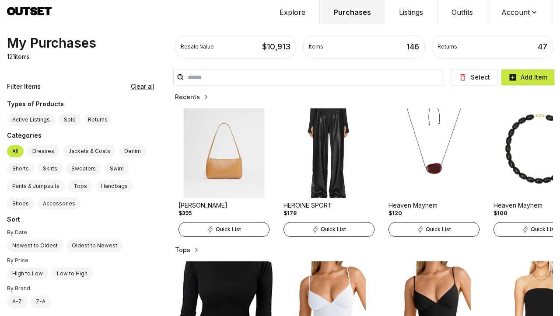
scroll to position [0, 0]
click at [175, 98] on h2 "Recents" at bounding box center [187, 97] width 25 height 9
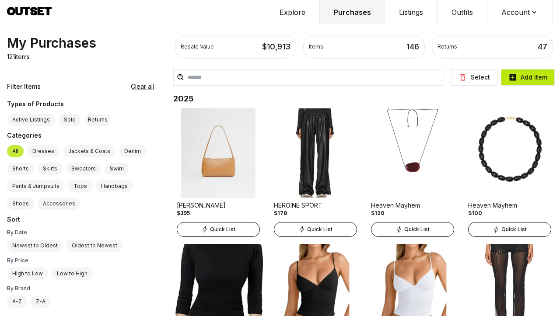
click at [537, 77] on button "Add Item" at bounding box center [528, 77] width 54 height 17
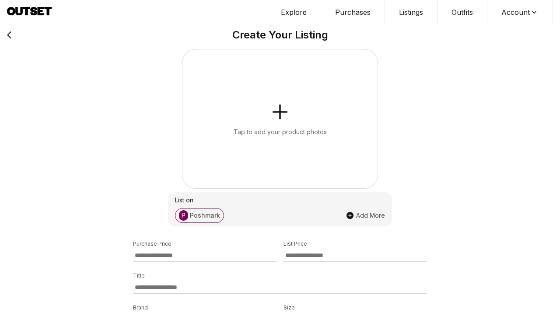
click at [286, 107] on icon "button" at bounding box center [280, 112] width 21 height 21
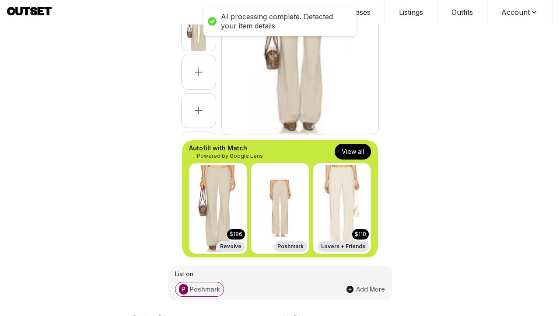
scroll to position [119, 0]
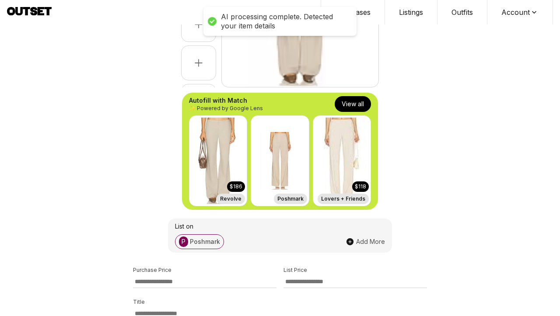
click at [354, 107] on button "View all" at bounding box center [353, 104] width 36 height 16
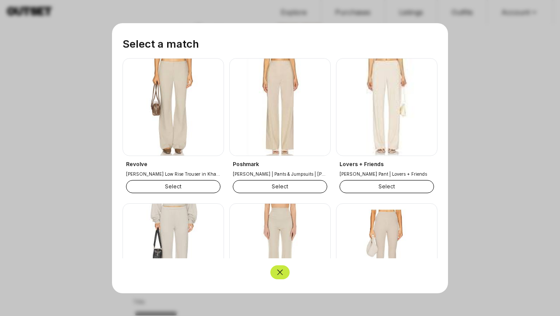
click at [186, 186] on button "Select" at bounding box center [173, 186] width 95 height 13
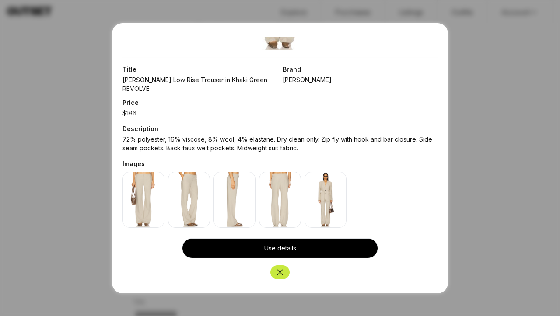
scroll to position [133, 0]
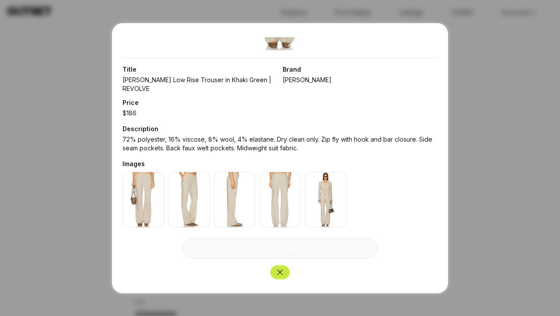
click at [279, 254] on button "Use details" at bounding box center [280, 248] width 196 height 20
type input "***"
type input "**********"
type input "*****"
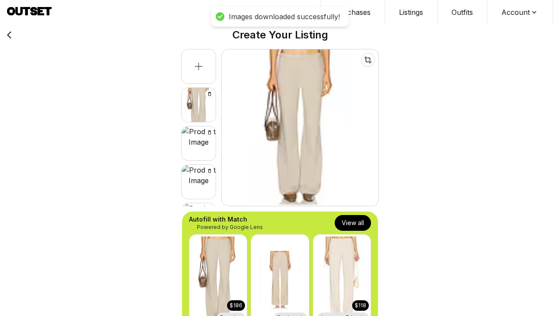
scroll to position [0, 0]
click at [201, 107] on div at bounding box center [199, 105] width 34 height 34
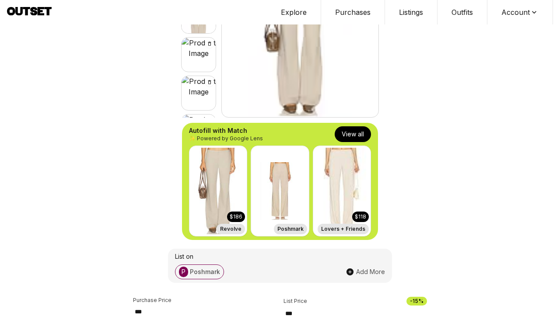
scroll to position [63, 0]
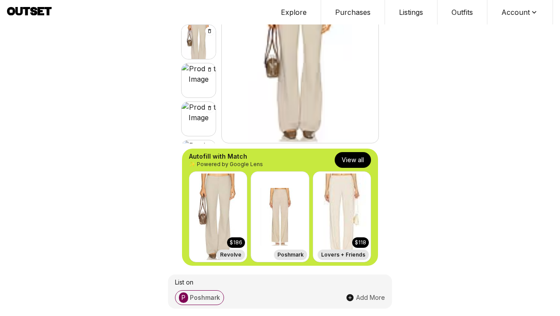
click at [199, 81] on div at bounding box center [199, 80] width 34 height 34
click at [207, 29] on icon "Delete image" at bounding box center [209, 30] width 5 height 5
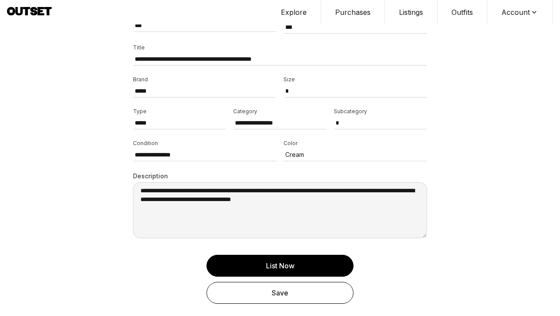
scroll to position [375, 0]
click at [267, 292] on div "Save" at bounding box center [280, 293] width 129 height 11
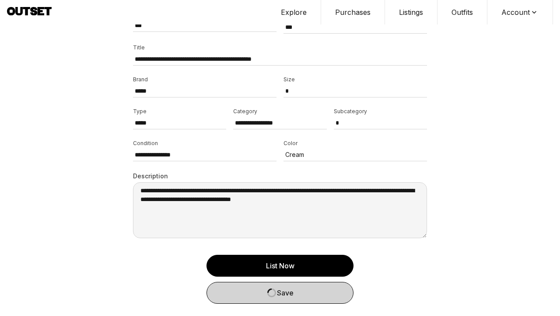
scroll to position [356, 0]
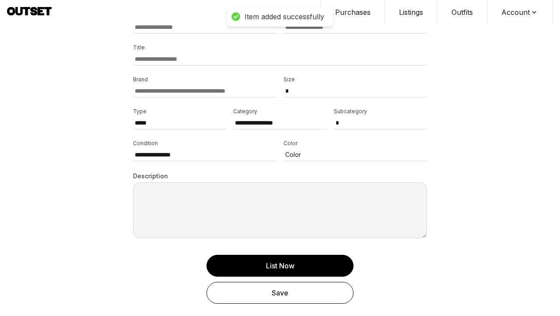
click at [358, 14] on button "Purchases" at bounding box center [353, 12] width 64 height 25
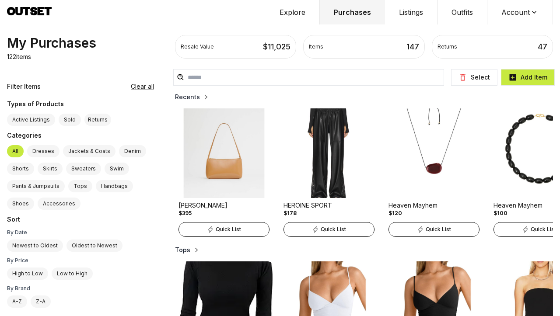
click at [175, 97] on h2 "Recents" at bounding box center [187, 97] width 25 height 9
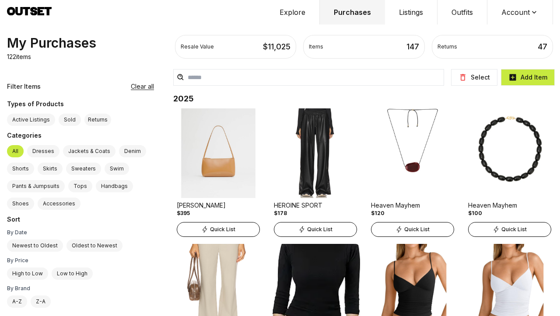
scroll to position [96, 0]
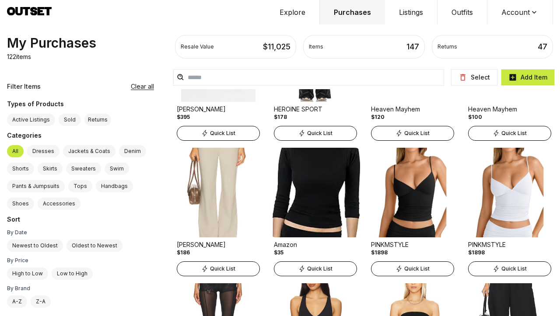
click at [192, 216] on img at bounding box center [218, 193] width 90 height 90
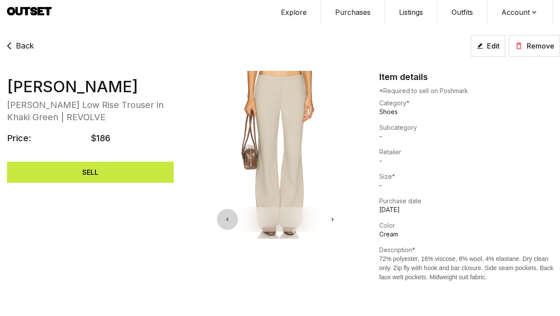
click at [486, 49] on button "Edit" at bounding box center [488, 46] width 35 height 22
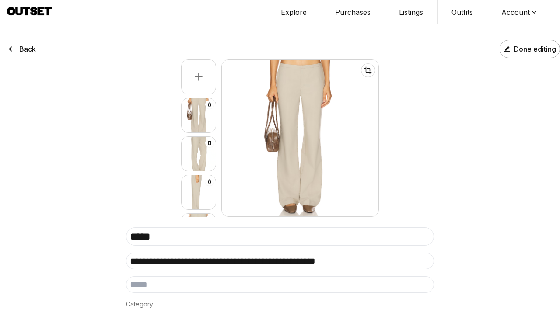
scroll to position [122, 0]
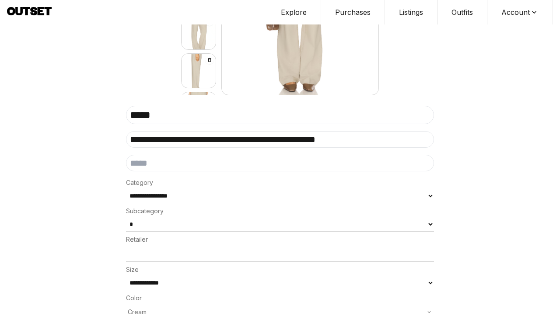
drag, startPoint x: 246, startPoint y: 167, endPoint x: 112, endPoint y: 161, distance: 133.6
click at [112, 161] on div "**********" at bounding box center [280, 146] width 560 height 529
type input "***"
click at [312, 138] on input "**********" at bounding box center [280, 139] width 308 height 17
drag, startPoint x: 382, startPoint y: 140, endPoint x: 347, endPoint y: 139, distance: 34.6
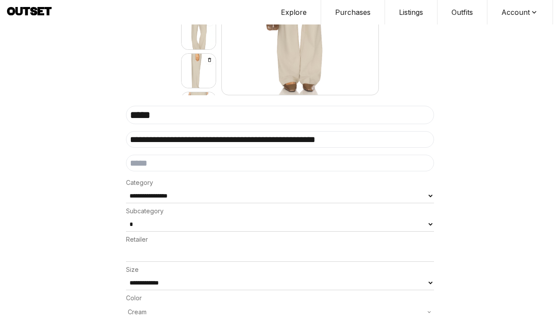
click at [347, 139] on input "**********" at bounding box center [280, 139] width 308 height 17
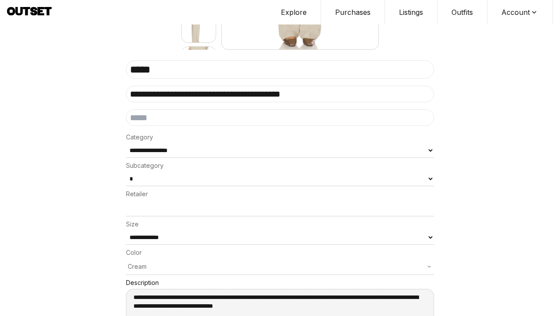
scroll to position [174, 0]
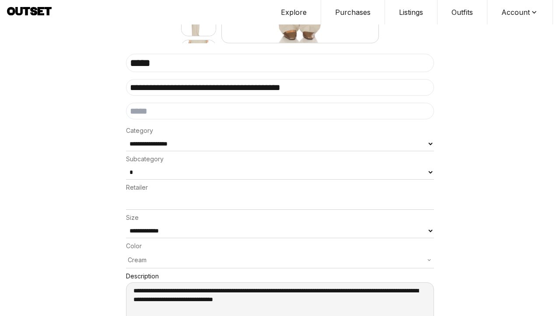
type input "**********"
select select "**********"
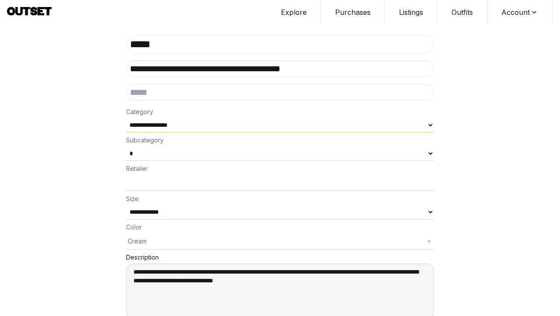
scroll to position [196, 0]
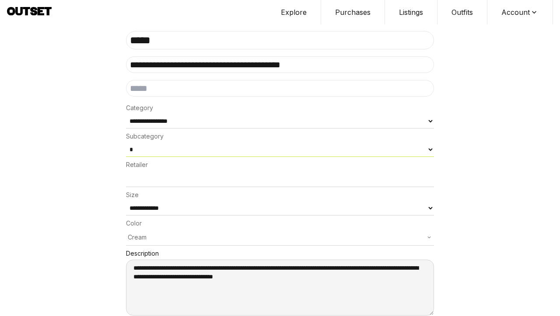
select select "*****"
click at [149, 175] on input at bounding box center [280, 179] width 308 height 16
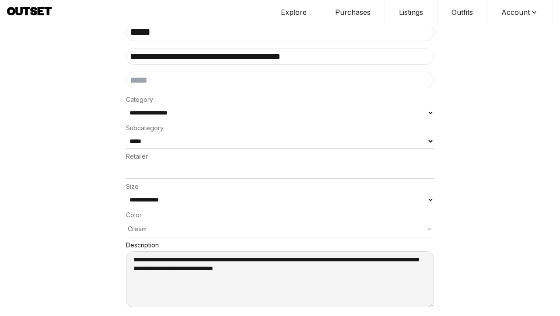
scroll to position [204, 0]
select select "**"
click at [196, 223] on div "Cream" at bounding box center [280, 230] width 308 height 16
click at [196, 225] on p "Cream" at bounding box center [280, 229] width 305 height 9
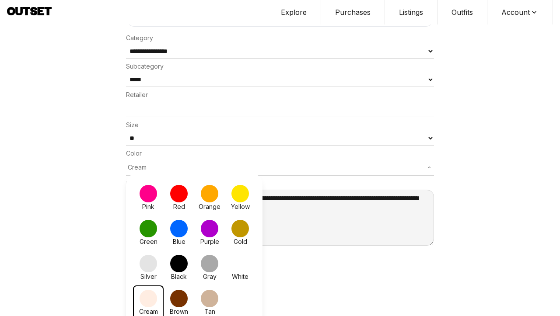
scroll to position [266, 0]
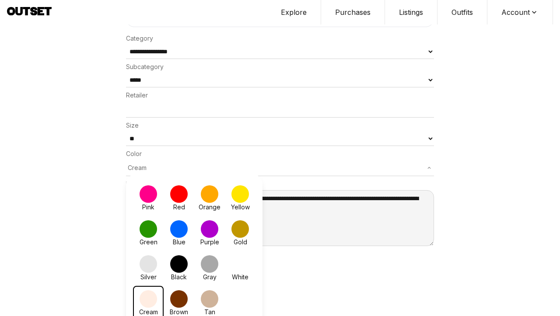
click at [207, 291] on span at bounding box center [210, 300] width 18 height 18
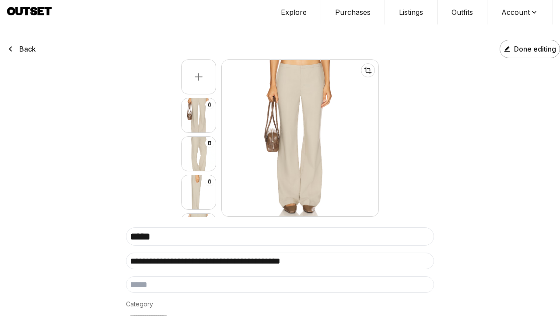
scroll to position [0, 0]
click at [521, 46] on span "Done editing" at bounding box center [535, 49] width 42 height 11
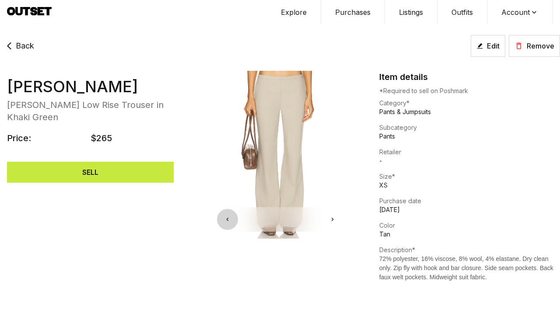
click at [24, 46] on span "Back" at bounding box center [25, 46] width 18 height 12
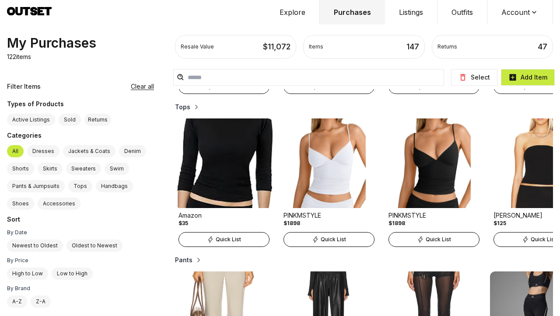
scroll to position [160, 0]
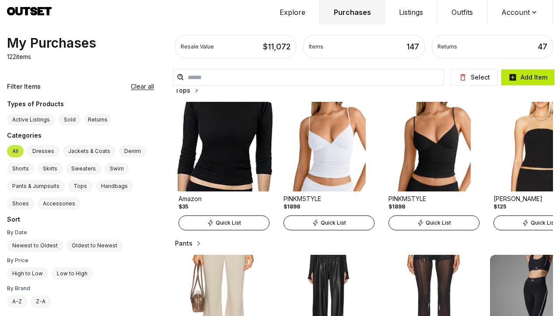
click at [531, 80] on button "Add Item" at bounding box center [528, 77] width 54 height 17
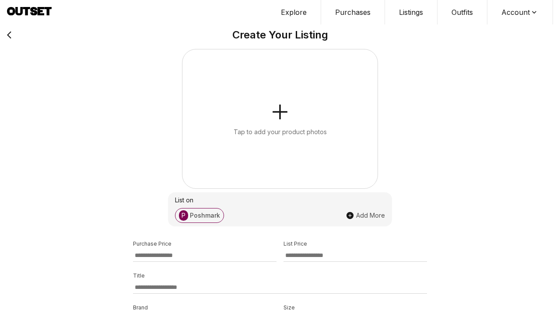
click at [277, 120] on icon "button" at bounding box center [280, 112] width 21 height 21
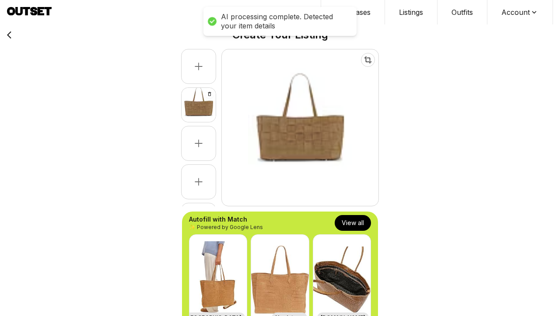
scroll to position [2, 0]
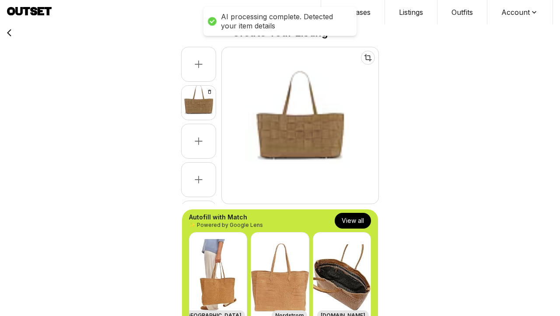
click at [355, 220] on button "View all" at bounding box center [353, 221] width 36 height 16
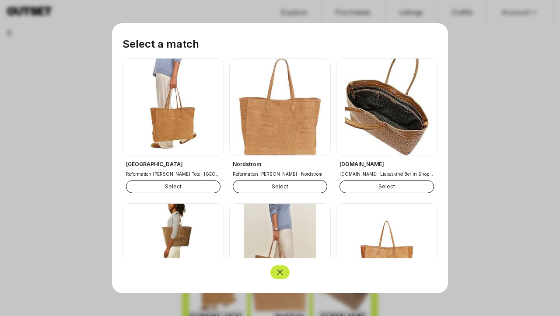
scroll to position [0, 0]
click at [508, 123] on div at bounding box center [280, 158] width 560 height 316
click at [282, 275] on icon "Close" at bounding box center [280, 272] width 9 height 9
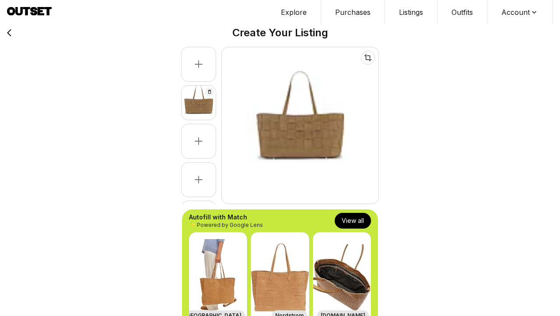
click at [209, 90] on icon "Delete image" at bounding box center [209, 91] width 5 height 5
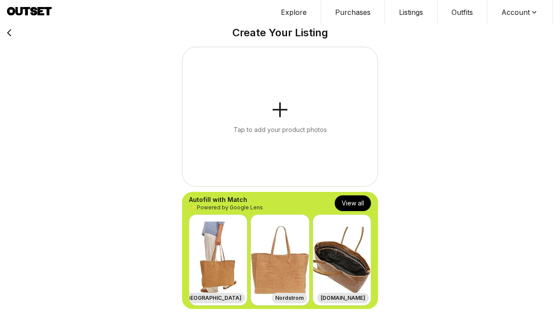
click at [282, 115] on icon "button" at bounding box center [280, 109] width 21 height 21
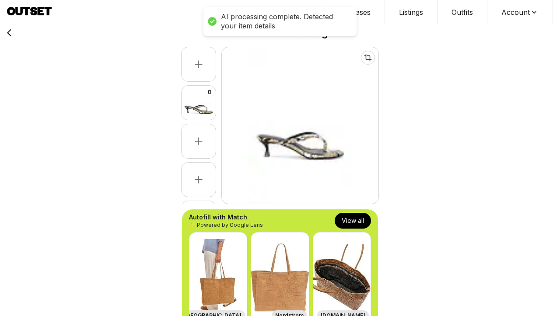
click at [349, 219] on button "View all" at bounding box center [353, 221] width 36 height 16
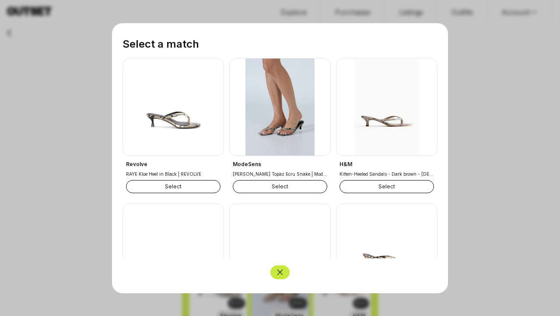
click at [183, 186] on button "Select" at bounding box center [173, 186] width 95 height 13
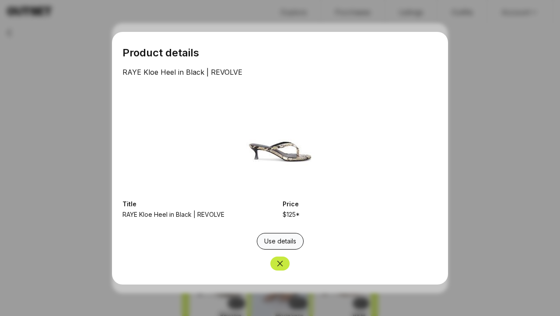
click at [280, 245] on button "Use details" at bounding box center [280, 241] width 47 height 17
type input "***"
type input "**********"
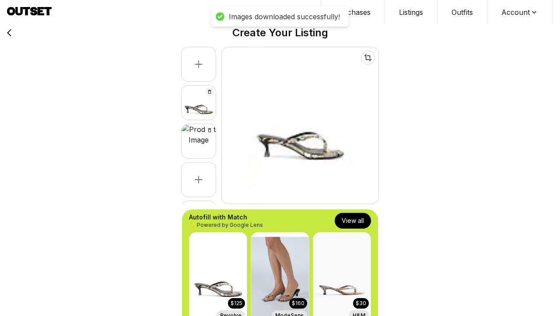
click at [209, 90] on icon "Delete image" at bounding box center [209, 91] width 5 height 5
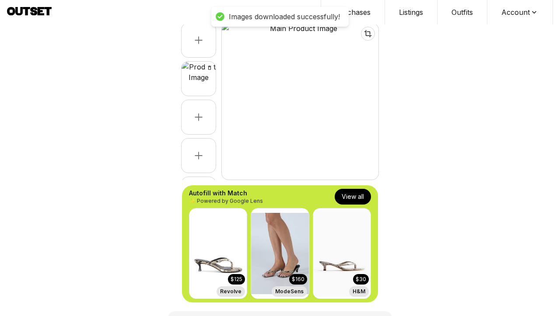
scroll to position [24, 0]
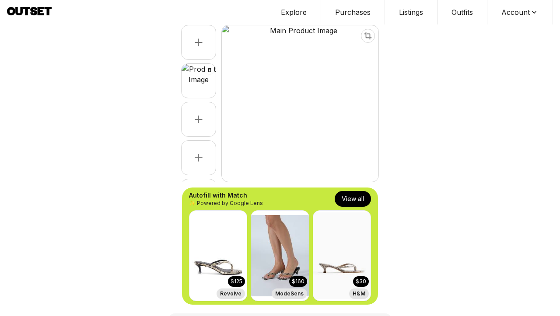
click at [349, 203] on button "View all" at bounding box center [353, 199] width 36 height 16
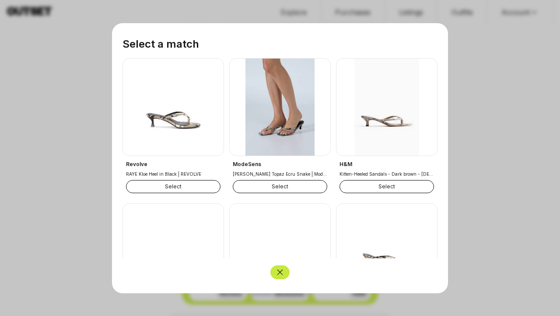
click at [176, 186] on button "Select" at bounding box center [173, 186] width 95 height 13
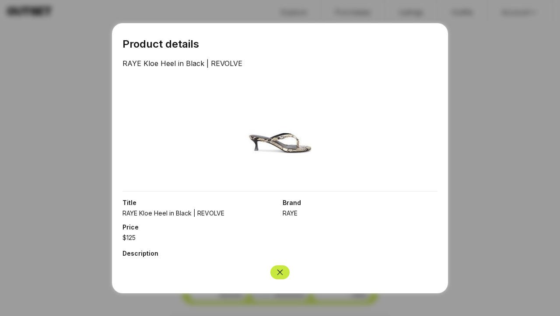
scroll to position [0, 0]
click at [457, 65] on div at bounding box center [280, 158] width 560 height 316
click at [505, 112] on div at bounding box center [280, 158] width 560 height 316
click at [280, 276] on icon "Close" at bounding box center [280, 272] width 9 height 9
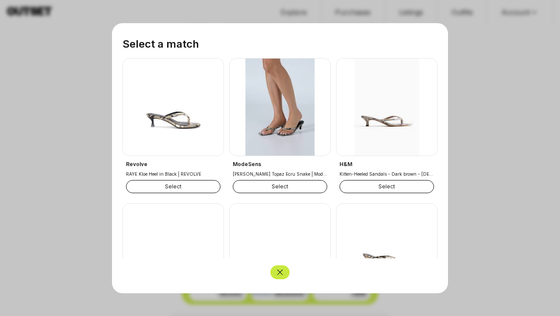
click at [521, 86] on div at bounding box center [280, 158] width 560 height 316
click at [280, 276] on icon "Close" at bounding box center [280, 272] width 9 height 9
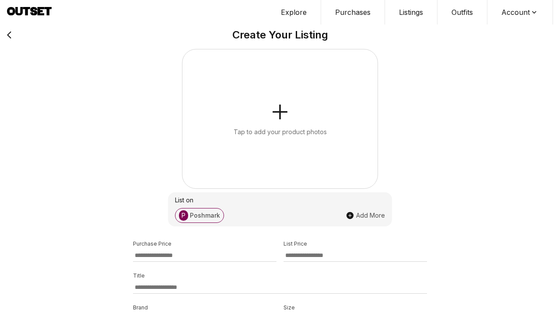
scroll to position [24, 0]
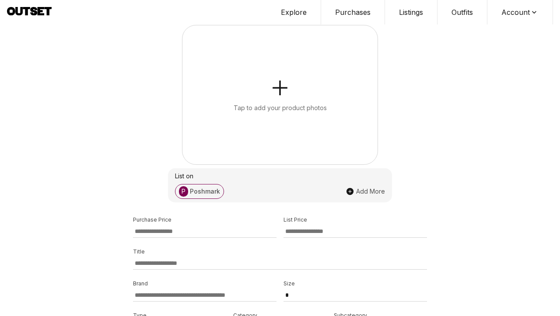
click at [271, 105] on div "Tap to add your product photos" at bounding box center [280, 108] width 93 height 9
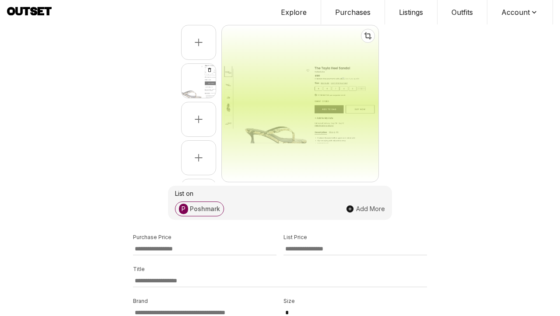
select select "*****"
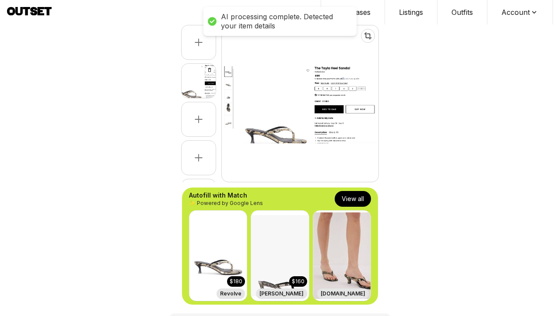
click at [348, 199] on button "View all" at bounding box center [353, 199] width 36 height 16
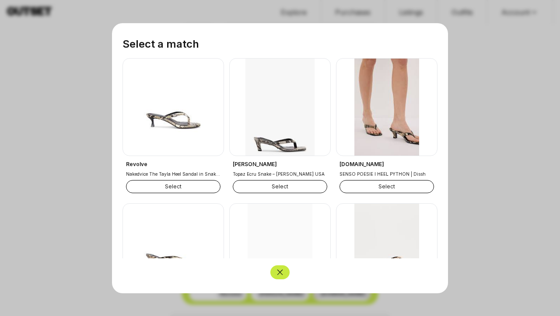
click at [188, 188] on button "Select" at bounding box center [173, 186] width 95 height 13
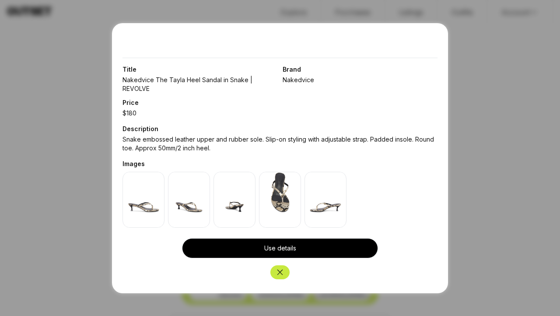
scroll to position [133, 0]
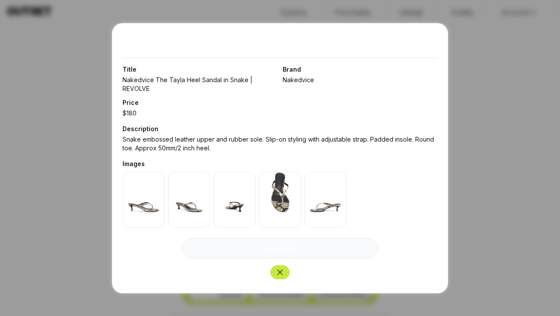
click at [271, 243] on button "Use details" at bounding box center [280, 248] width 196 height 20
type input "***"
type input "**********"
type input "*********"
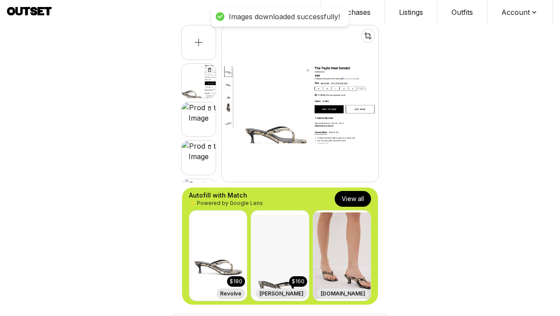
click at [208, 70] on icon "Delete image" at bounding box center [209, 70] width 3 height 4
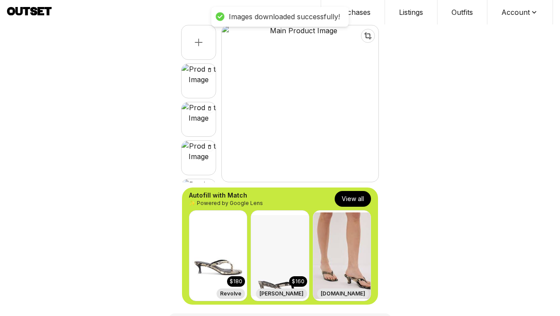
click at [197, 130] on div at bounding box center [199, 119] width 34 height 34
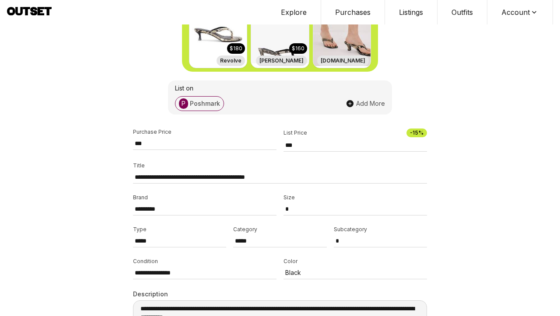
scroll to position [266, 0]
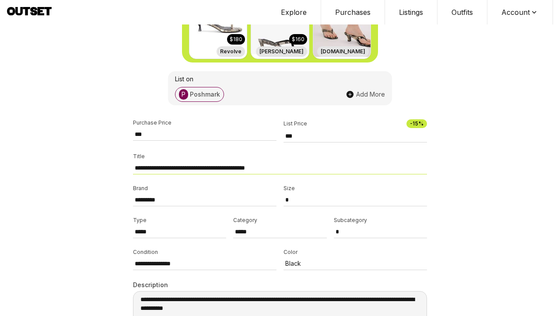
drag, startPoint x: 305, startPoint y: 166, endPoint x: 271, endPoint y: 165, distance: 34.6
click at [271, 165] on input "**********" at bounding box center [280, 168] width 294 height 13
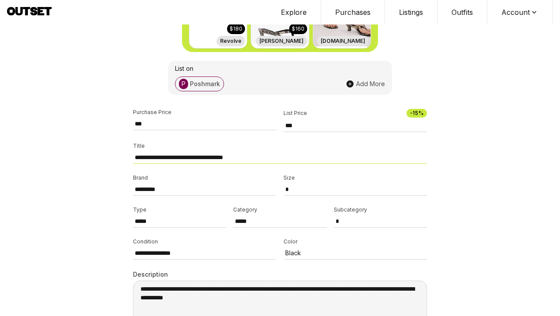
scroll to position [282, 0]
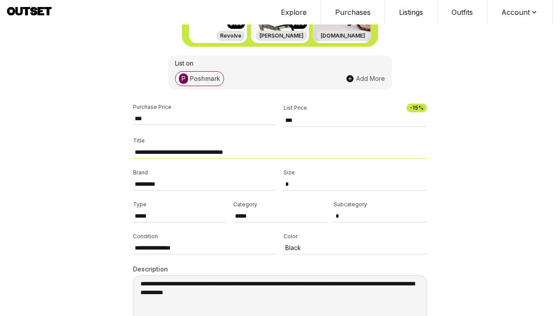
type input "**********"
select select "*"
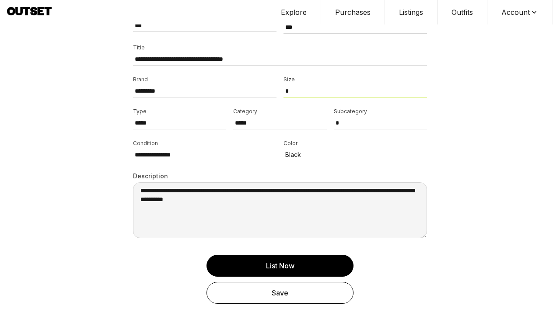
scroll to position [375, 0]
click at [289, 291] on div "Save" at bounding box center [280, 293] width 129 height 11
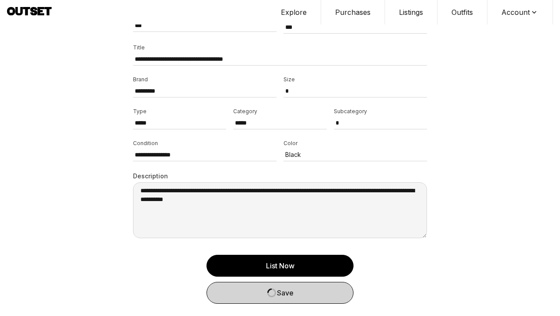
select select
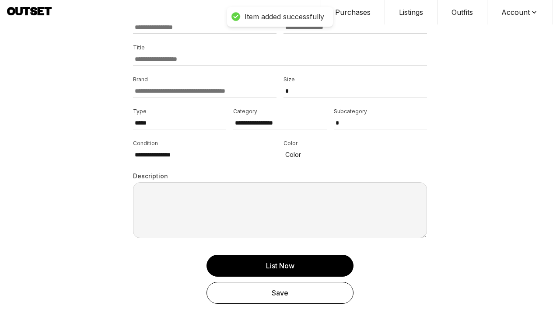
scroll to position [356, 0]
click at [353, 8] on button "Purchases" at bounding box center [353, 12] width 64 height 25
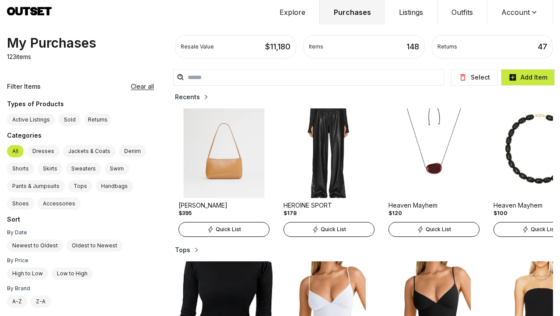
click at [175, 96] on h2 "Recents" at bounding box center [187, 97] width 25 height 9
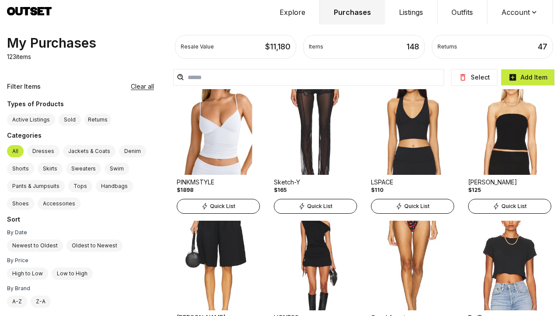
scroll to position [177, 0]
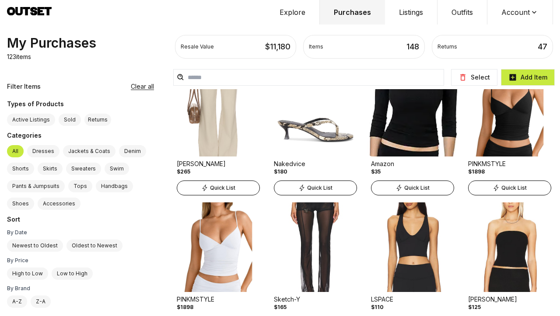
click at [296, 149] on img at bounding box center [315, 112] width 90 height 90
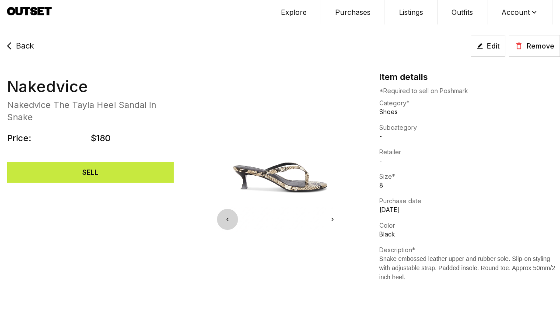
click at [486, 46] on button "Edit" at bounding box center [488, 46] width 35 height 22
select select "*****"
select select "*"
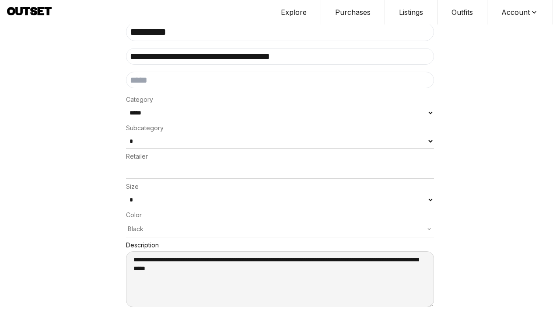
scroll to position [204, 0]
click at [254, 225] on p "Black" at bounding box center [280, 229] width 305 height 9
click at [490, 188] on div "**********" at bounding box center [280, 63] width 560 height 529
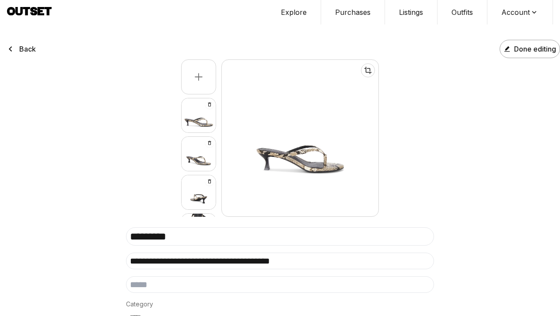
scroll to position [0, 0]
click at [520, 48] on span "Done editing" at bounding box center [535, 49] width 42 height 11
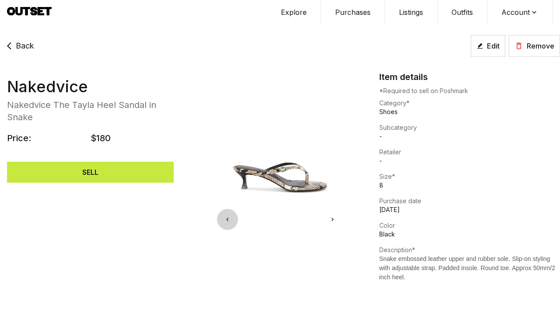
click at [23, 45] on span "Back" at bounding box center [25, 46] width 18 height 12
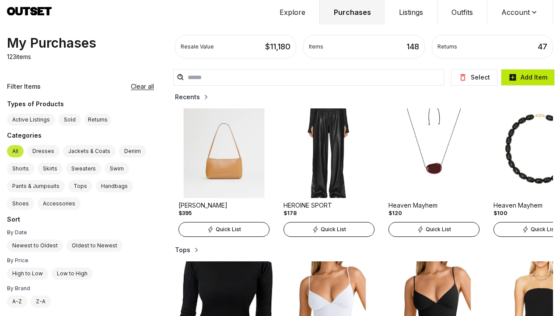
click at [529, 75] on button "Add Item" at bounding box center [528, 77] width 54 height 17
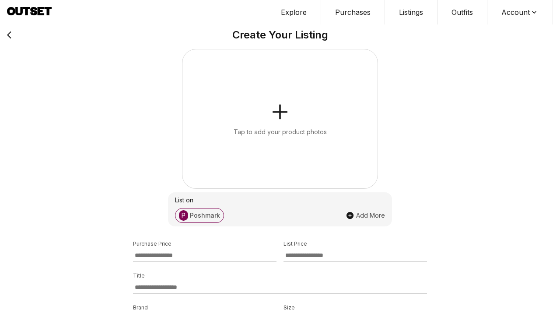
click at [290, 116] on button "Tap to add your product photos" at bounding box center [279, 118] width 195 height 139
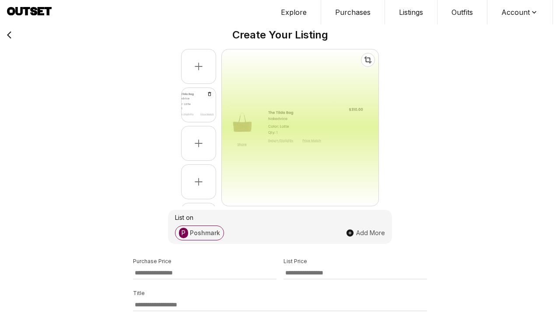
select select "********"
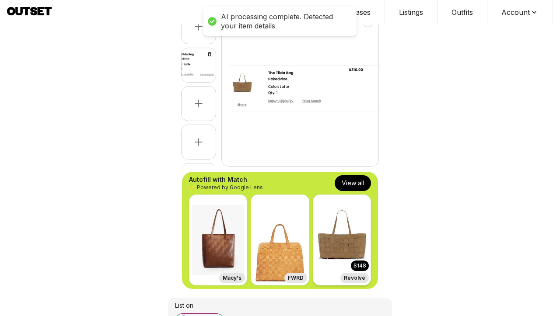
scroll to position [59, 0]
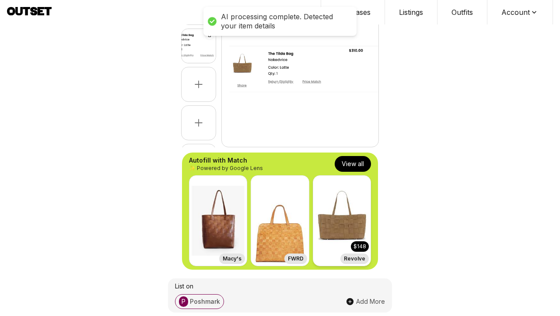
click at [350, 232] on img at bounding box center [341, 221] width 57 height 90
click at [351, 165] on button "View all" at bounding box center [353, 164] width 36 height 16
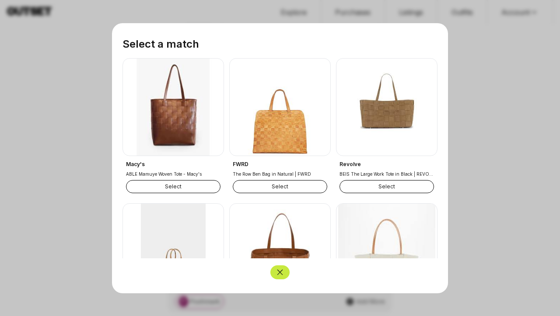
click at [373, 186] on button "Select" at bounding box center [387, 186] width 95 height 13
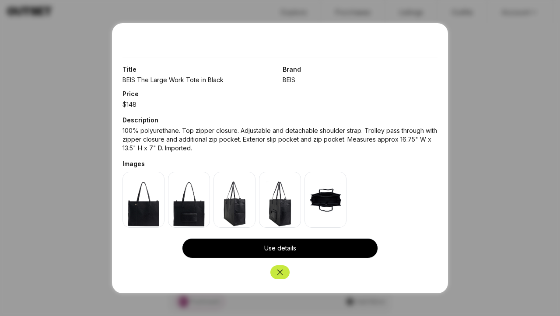
scroll to position [133, 0]
click at [277, 271] on icon "Close" at bounding box center [280, 272] width 9 height 9
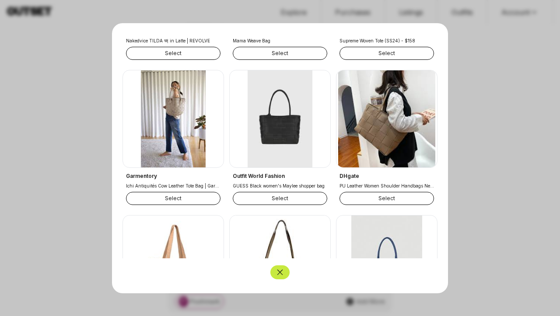
scroll to position [915, 0]
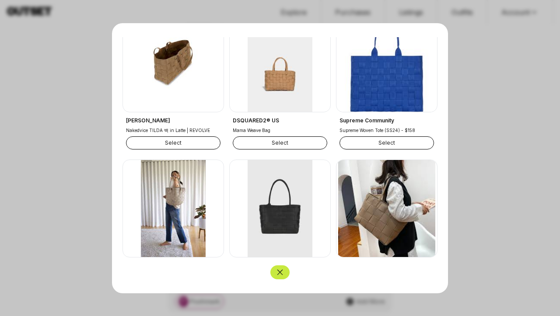
click at [179, 142] on button "Select" at bounding box center [173, 142] width 95 height 13
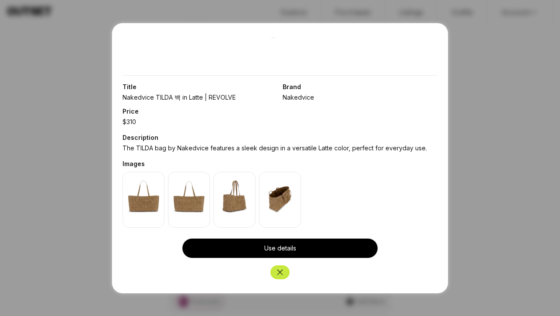
scroll to position [116, 0]
click at [150, 207] on img at bounding box center [144, 200] width 42 height 56
click at [200, 208] on img at bounding box center [189, 200] width 42 height 56
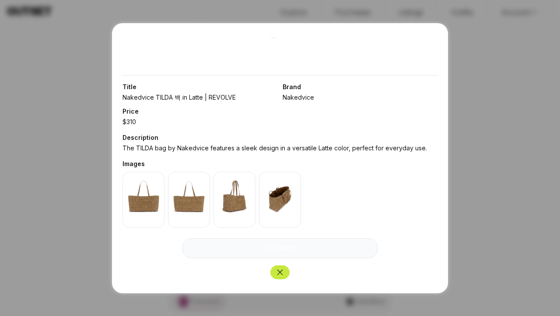
click at [258, 250] on button "Use details" at bounding box center [280, 248] width 196 height 20
type input "***"
type input "**********"
type textarea "**********"
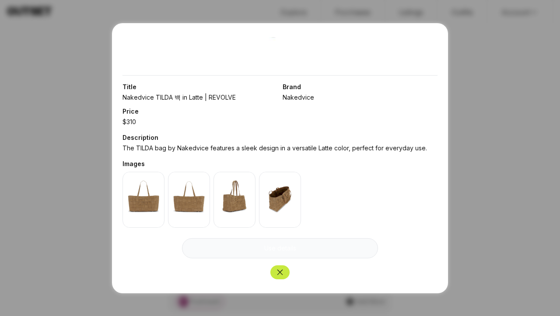
type input "*********"
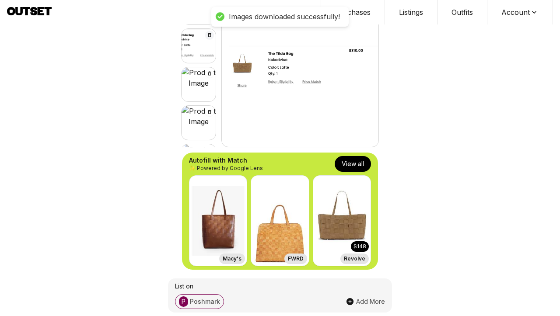
click at [210, 36] on icon "Delete image" at bounding box center [209, 34] width 5 height 5
click at [199, 49] on div at bounding box center [199, 46] width 34 height 34
click at [197, 89] on div at bounding box center [199, 84] width 34 height 34
click at [198, 140] on div at bounding box center [199, 123] width 34 height 34
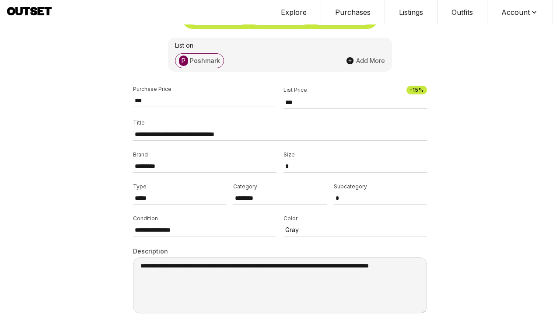
scroll to position [305, 0]
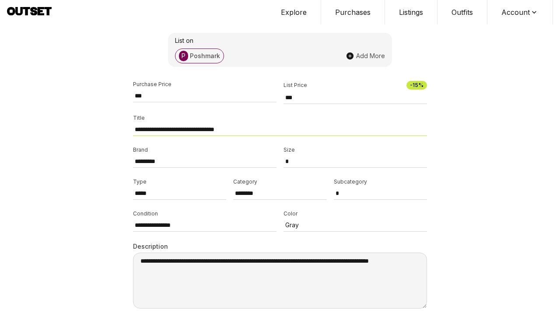
drag, startPoint x: 259, startPoint y: 129, endPoint x: 129, endPoint y: 129, distance: 130.4
click at [129, 129] on div "**********" at bounding box center [280, 62] width 308 height 637
paste input "**********"
type input "**********"
select select "**"
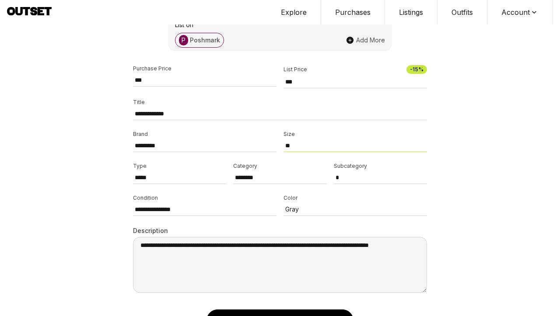
scroll to position [324, 0]
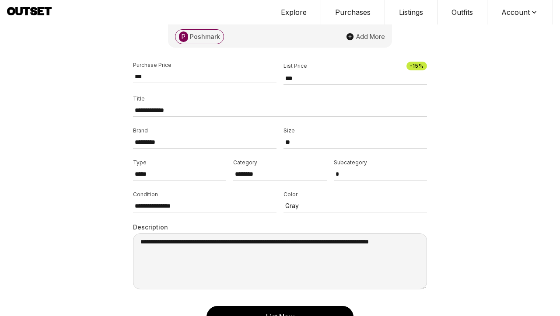
click at [322, 208] on p "Gray" at bounding box center [349, 206] width 128 height 9
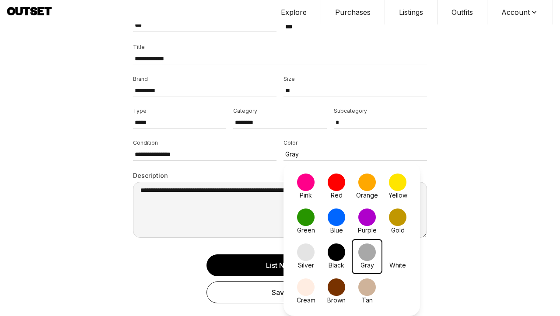
scroll to position [376, 0]
click at [366, 289] on span at bounding box center [367, 288] width 18 height 18
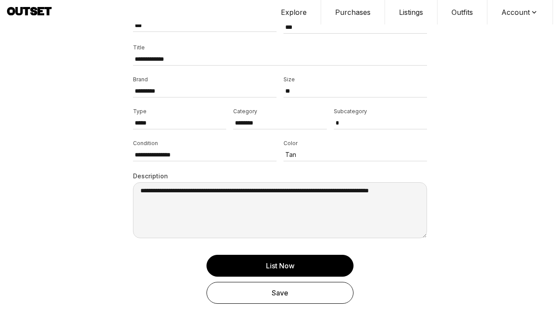
click at [318, 294] on div "Save" at bounding box center [280, 293] width 129 height 11
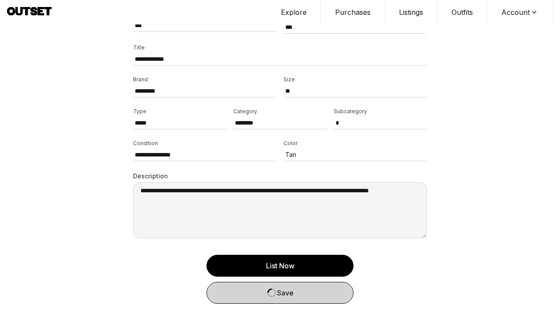
select select
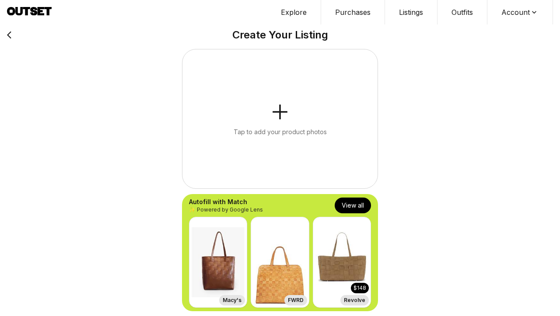
scroll to position [0, 0]
click at [344, 15] on button "Purchases" at bounding box center [353, 12] width 64 height 25
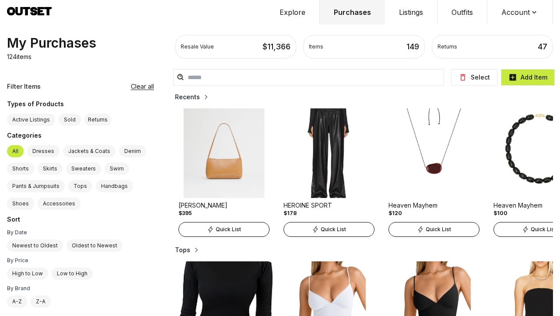
click at [175, 98] on h2 "Recents" at bounding box center [187, 97] width 25 height 9
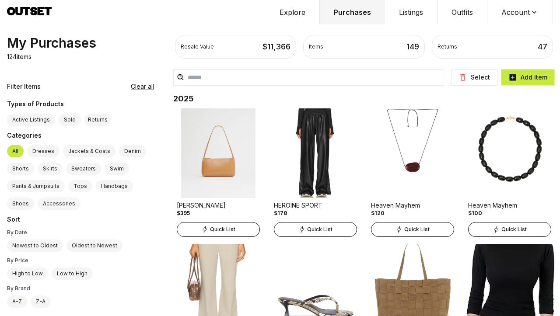
click at [387, 301] on img at bounding box center [413, 289] width 90 height 90
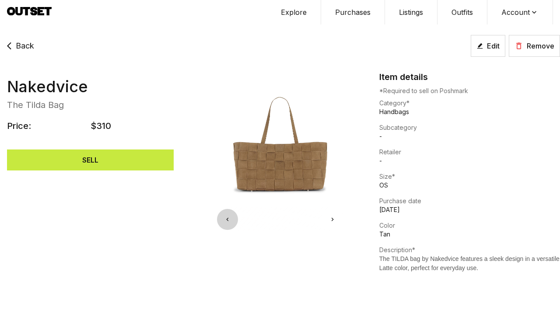
click at [481, 48] on icon at bounding box center [479, 45] width 7 height 7
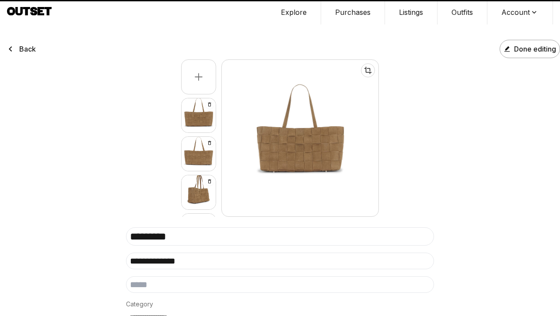
select select "********"
select select "**"
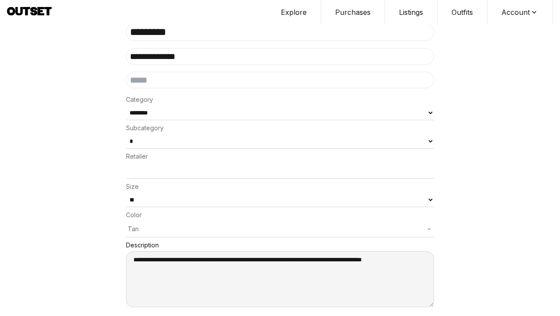
scroll to position [204, 0]
click at [491, 205] on div "**********" at bounding box center [280, 63] width 560 height 529
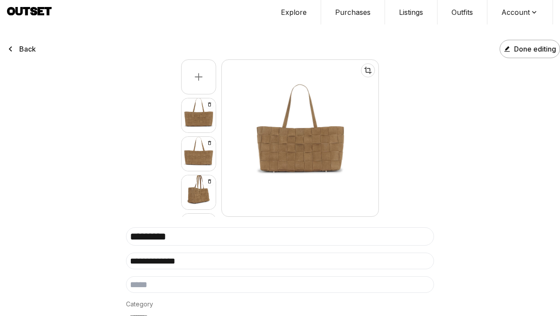
scroll to position [0, 0]
click at [536, 58] on button "Done editing" at bounding box center [530, 49] width 60 height 18
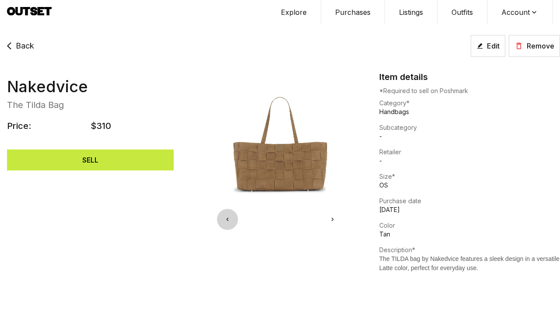
click at [18, 48] on span "Back" at bounding box center [25, 46] width 18 height 12
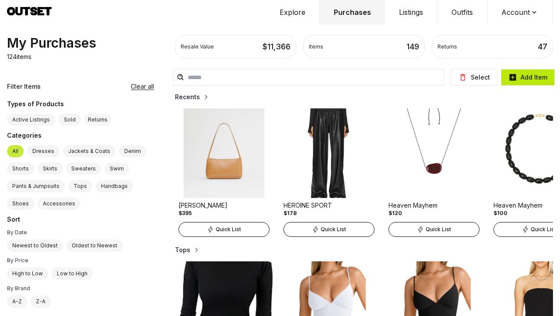
click at [537, 77] on button "Add Item" at bounding box center [528, 77] width 54 height 17
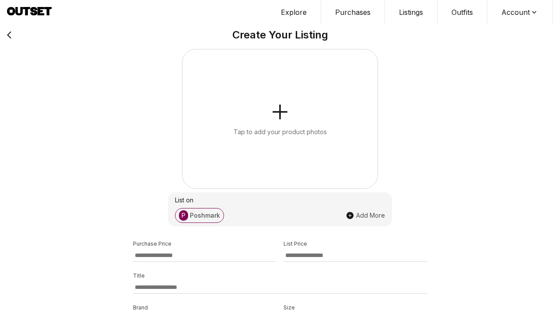
click at [287, 132] on div "Tap to add your product photos" at bounding box center [280, 132] width 93 height 9
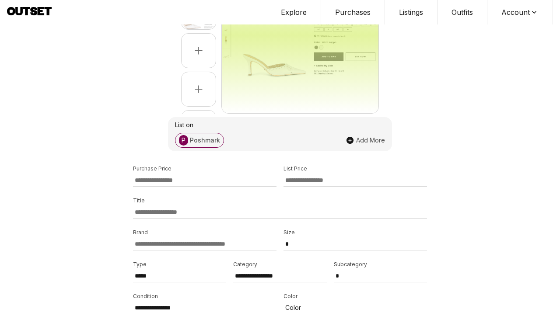
scroll to position [121, 0]
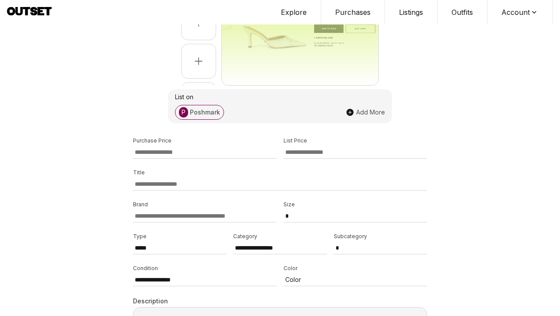
select select "*****"
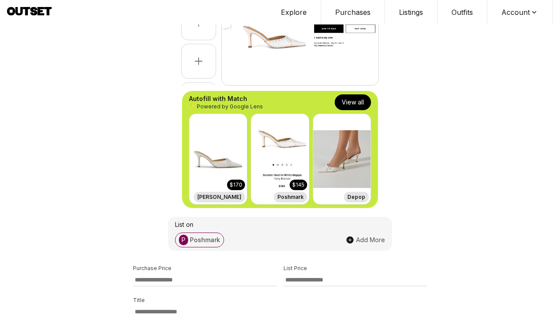
click at [347, 99] on button "View all" at bounding box center [353, 103] width 36 height 16
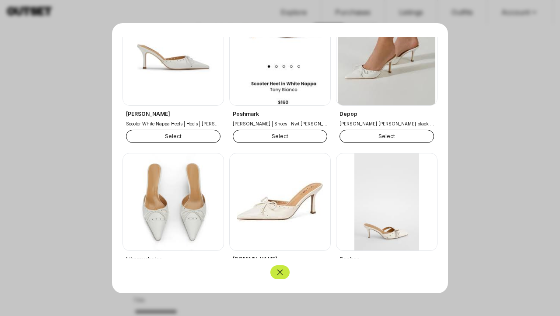
scroll to position [52, 0]
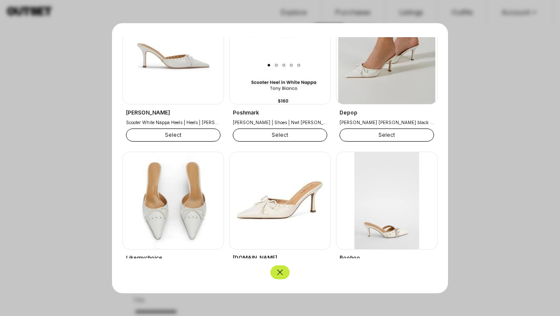
click at [179, 134] on button "Select" at bounding box center [173, 134] width 95 height 13
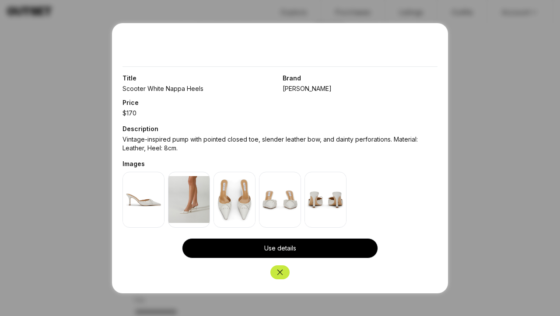
scroll to position [125, 0]
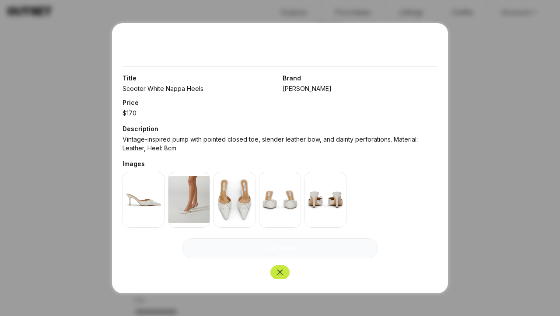
click at [285, 246] on button "Use details" at bounding box center [280, 248] width 196 height 20
type input "***"
type input "**********"
type textarea "**********"
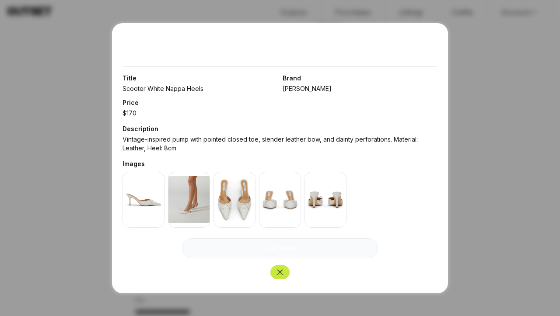
type input "**********"
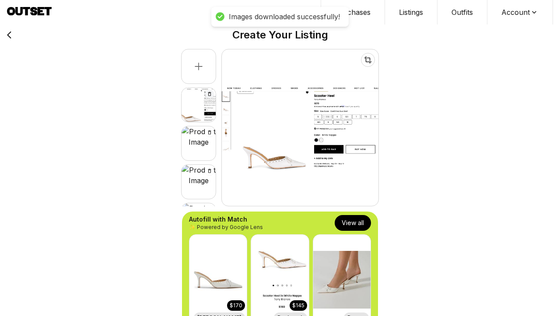
scroll to position [0, 0]
click at [209, 91] on icon "Delete image" at bounding box center [209, 93] width 5 height 5
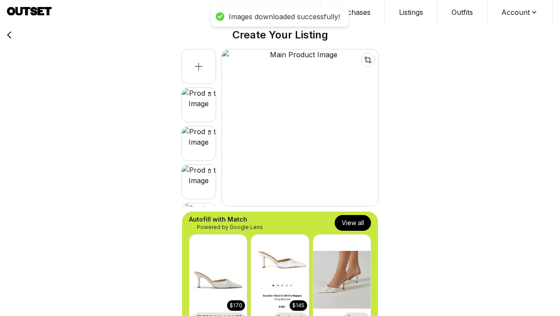
click at [197, 150] on div at bounding box center [199, 143] width 34 height 34
click at [199, 189] on div at bounding box center [199, 182] width 34 height 34
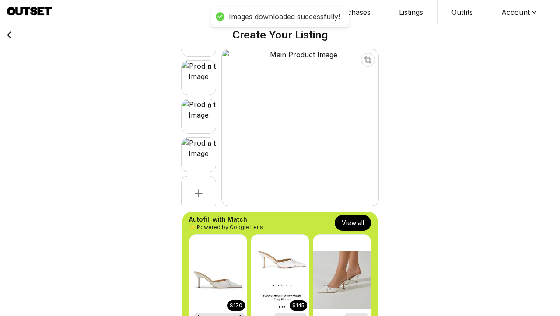
scroll to position [77, 0]
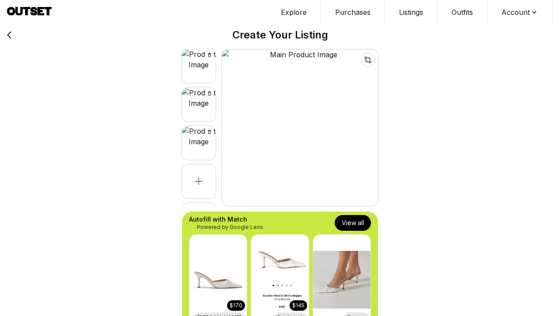
click at [192, 108] on div at bounding box center [199, 105] width 34 height 34
click at [203, 153] on div at bounding box center [199, 143] width 34 height 34
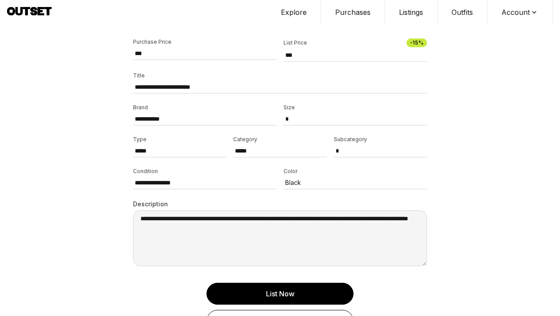
scroll to position [351, 0]
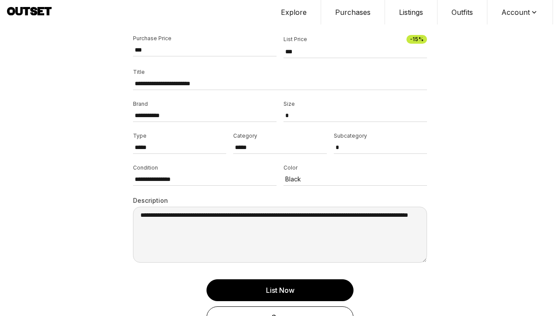
click at [354, 177] on p "Black" at bounding box center [349, 179] width 128 height 9
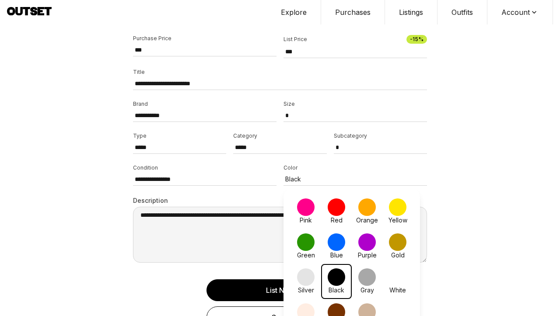
click at [396, 278] on span at bounding box center [398, 278] width 18 height 18
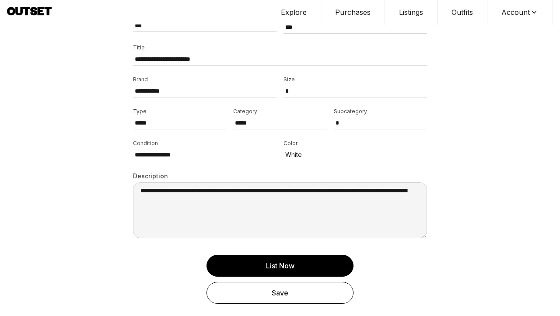
scroll to position [375, 0]
click at [292, 294] on div "Save" at bounding box center [280, 293] width 129 height 11
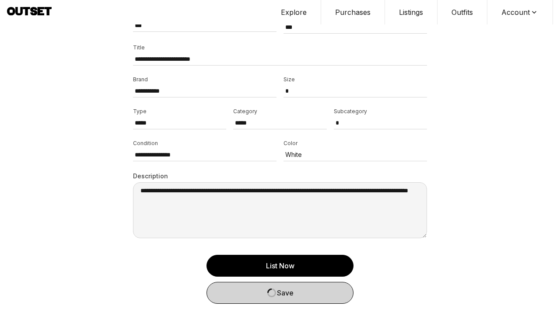
select select
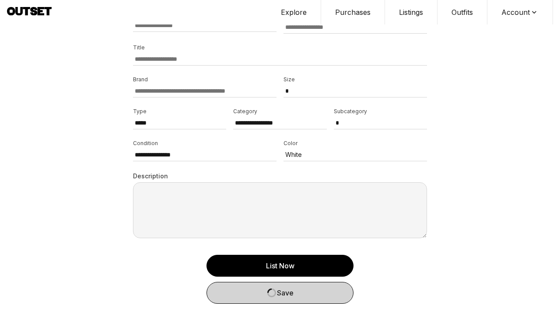
scroll to position [356, 0]
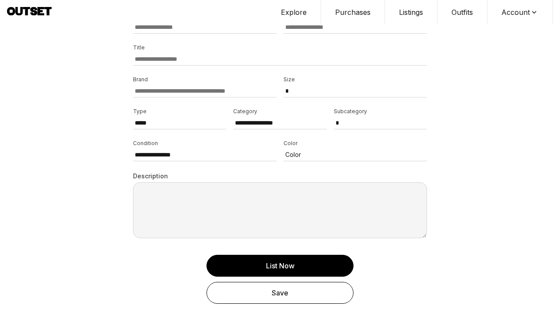
click at [352, 15] on button "Purchases" at bounding box center [353, 12] width 64 height 25
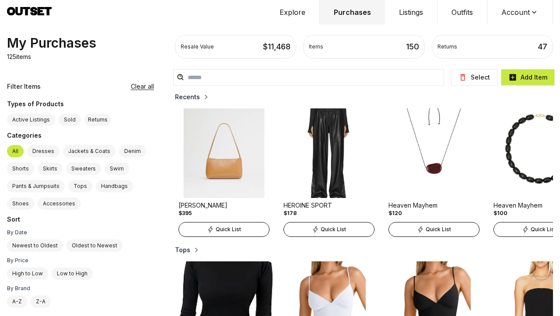
click at [175, 95] on h2 "Recents" at bounding box center [187, 97] width 25 height 9
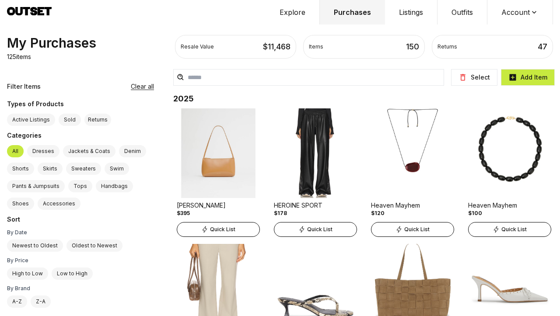
click at [517, 291] on img at bounding box center [510, 289] width 90 height 90
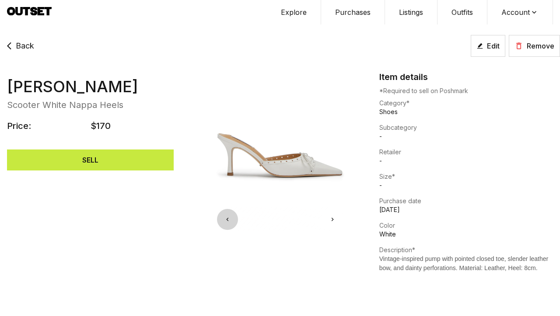
click at [480, 44] on icon at bounding box center [479, 45] width 7 height 7
select select "*****"
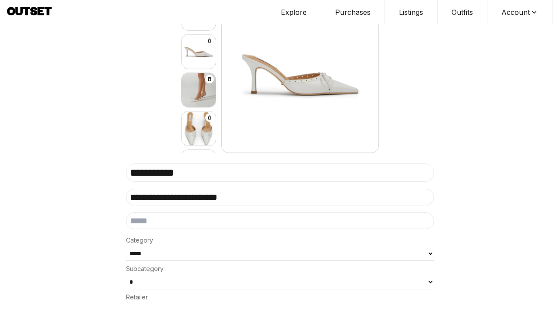
scroll to position [66, 0]
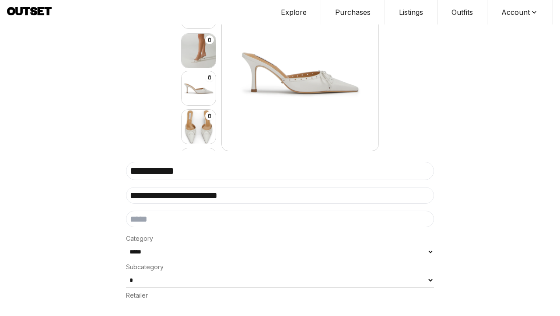
drag, startPoint x: 201, startPoint y: 90, endPoint x: 200, endPoint y: 50, distance: 39.8
click at [200, 49] on div at bounding box center [199, 51] width 34 height 34
click at [197, 88] on div at bounding box center [199, 88] width 34 height 34
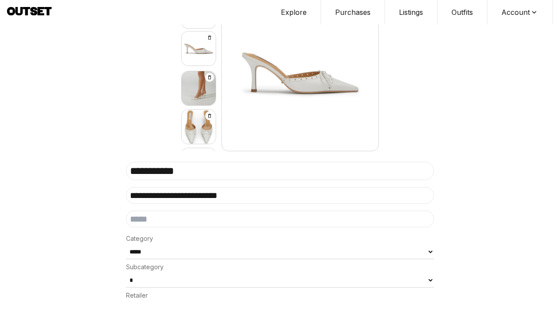
drag, startPoint x: 200, startPoint y: 95, endPoint x: 200, endPoint y: 44, distance: 51.2
click at [200, 44] on div at bounding box center [199, 49] width 34 height 34
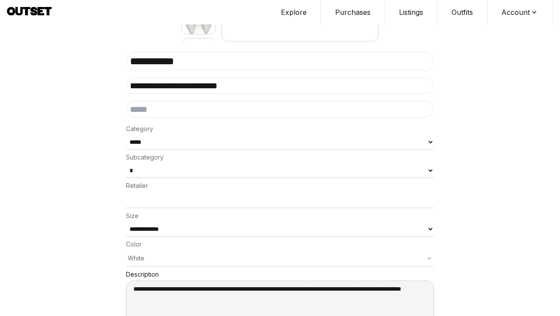
scroll to position [189, 0]
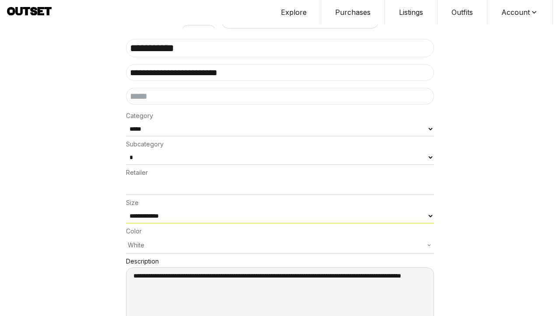
select select "*"
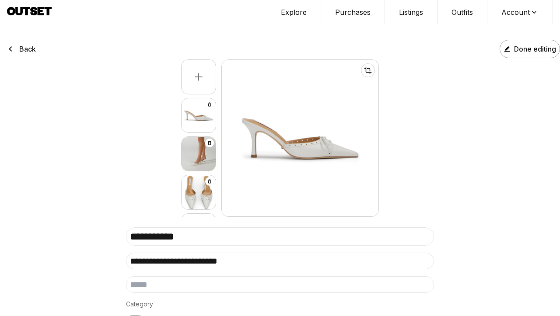
scroll to position [0, 0]
click at [526, 51] on span "Done editing" at bounding box center [535, 49] width 42 height 11
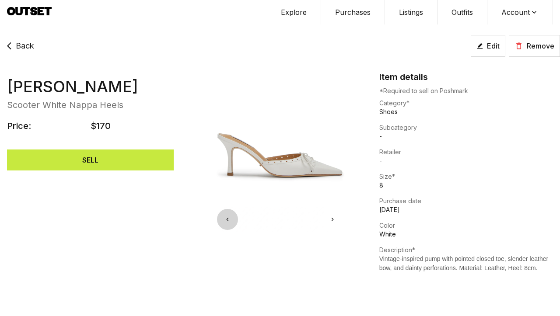
click at [15, 45] on icon at bounding box center [10, 45] width 12 height 21
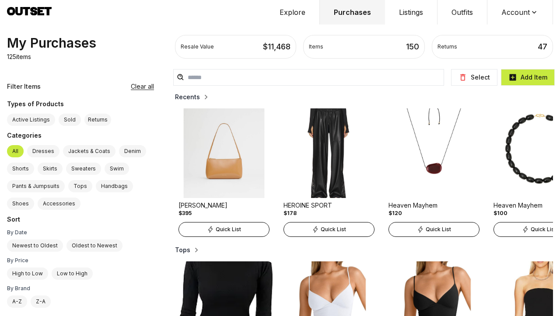
click at [175, 98] on h2 "Recents" at bounding box center [187, 97] width 25 height 9
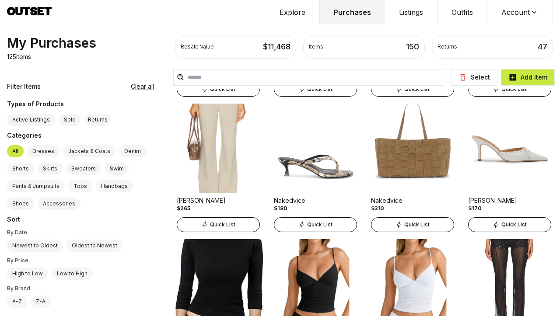
scroll to position [119, 0]
